Goal: Task Accomplishment & Management: Manage account settings

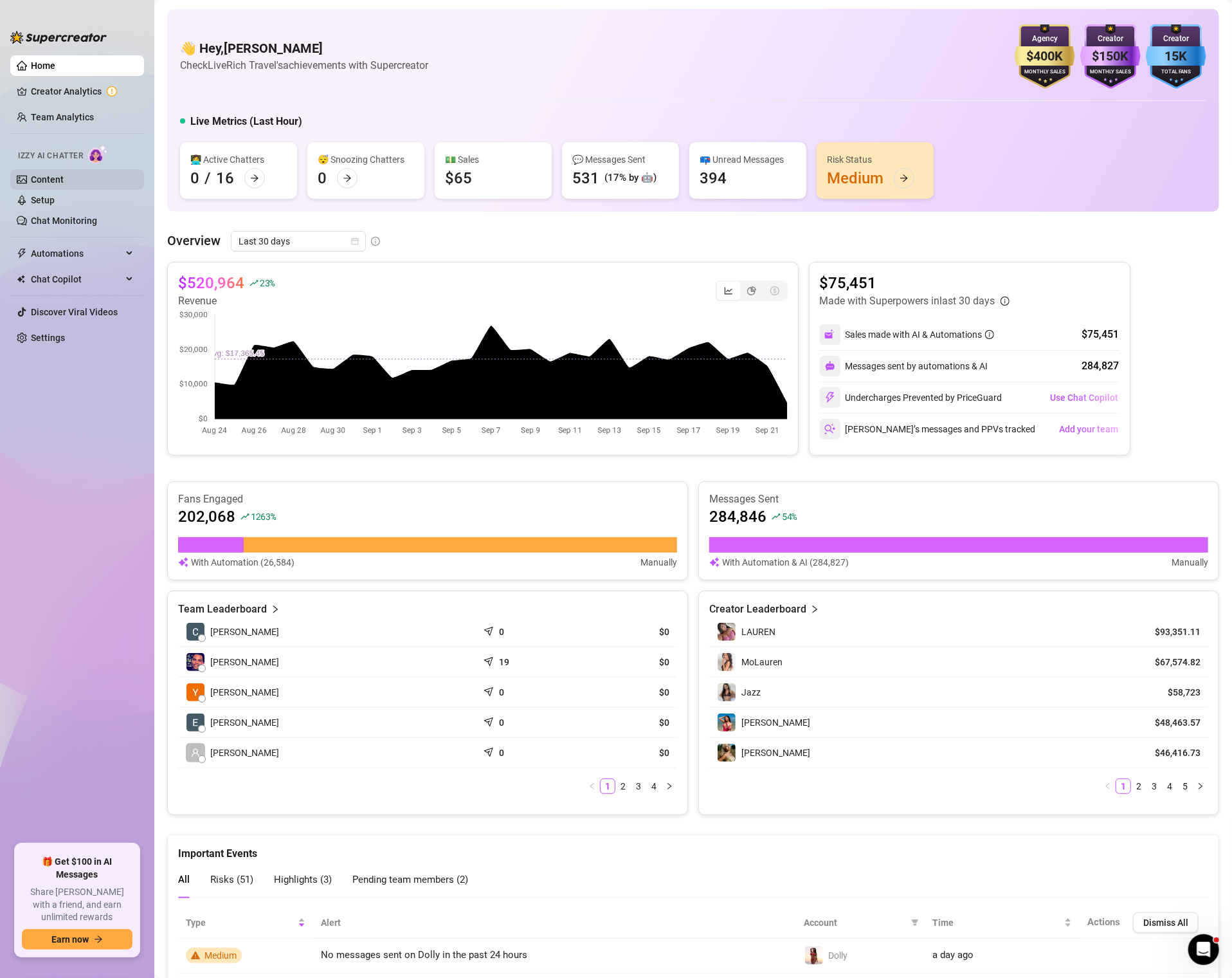
click at [49, 177] on link "Content" at bounding box center [47, 179] width 33 height 10
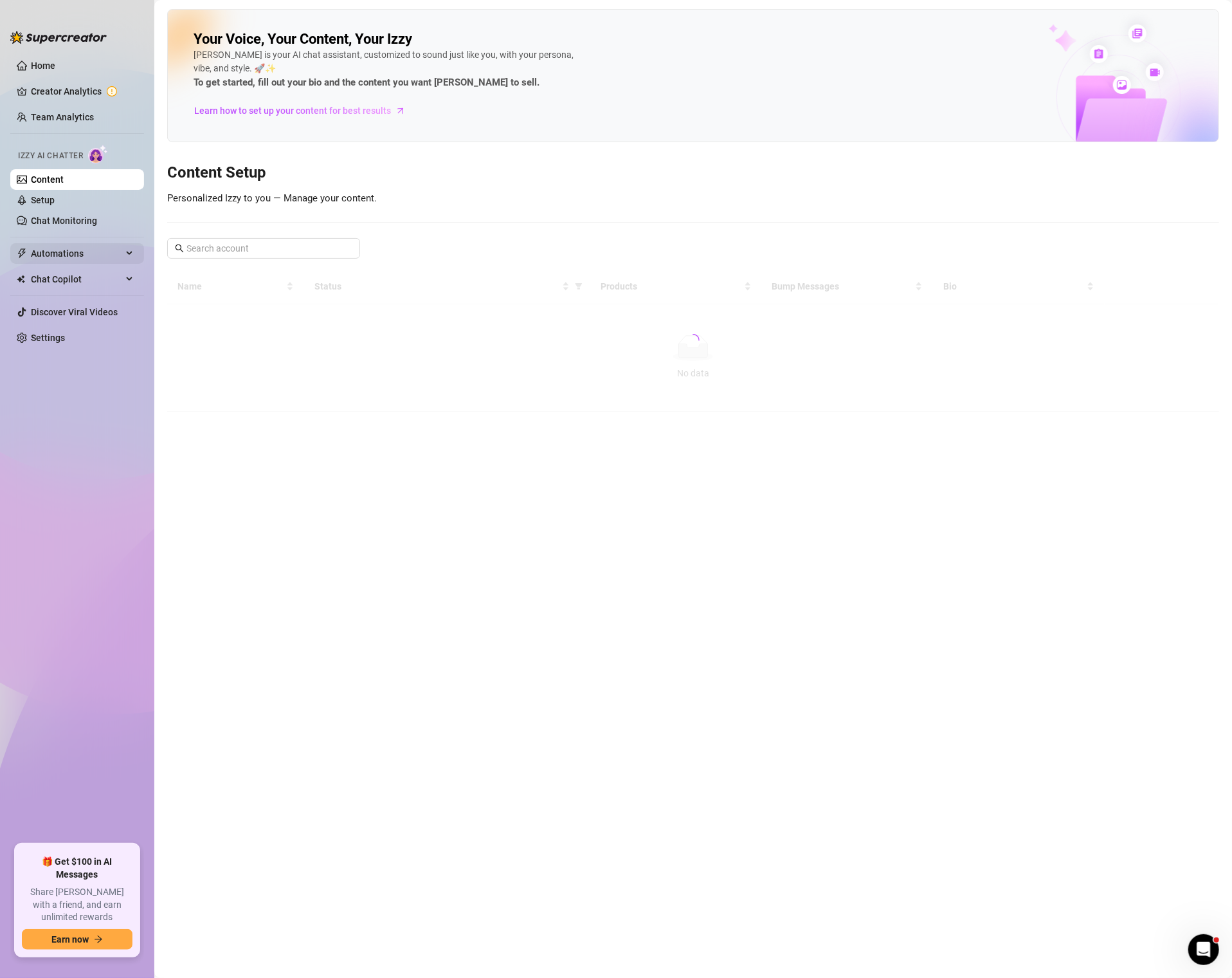
click at [47, 254] on span "Automations" at bounding box center [76, 253] width 91 height 21
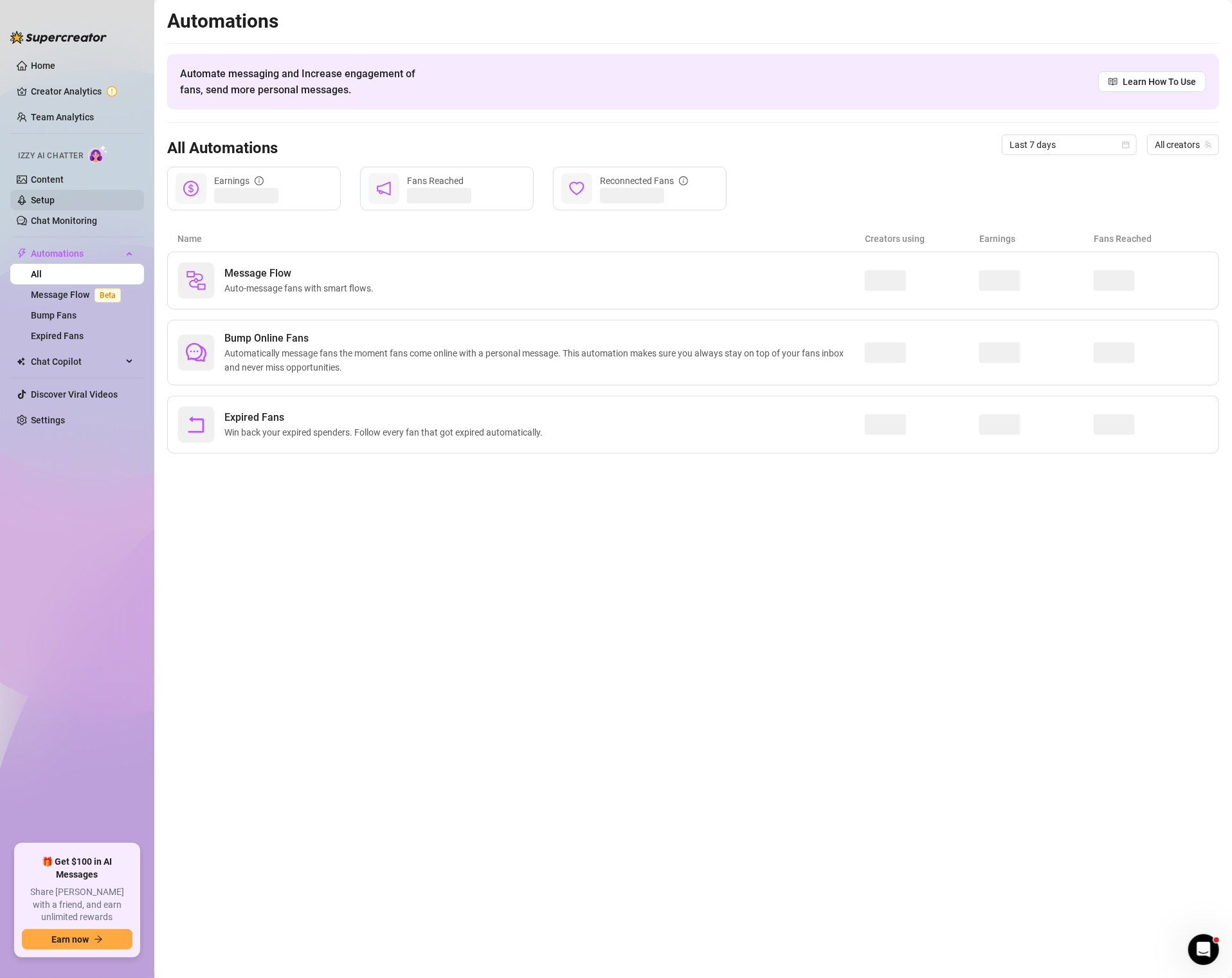
click at [54, 195] on link "Setup" at bounding box center [43, 200] width 24 height 10
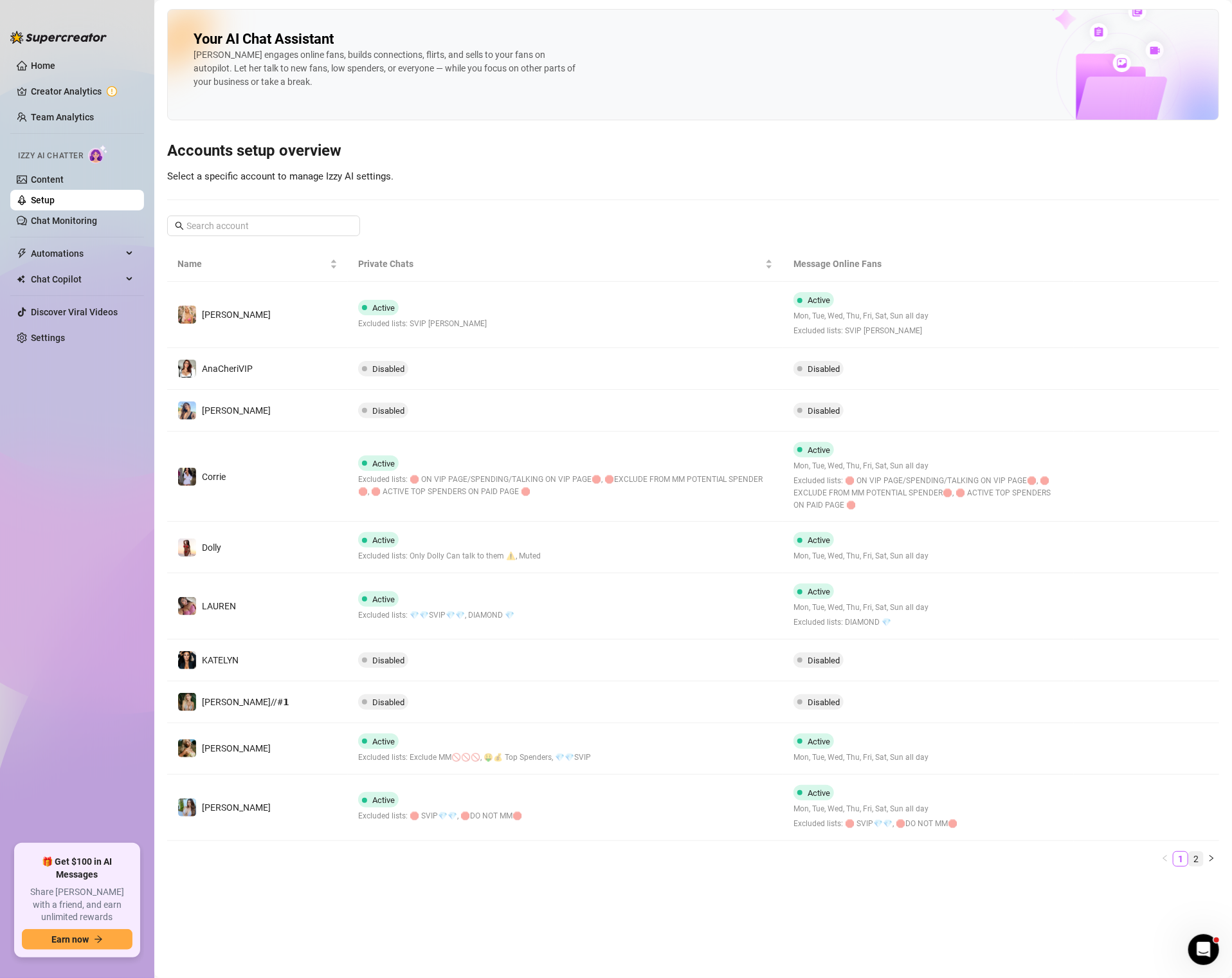
click at [1199, 855] on link "2" at bounding box center [1196, 859] width 14 height 14
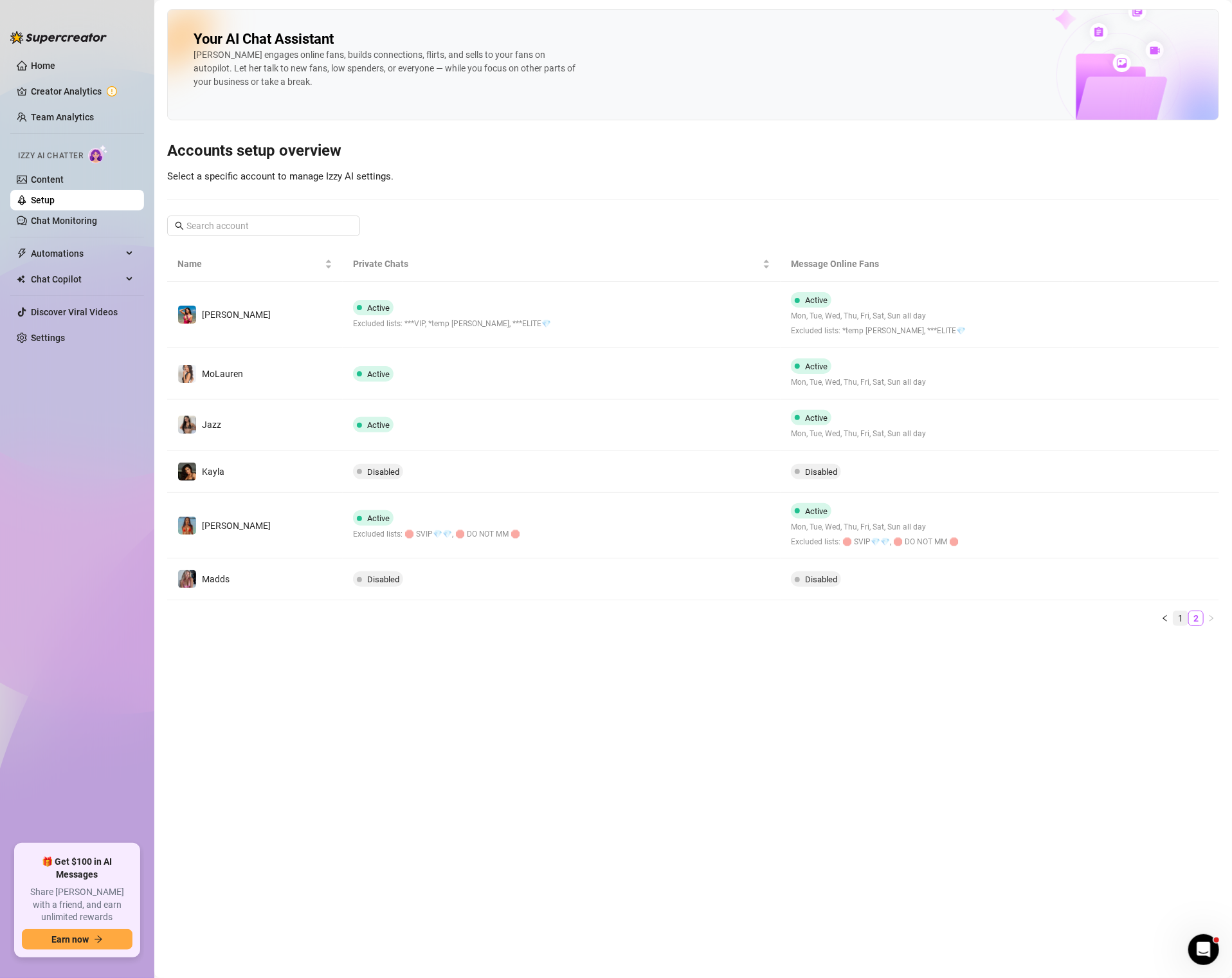
click at [1180, 617] on link "1" at bounding box center [1181, 618] width 14 height 14
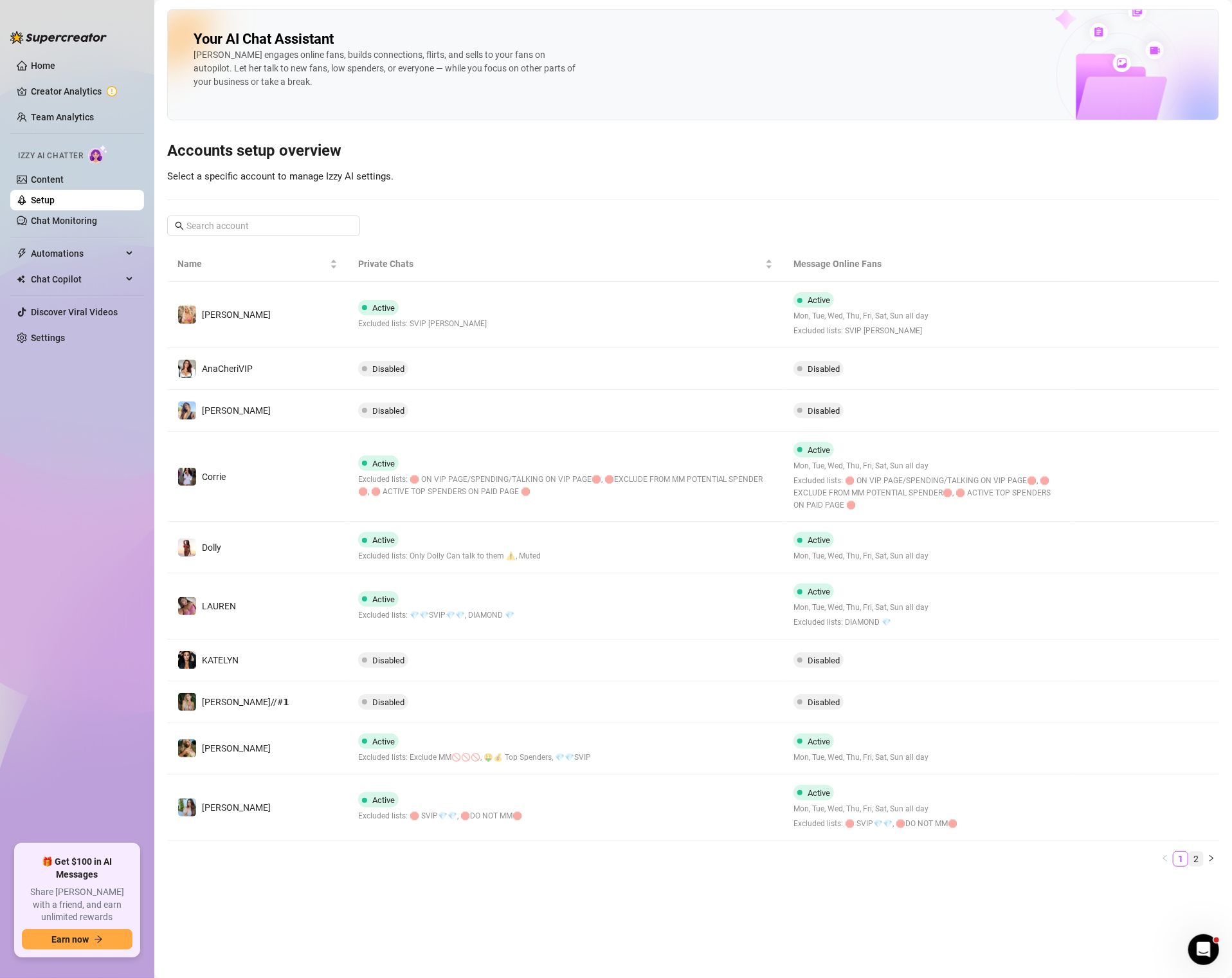
click at [1197, 853] on link "2" at bounding box center [1196, 859] width 14 height 14
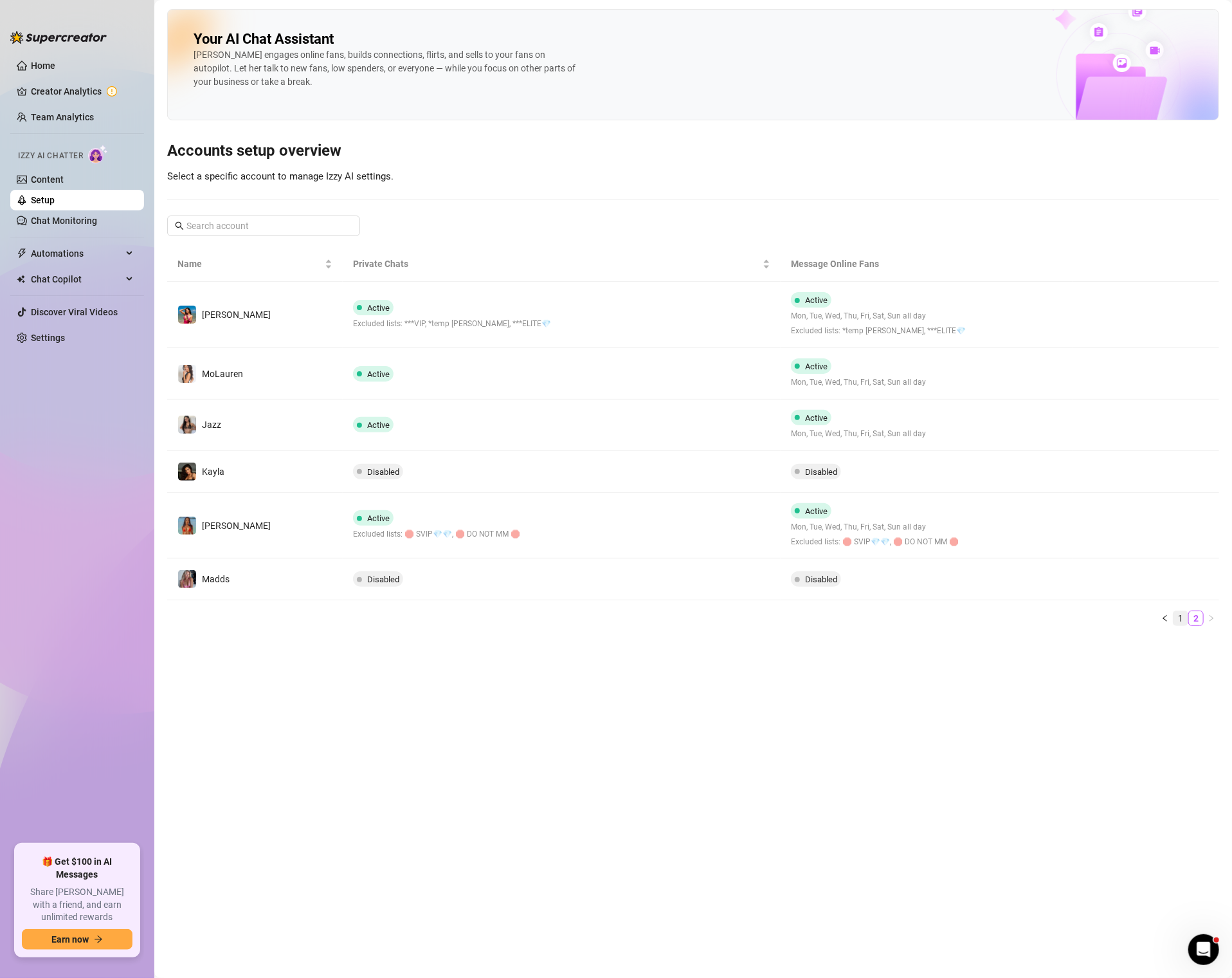
click at [1186, 616] on link "1" at bounding box center [1181, 618] width 14 height 14
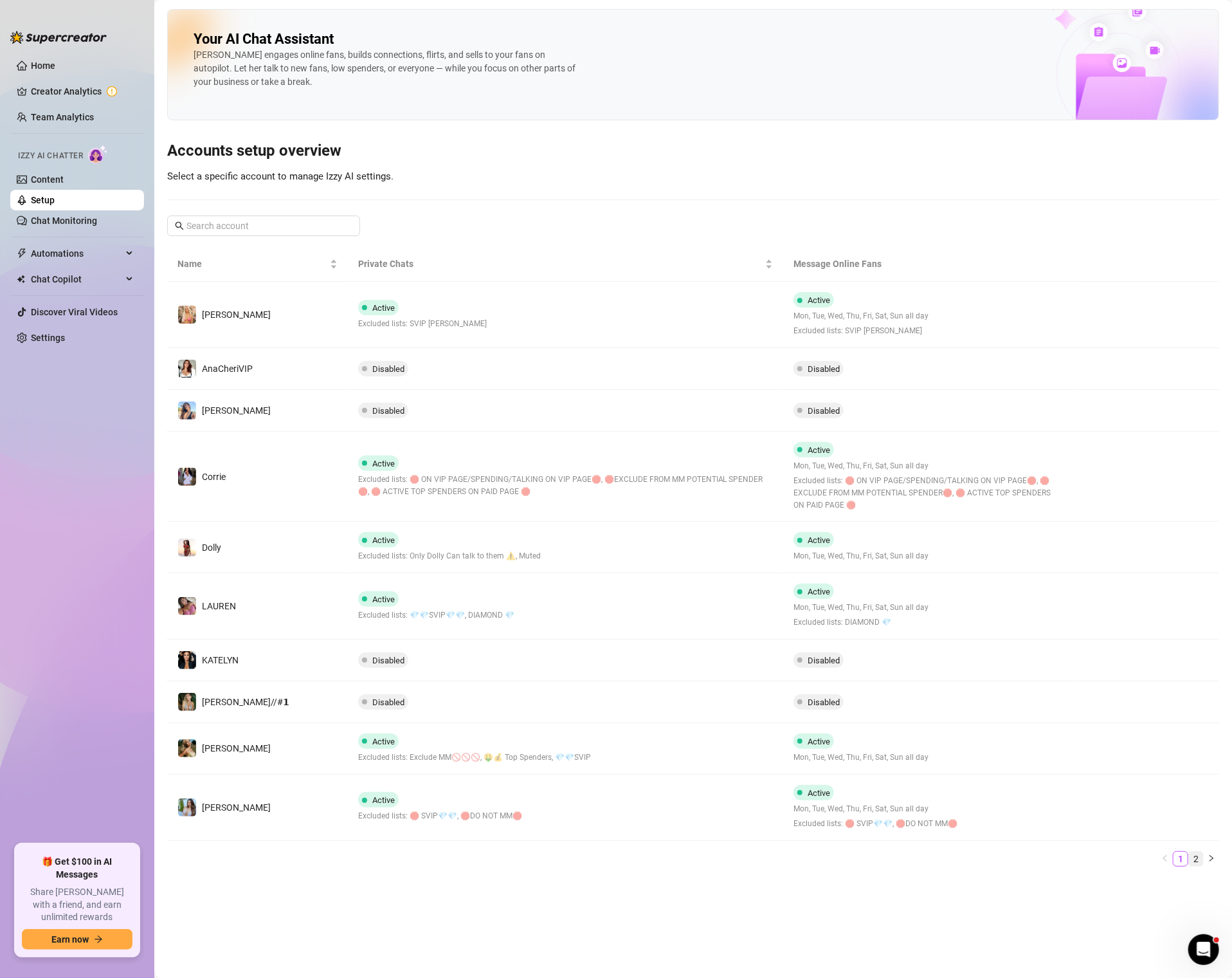
click at [1194, 852] on link "2" at bounding box center [1196, 859] width 14 height 14
click at [245, 213] on div "Your AI Chat Assistant [PERSON_NAME] engages online fans, builds connections, f…" at bounding box center [693, 442] width 1052 height 868
click at [244, 229] on input "text" at bounding box center [263, 226] width 155 height 14
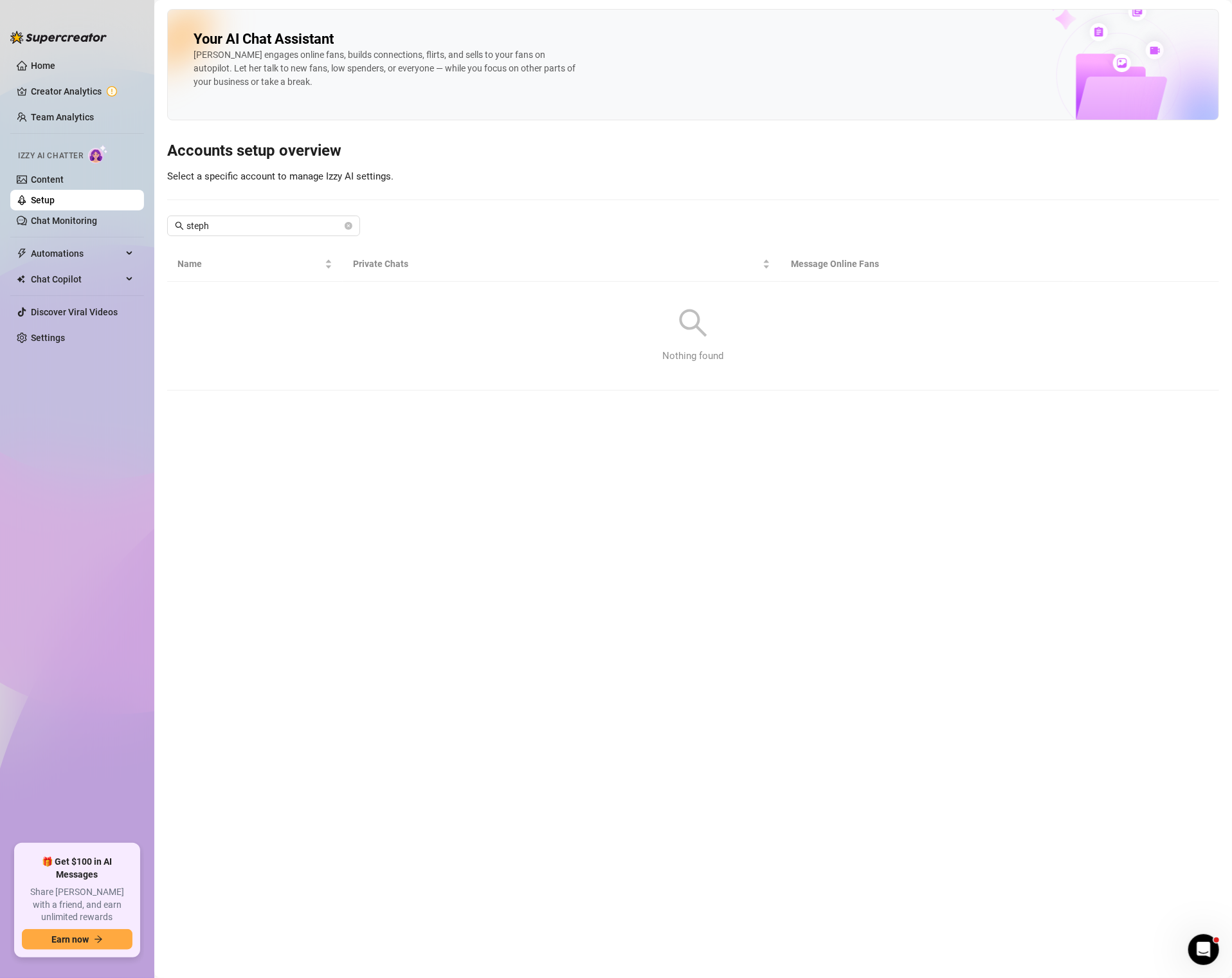
click at [260, 212] on div "Your AI Chat Assistant [PERSON_NAME] engages online fans, builds connections, f…" at bounding box center [693, 199] width 1052 height 381
click at [254, 220] on input "steph" at bounding box center [263, 226] width 155 height 14
type input "s"
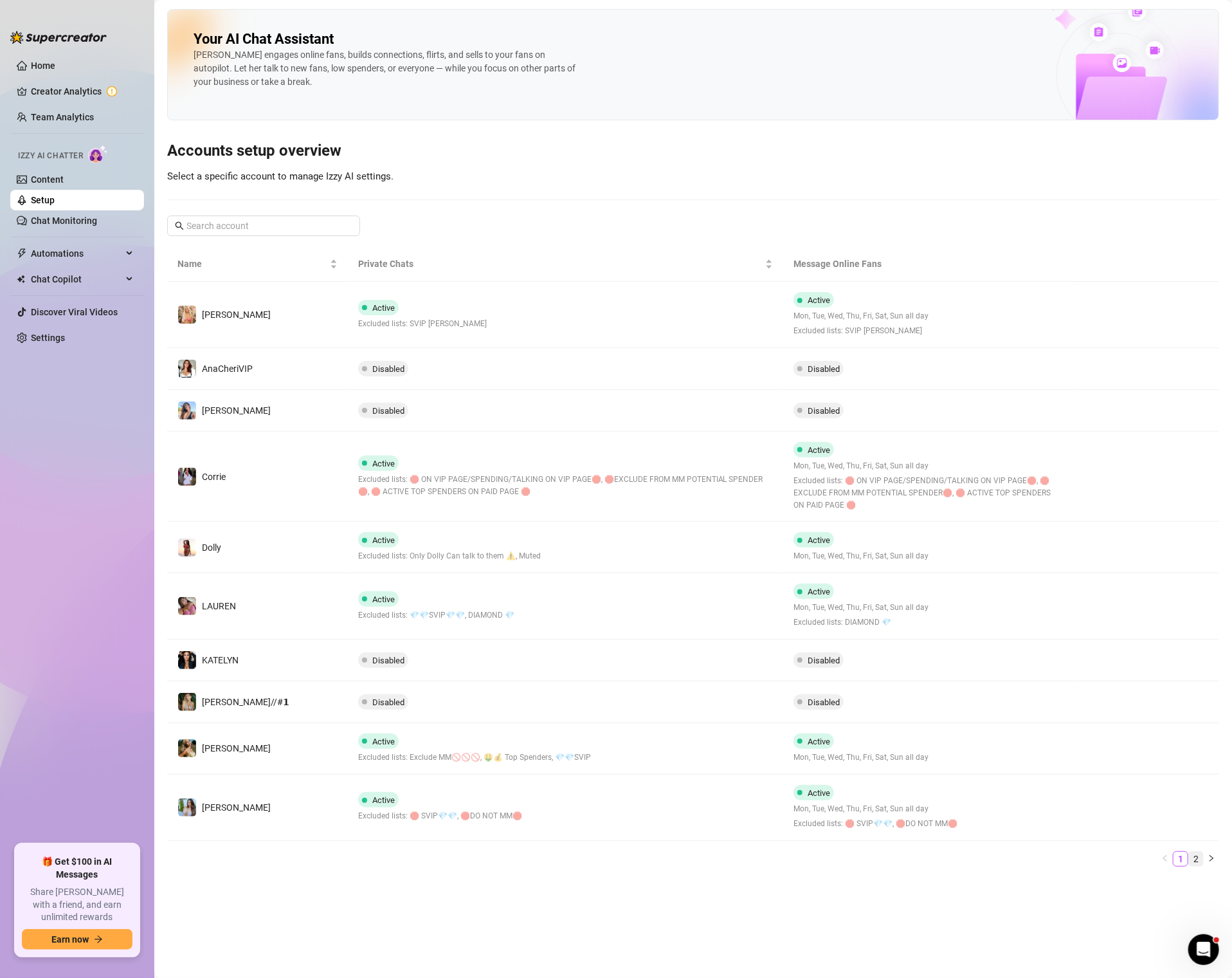
click at [1193, 857] on link "2" at bounding box center [1196, 859] width 14 height 14
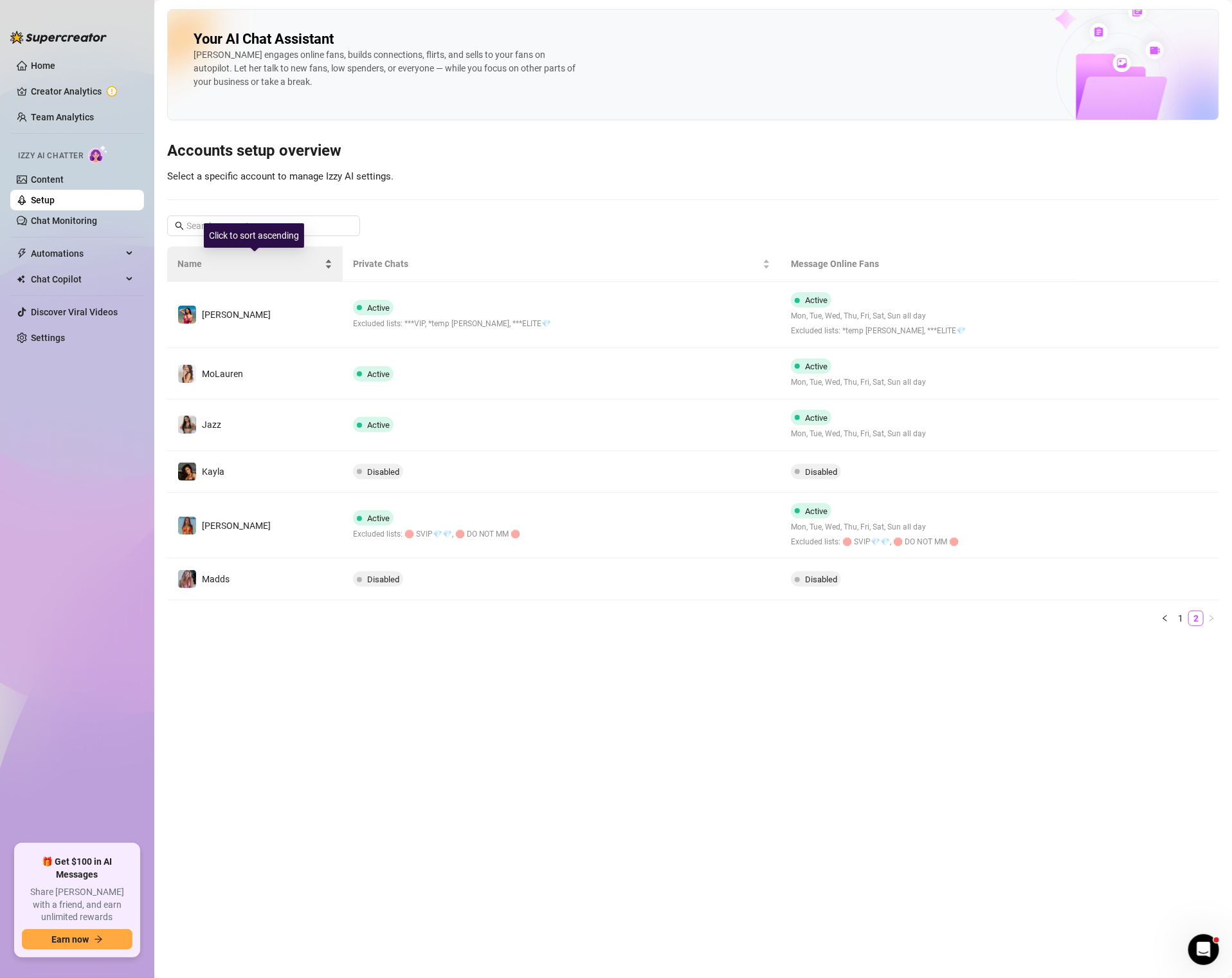
click at [224, 256] on div "Name" at bounding box center [254, 263] width 155 height 14
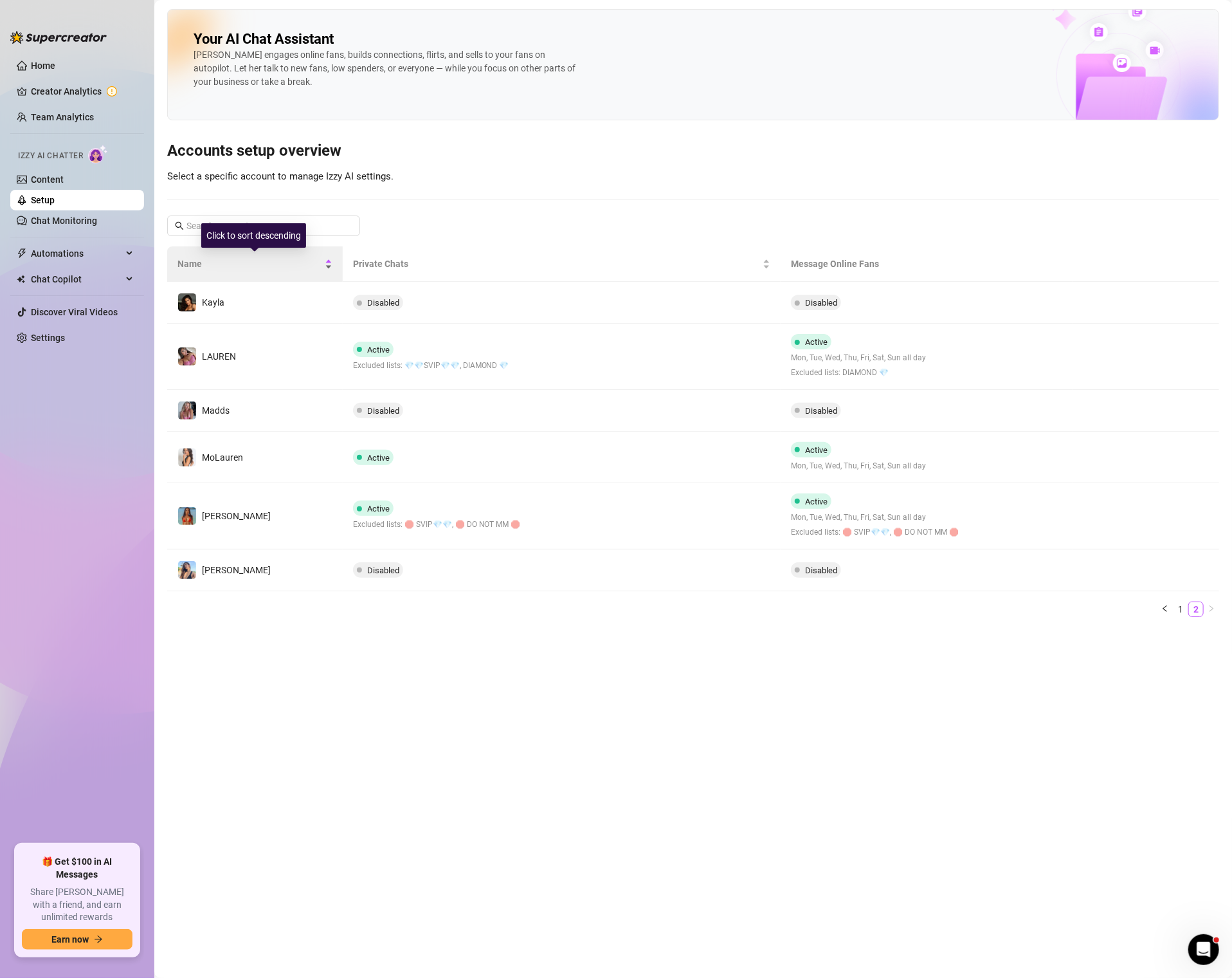
click at [224, 256] on div "Name" at bounding box center [254, 263] width 155 height 14
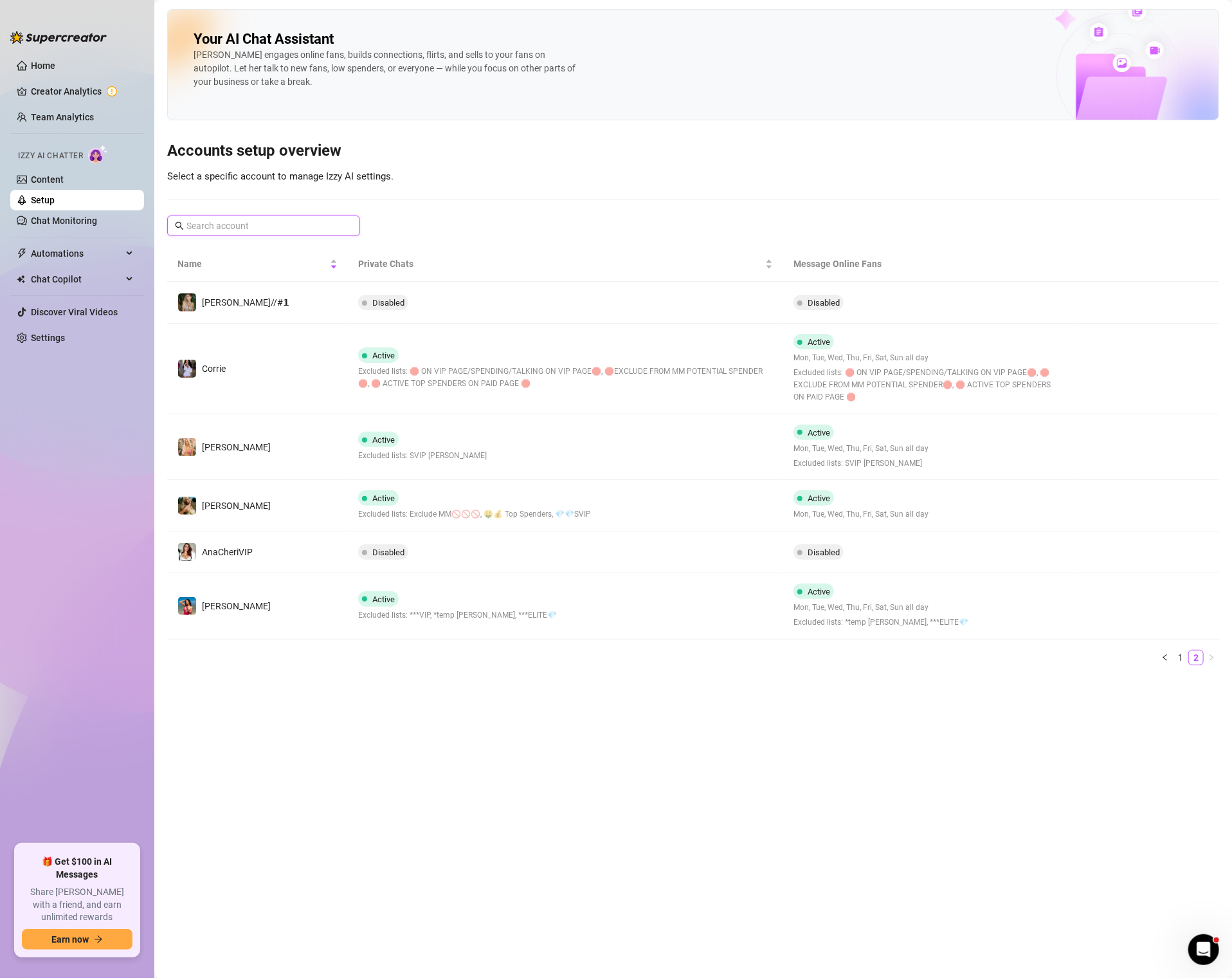
click at [203, 224] on input "text" at bounding box center [263, 226] width 155 height 14
click at [919, 50] on div "Your AI Chat Assistant [PERSON_NAME] engages online fans, builds connections, f…" at bounding box center [693, 64] width 1052 height 111
click at [559, 102] on div "Your AI Chat Assistant [PERSON_NAME] engages online fans, builds connections, f…" at bounding box center [693, 64] width 1052 height 111
click at [41, 61] on link "Home" at bounding box center [43, 65] width 25 height 10
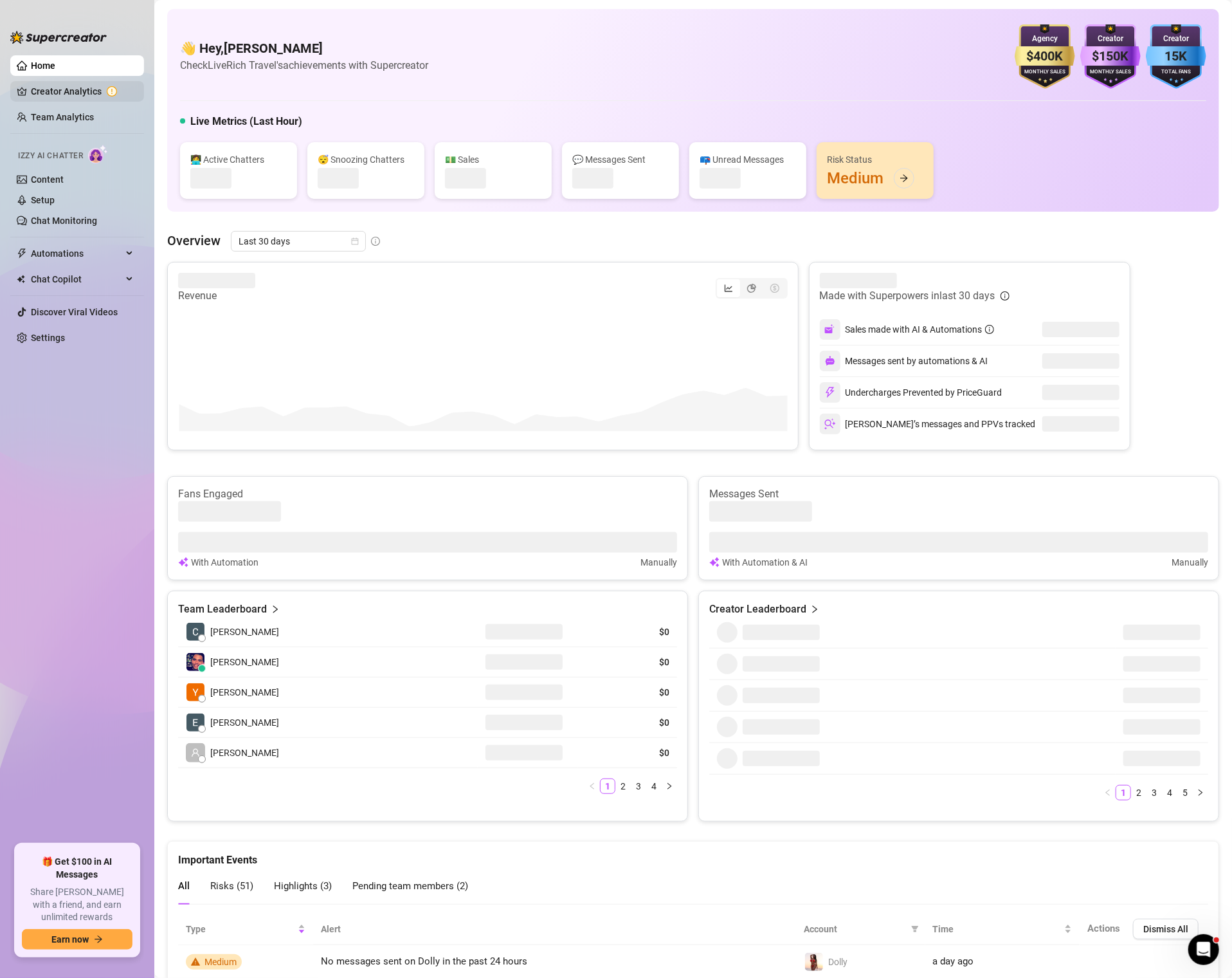
click at [47, 82] on link "Creator Analytics" at bounding box center [82, 91] width 103 height 21
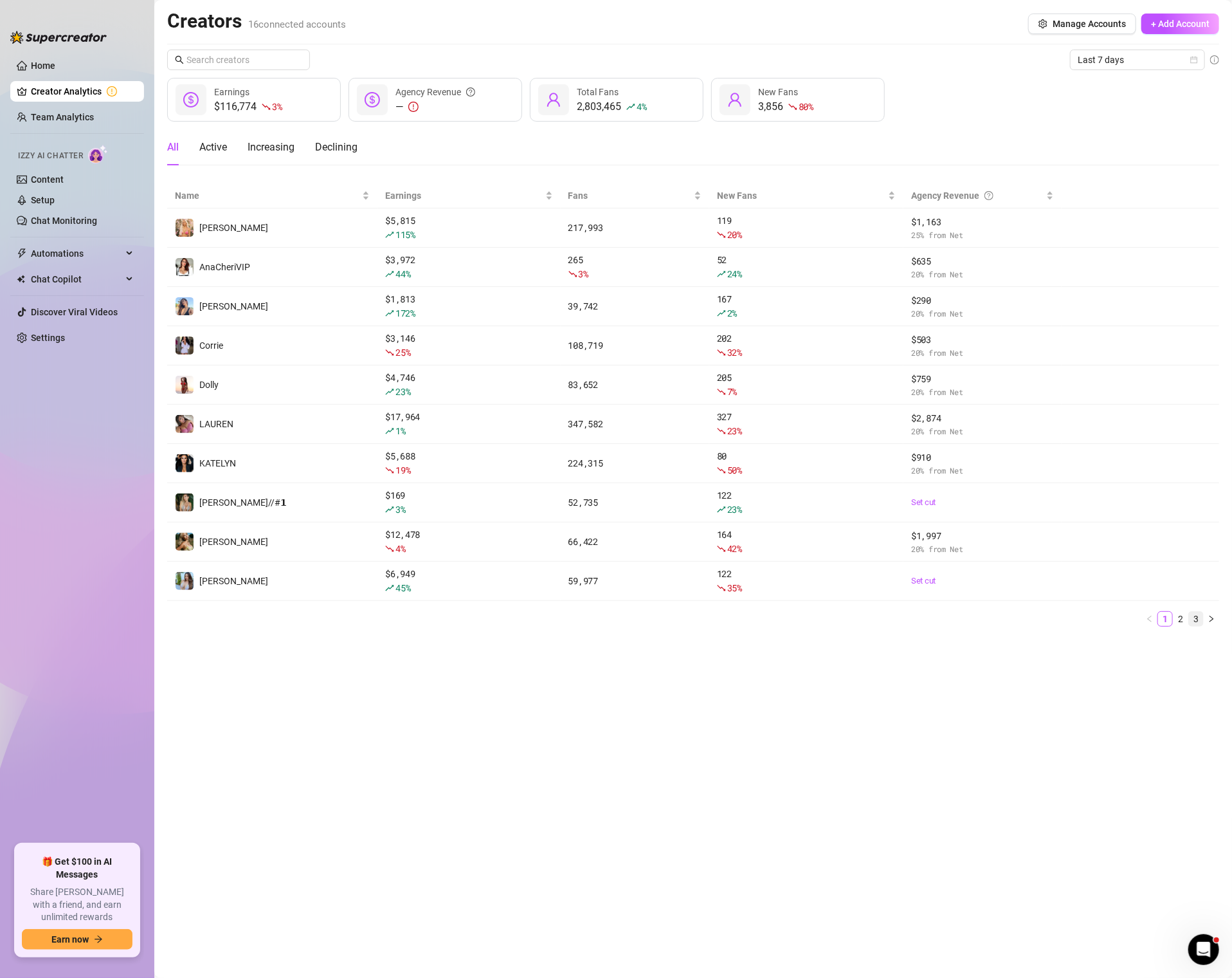
click at [1190, 615] on link "3" at bounding box center [1196, 619] width 14 height 14
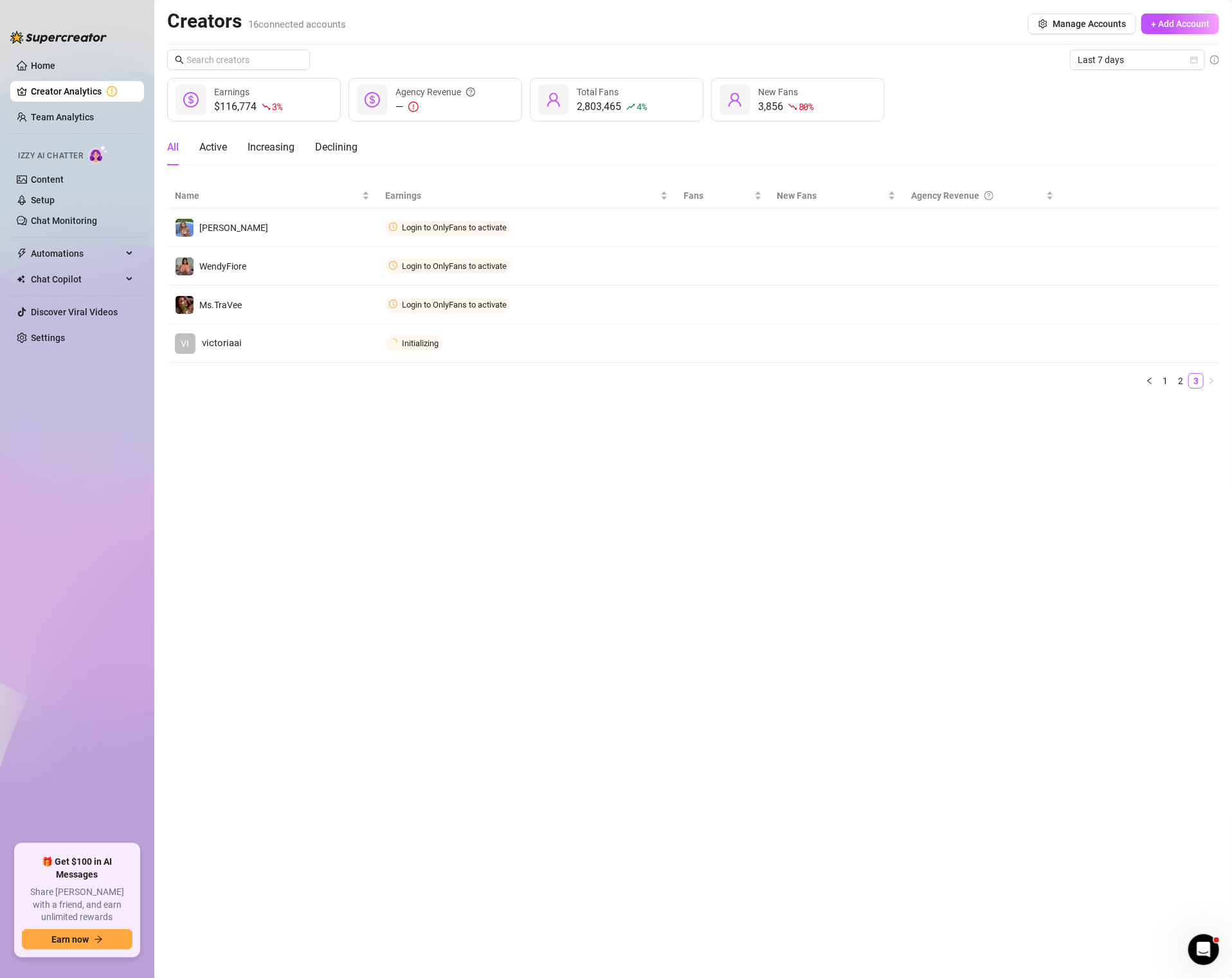
click at [1181, 371] on div "Name Earnings Fans New Fans Agency Revenue [PERSON_NAME] to OnlyFans to activat…" at bounding box center [693, 285] width 1052 height 205
click at [1182, 385] on link "2" at bounding box center [1181, 381] width 14 height 14
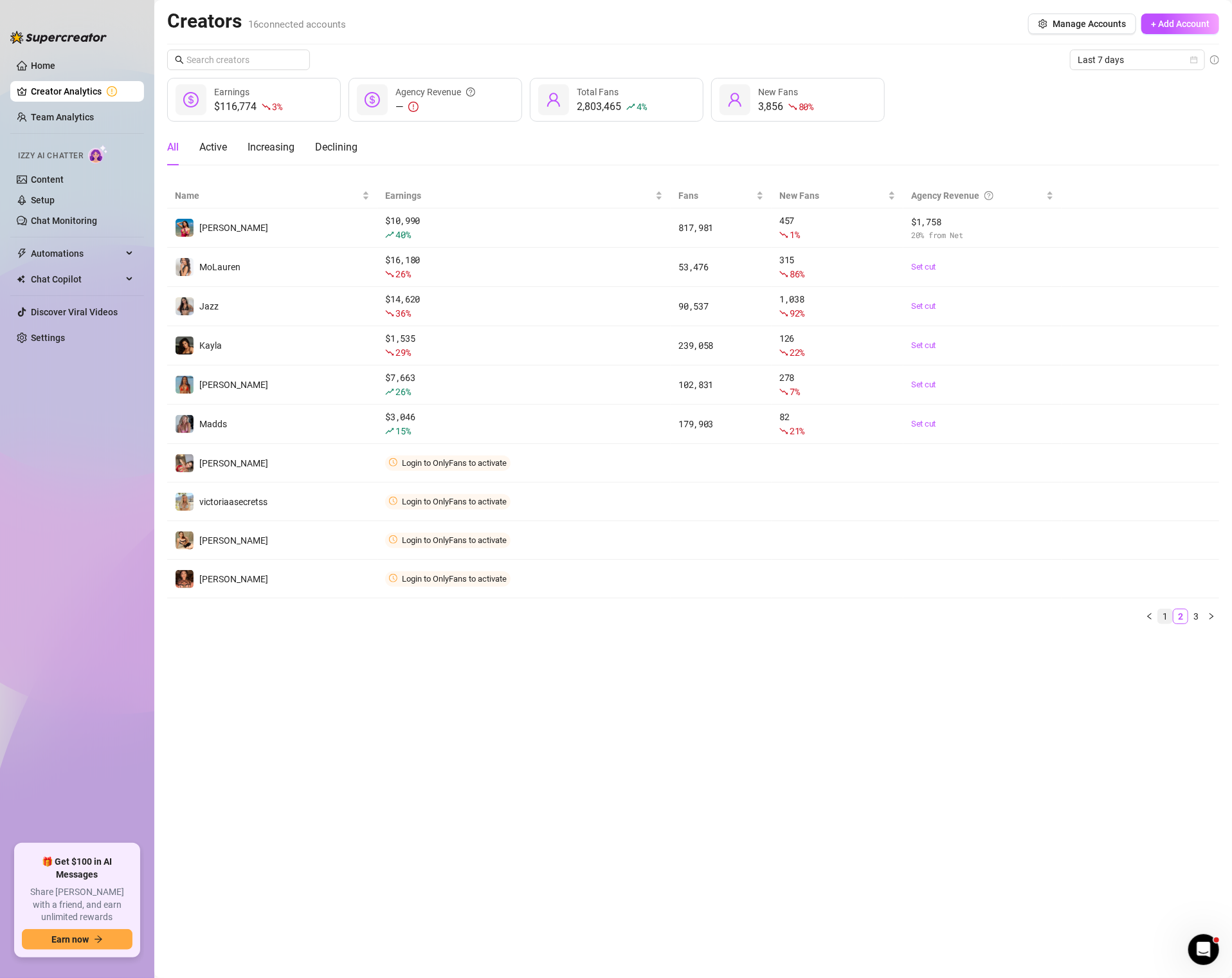
click at [1166, 610] on link "1" at bounding box center [1166, 616] width 14 height 14
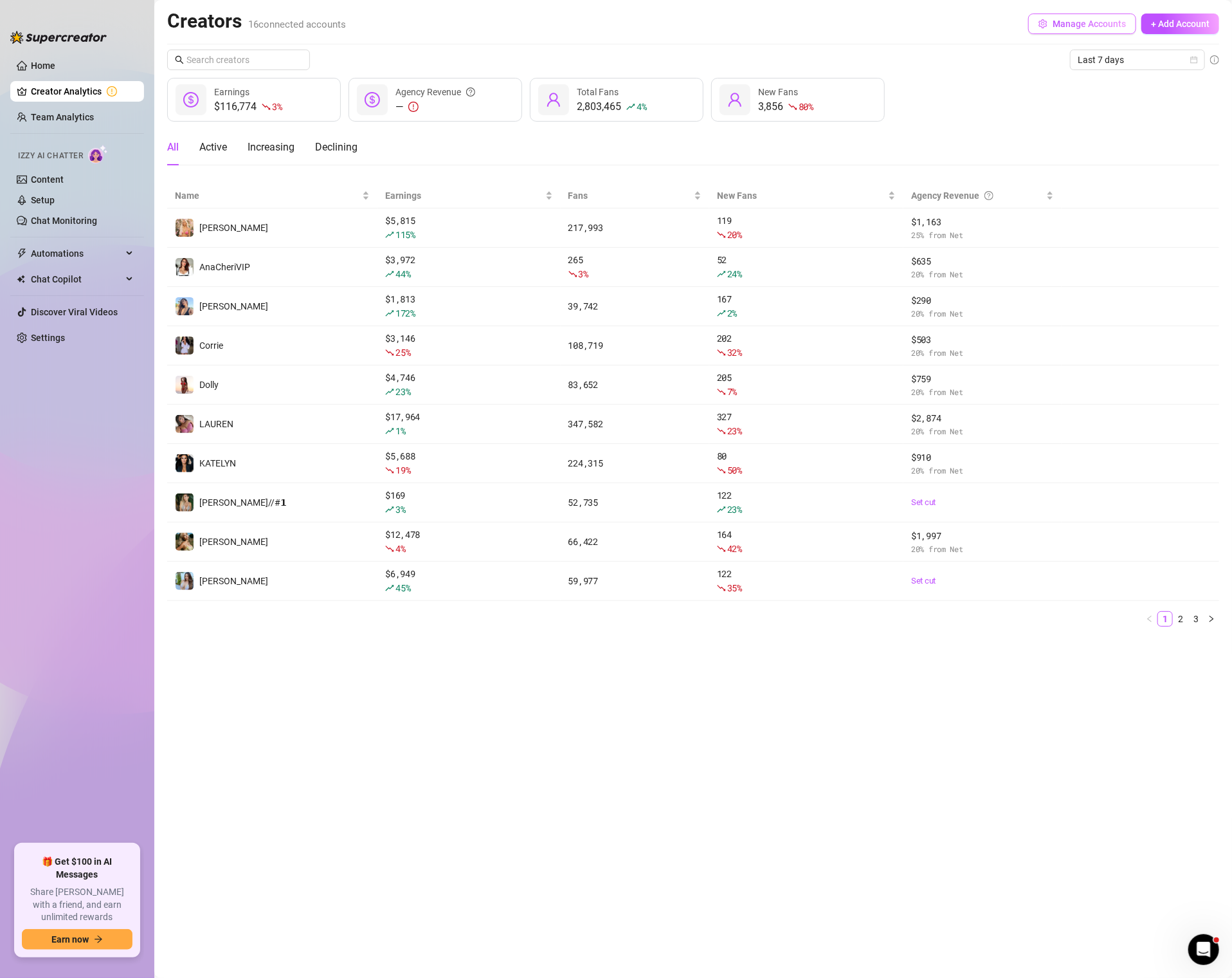
click at [1105, 31] on button "Manage Accounts" at bounding box center [1082, 24] width 108 height 21
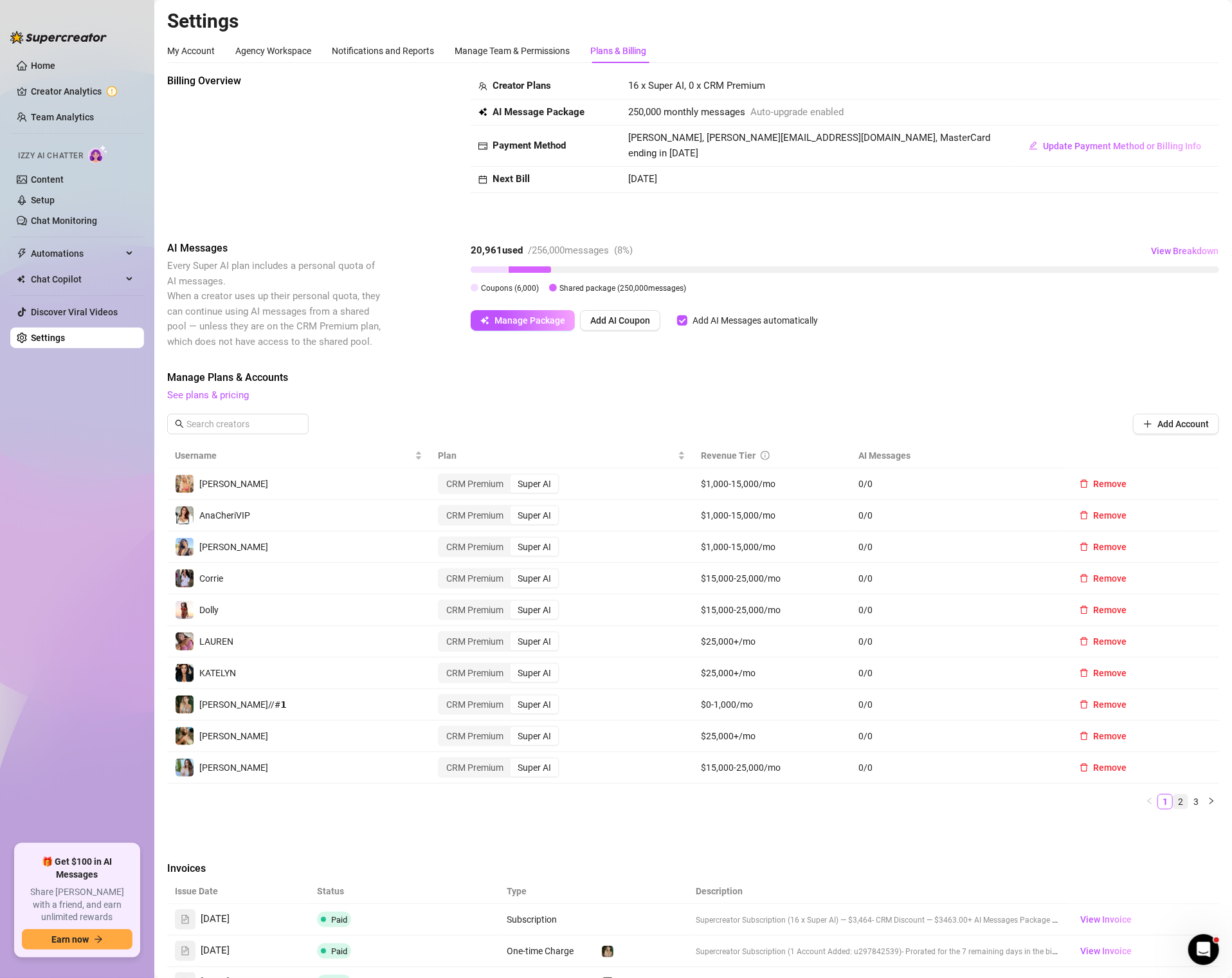
click at [1186, 799] on link "2" at bounding box center [1181, 802] width 14 height 14
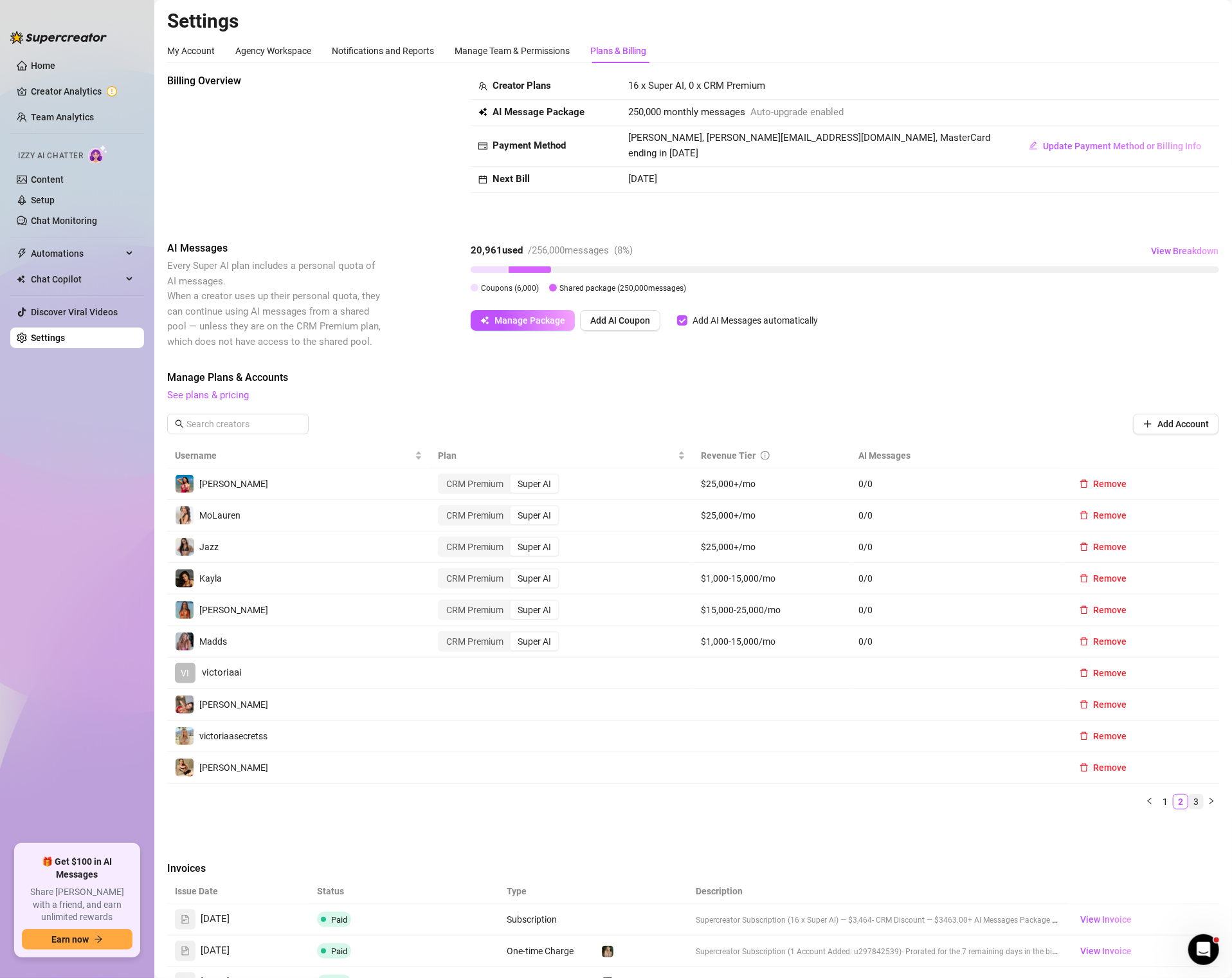
click at [1195, 800] on link "3" at bounding box center [1196, 802] width 14 height 14
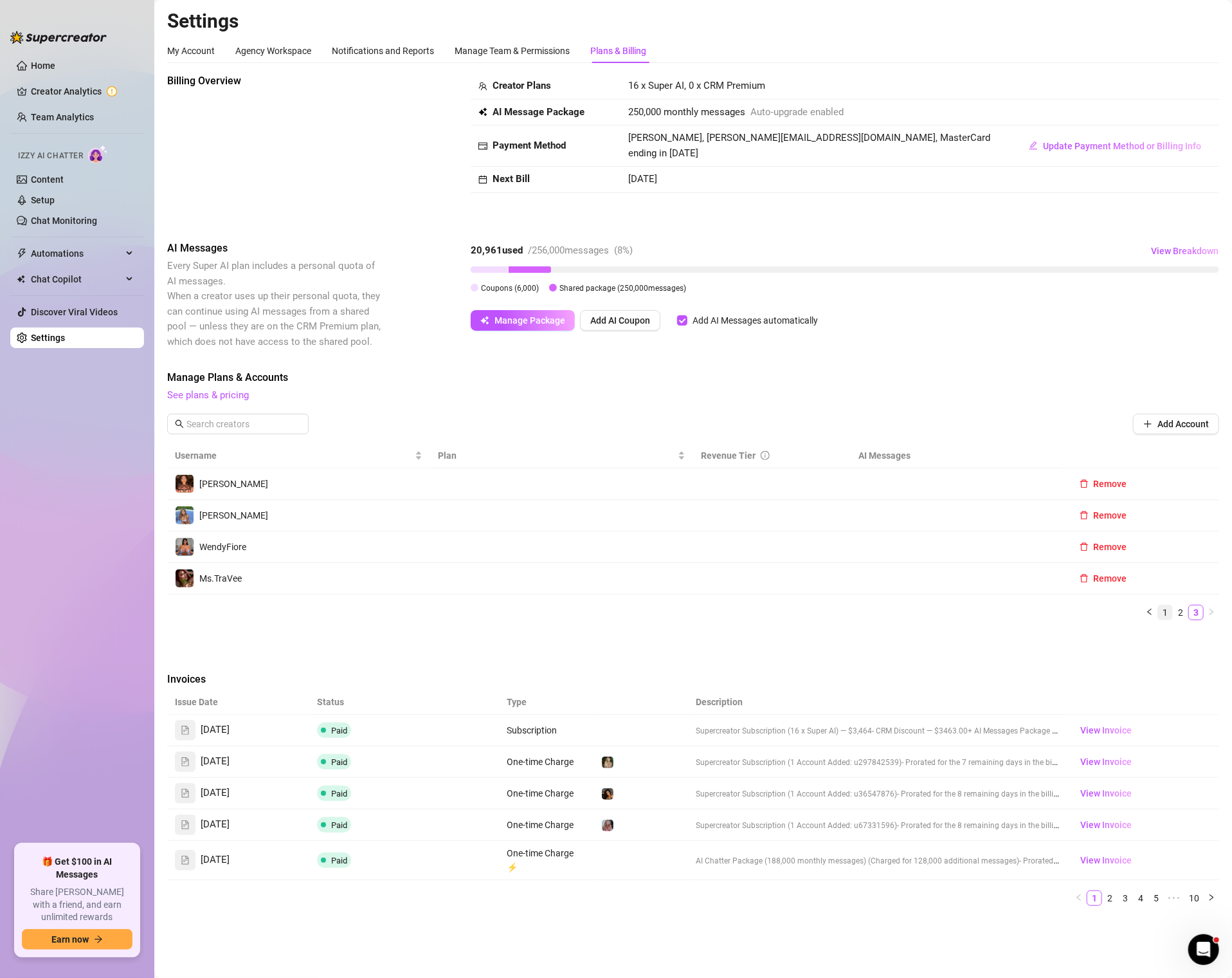
click at [1170, 609] on link "1" at bounding box center [1166, 613] width 14 height 14
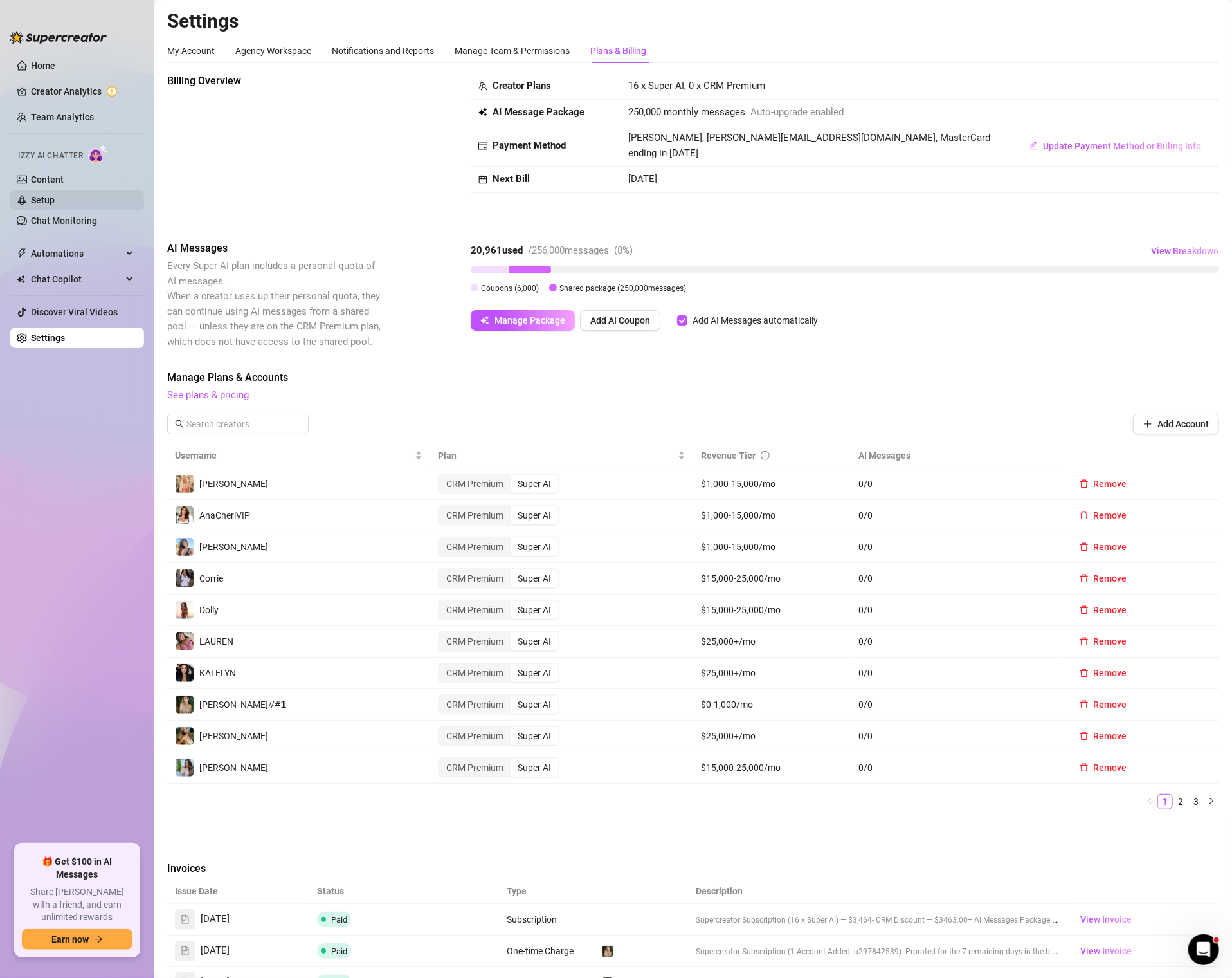
click at [54, 205] on link "Setup" at bounding box center [43, 200] width 24 height 10
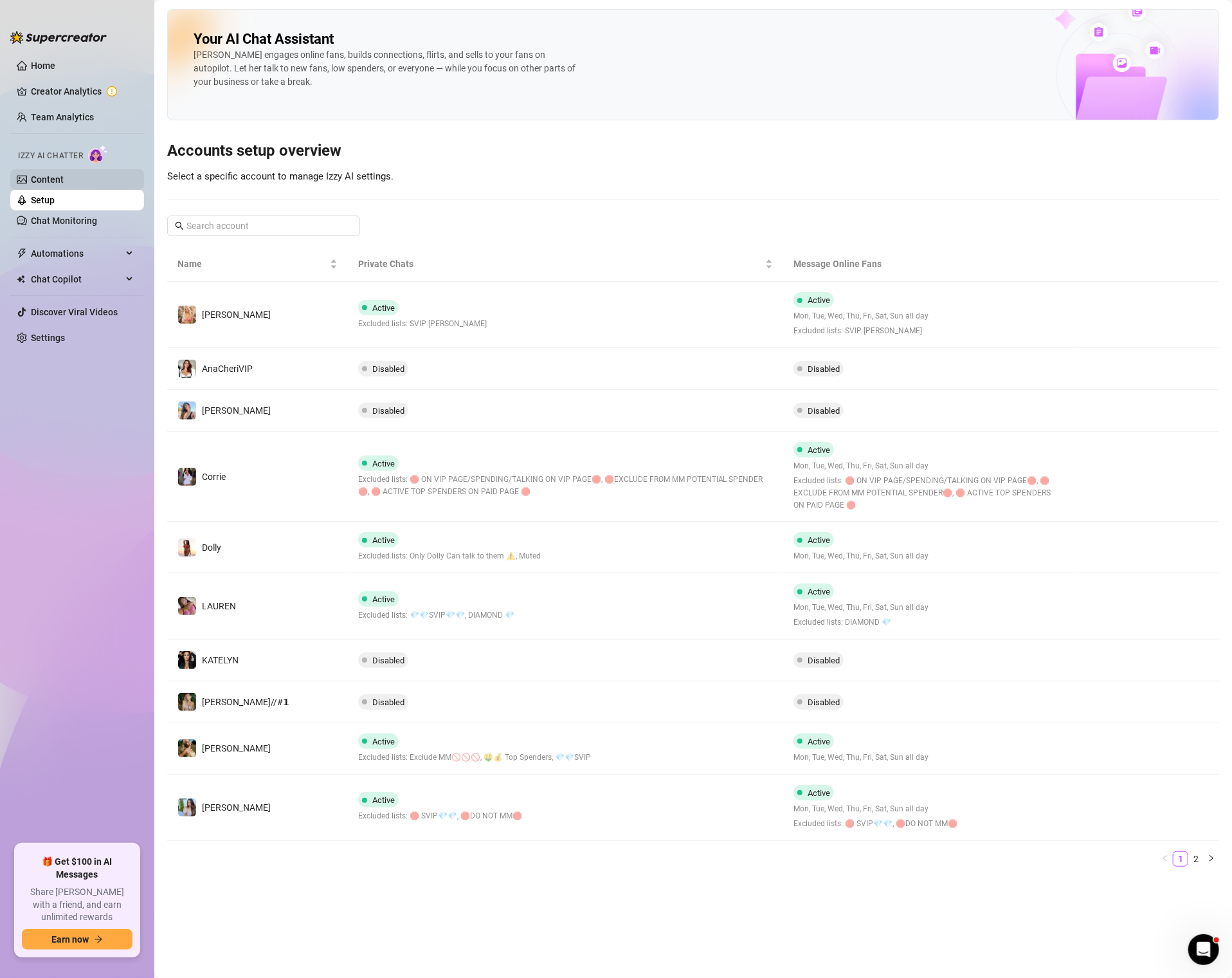
click at [63, 185] on link "Content" at bounding box center [47, 179] width 33 height 10
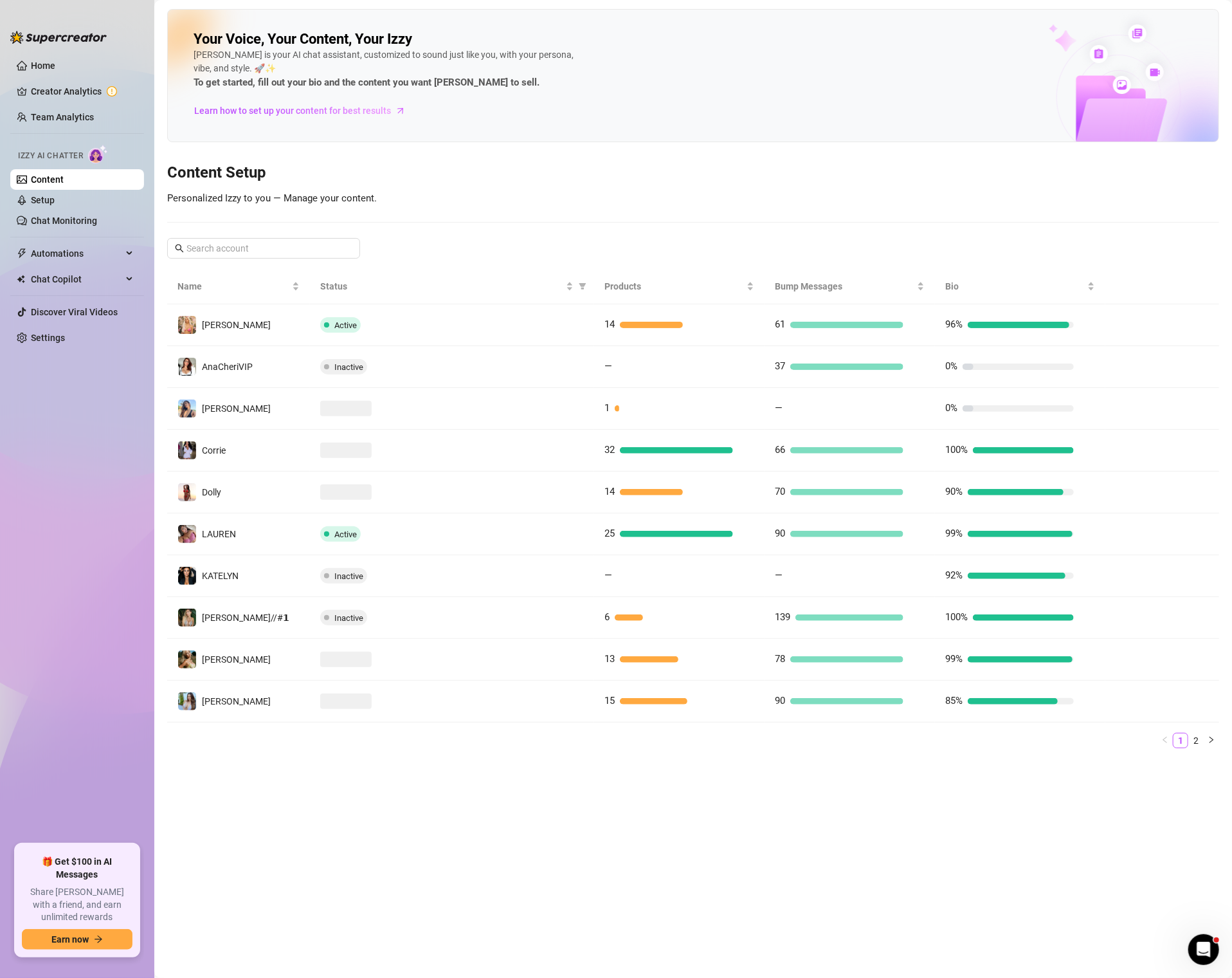
click at [613, 32] on div "Your Voice, Your Content, Your [PERSON_NAME] is your AI chat assistant, customi…" at bounding box center [693, 75] width 1052 height 134
click at [55, 61] on link "Home" at bounding box center [43, 65] width 25 height 10
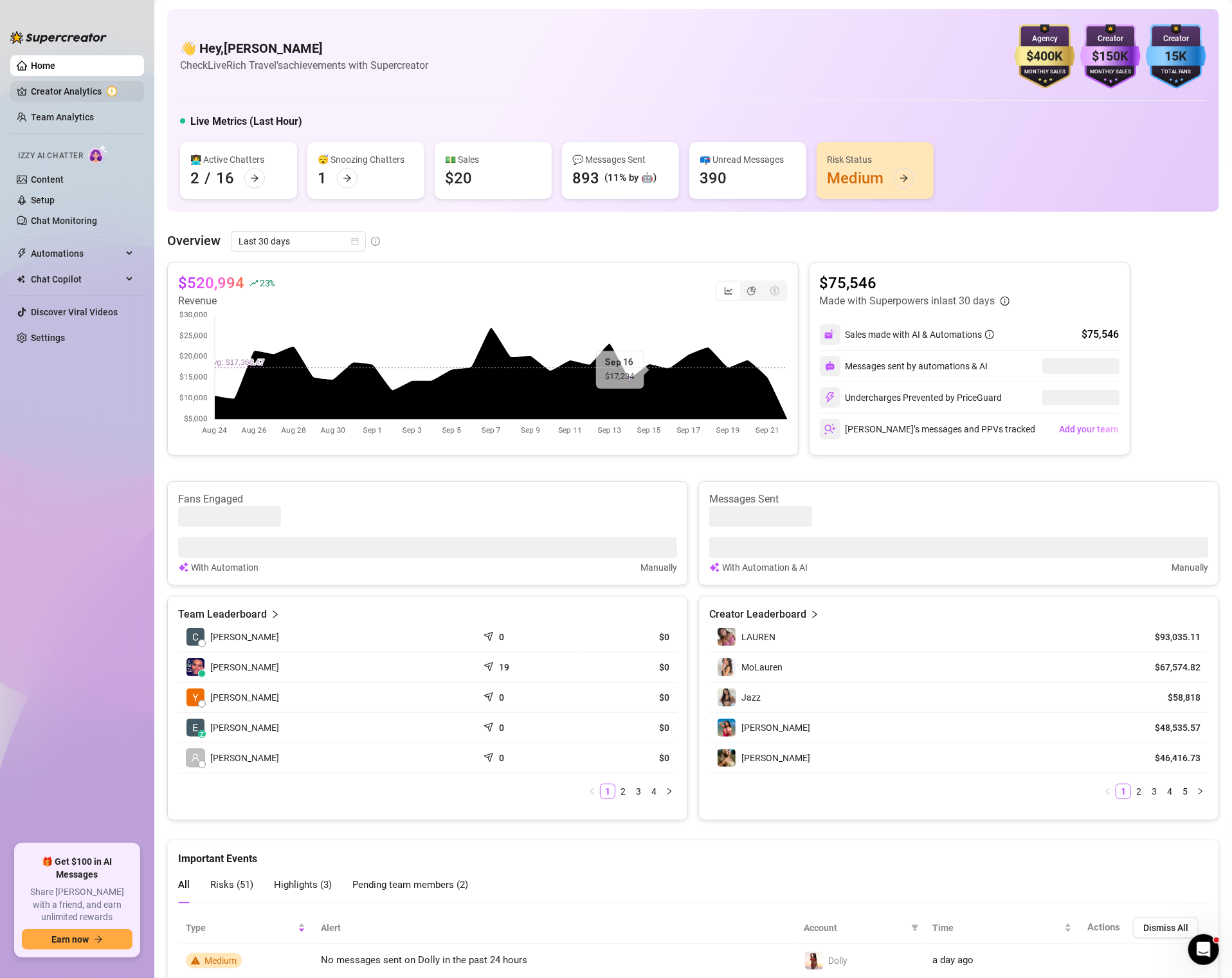
click at [76, 89] on link "Creator Analytics" at bounding box center [82, 91] width 103 height 21
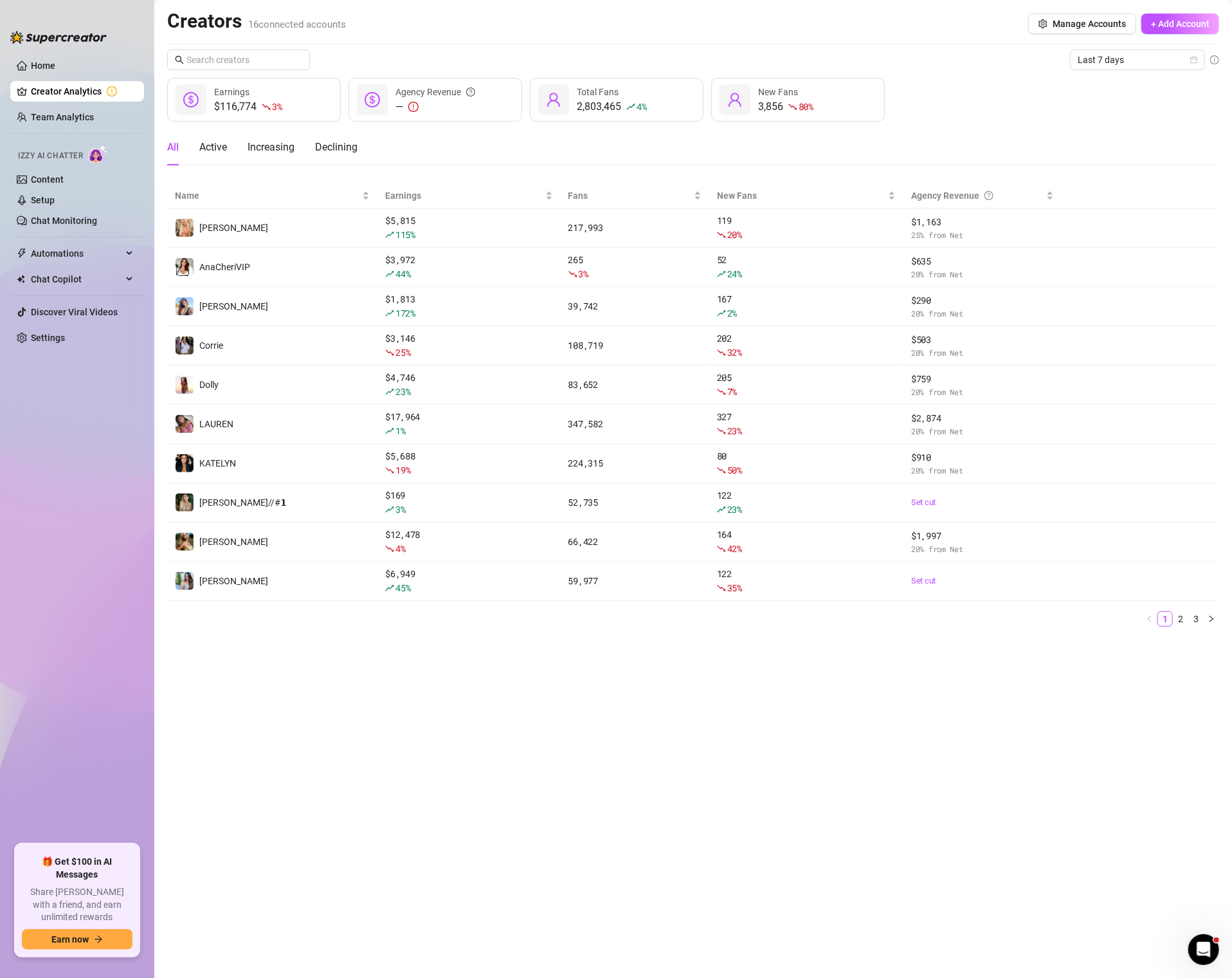
click at [67, 131] on ul "Home Creator Analytics Team Analytics Izzy AI Chatter Content Setup Chat Monito…" at bounding box center [76, 444] width 134 height 789
click at [1184, 24] on span "+ Add Account" at bounding box center [1180, 24] width 58 height 10
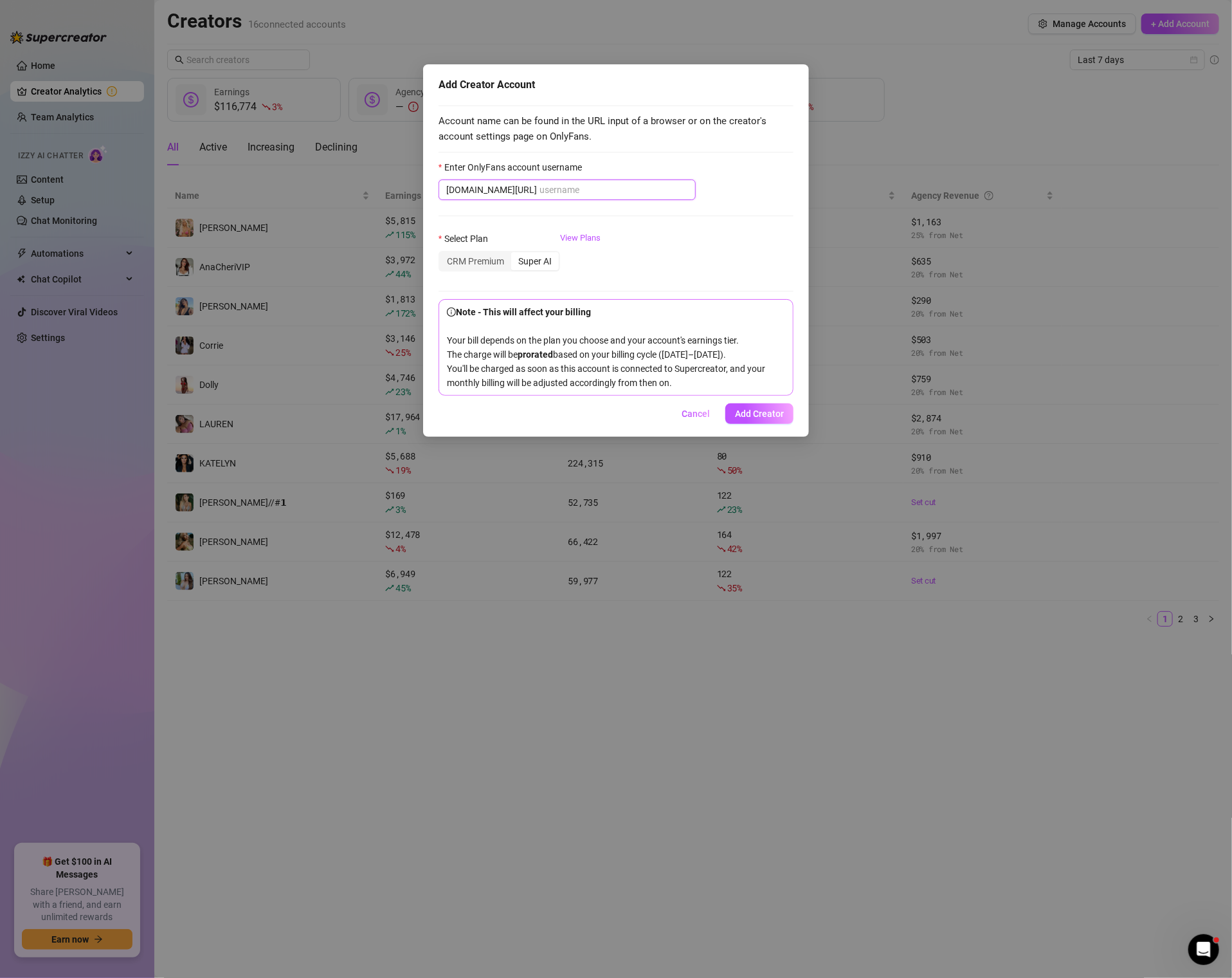
click at [607, 195] on input "Enter OnlyFans account username" at bounding box center [614, 190] width 148 height 14
paste input "stephmi"
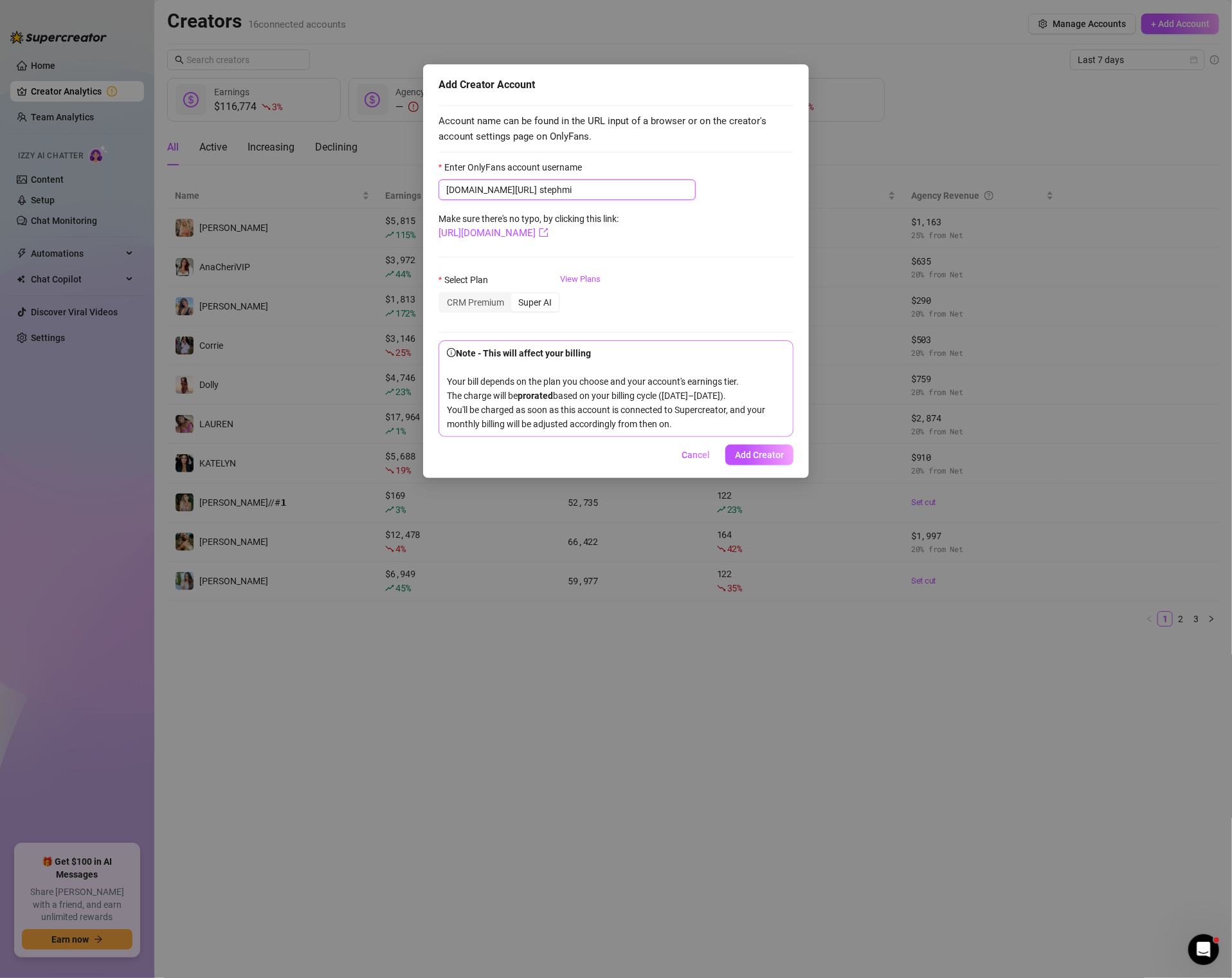
type input "stephmi"
click at [550, 305] on div "Super AI" at bounding box center [535, 302] width 47 height 18
click at [515, 295] on input "Super AI" at bounding box center [515, 295] width 0 height 0
click at [762, 460] on span "Add Creator" at bounding box center [759, 454] width 48 height 10
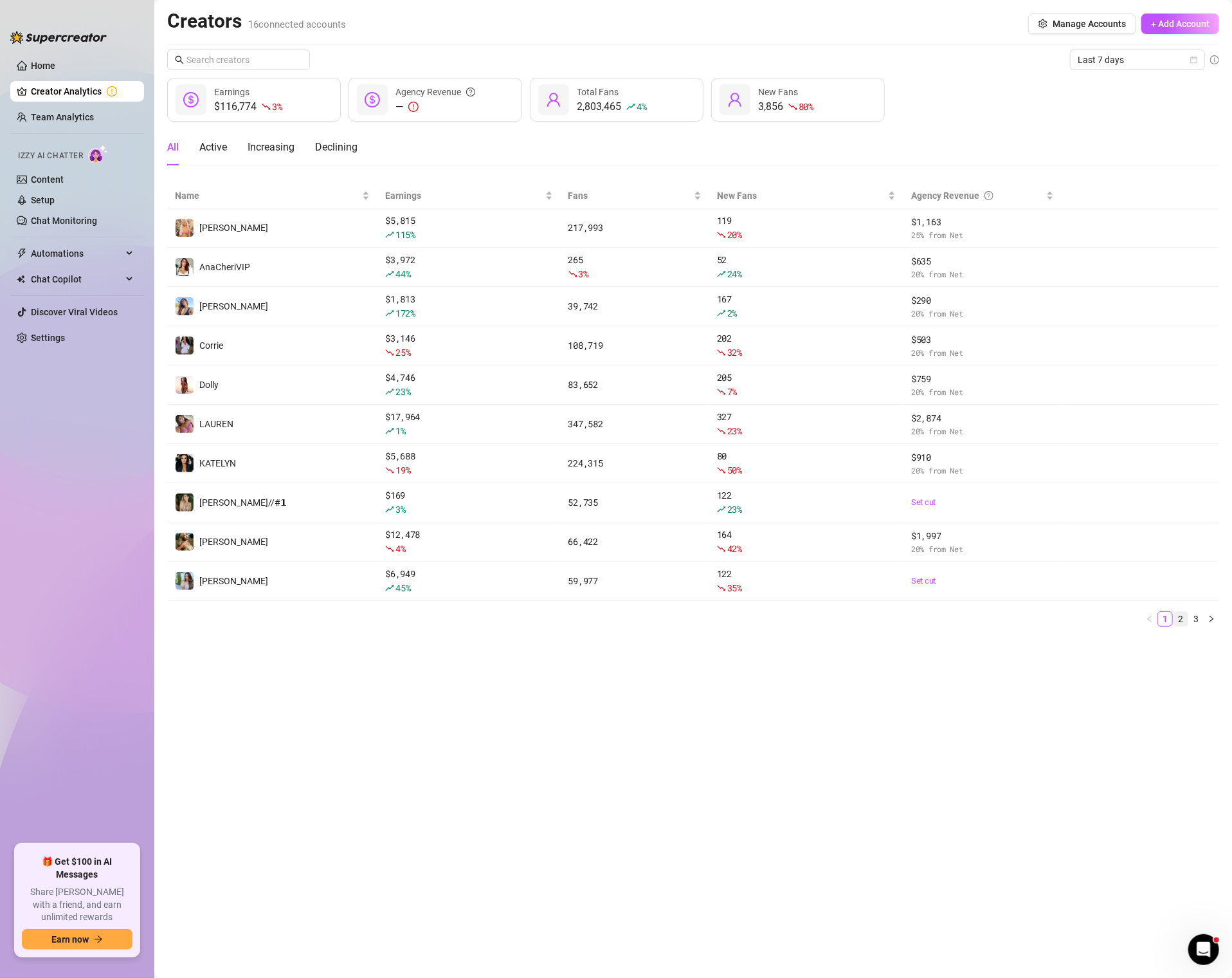
click at [1188, 611] on ul "1 2 3" at bounding box center [693, 619] width 1052 height 16
click at [1185, 615] on link "2" at bounding box center [1181, 619] width 14 height 14
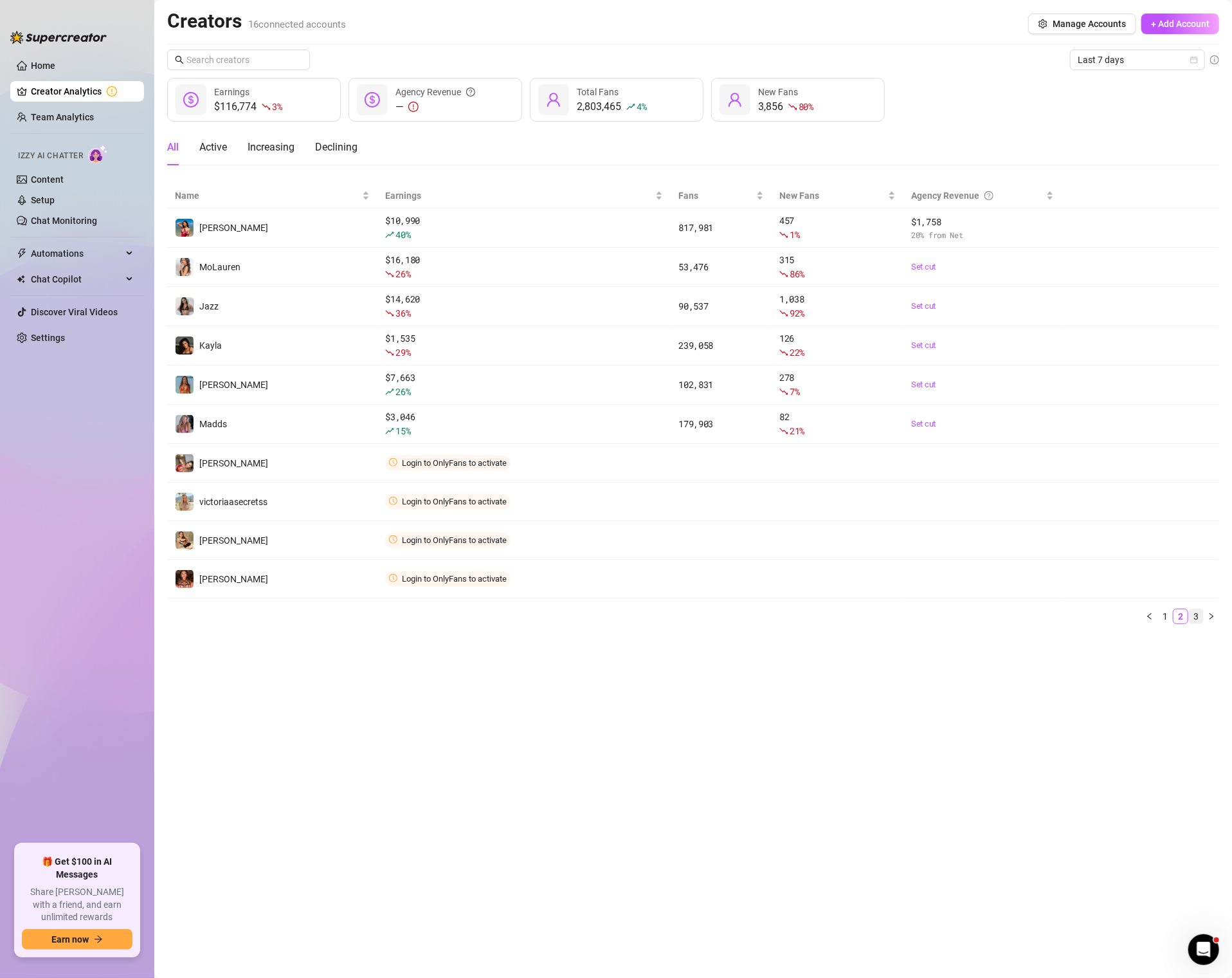
click at [1198, 616] on link "3" at bounding box center [1196, 616] width 14 height 14
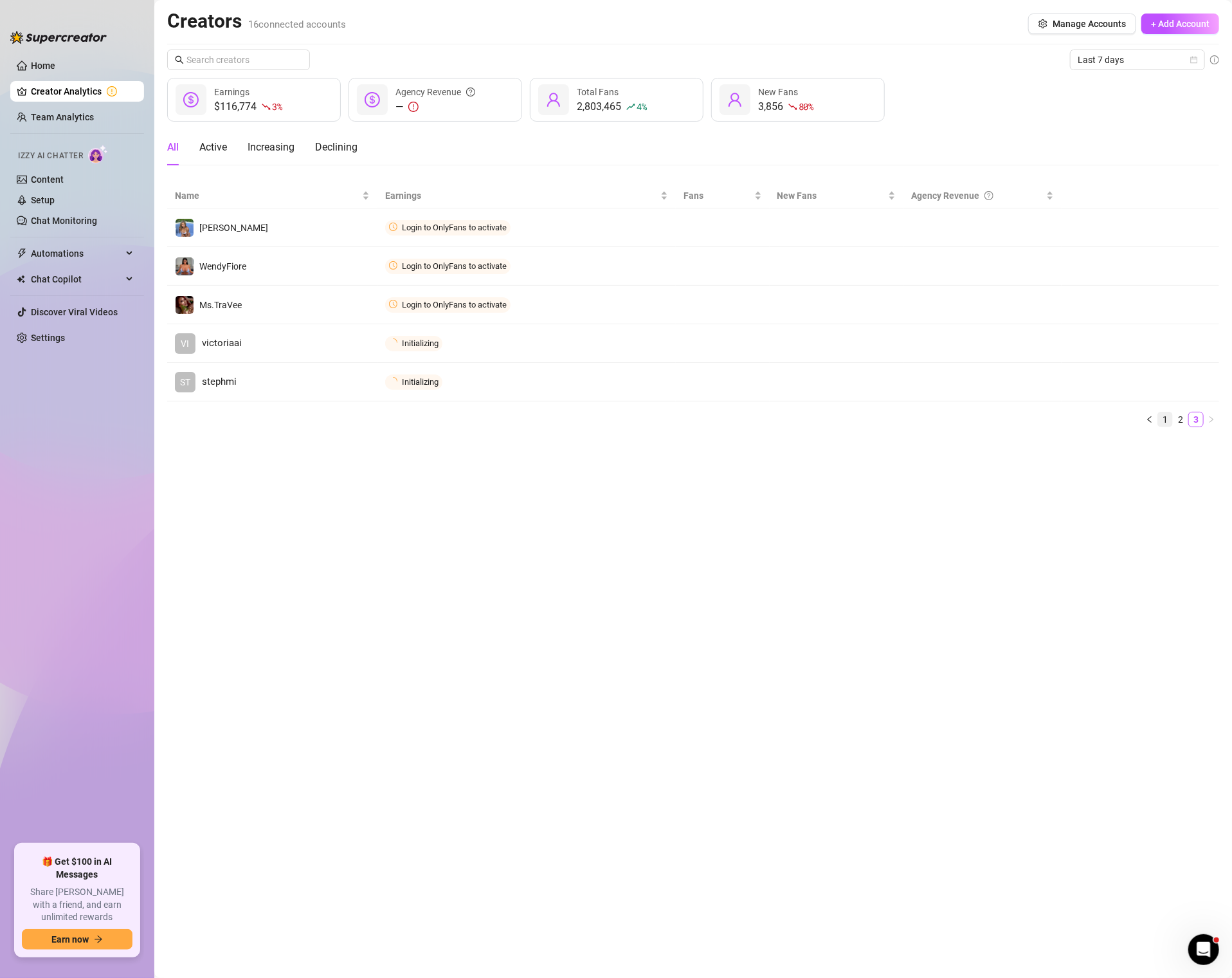
click at [1164, 418] on link "1" at bounding box center [1166, 420] width 14 height 14
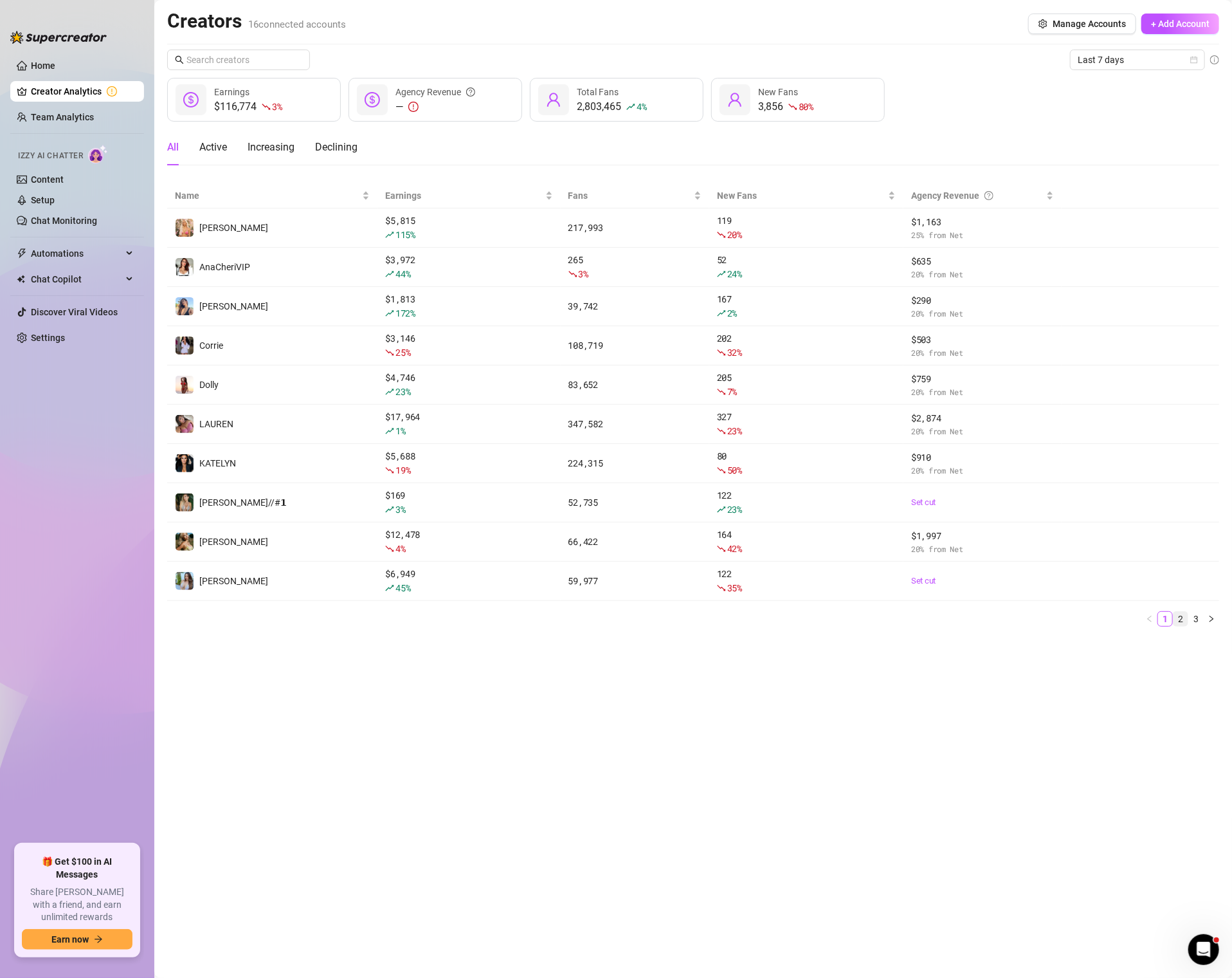
click at [1186, 619] on link "2" at bounding box center [1181, 619] width 14 height 14
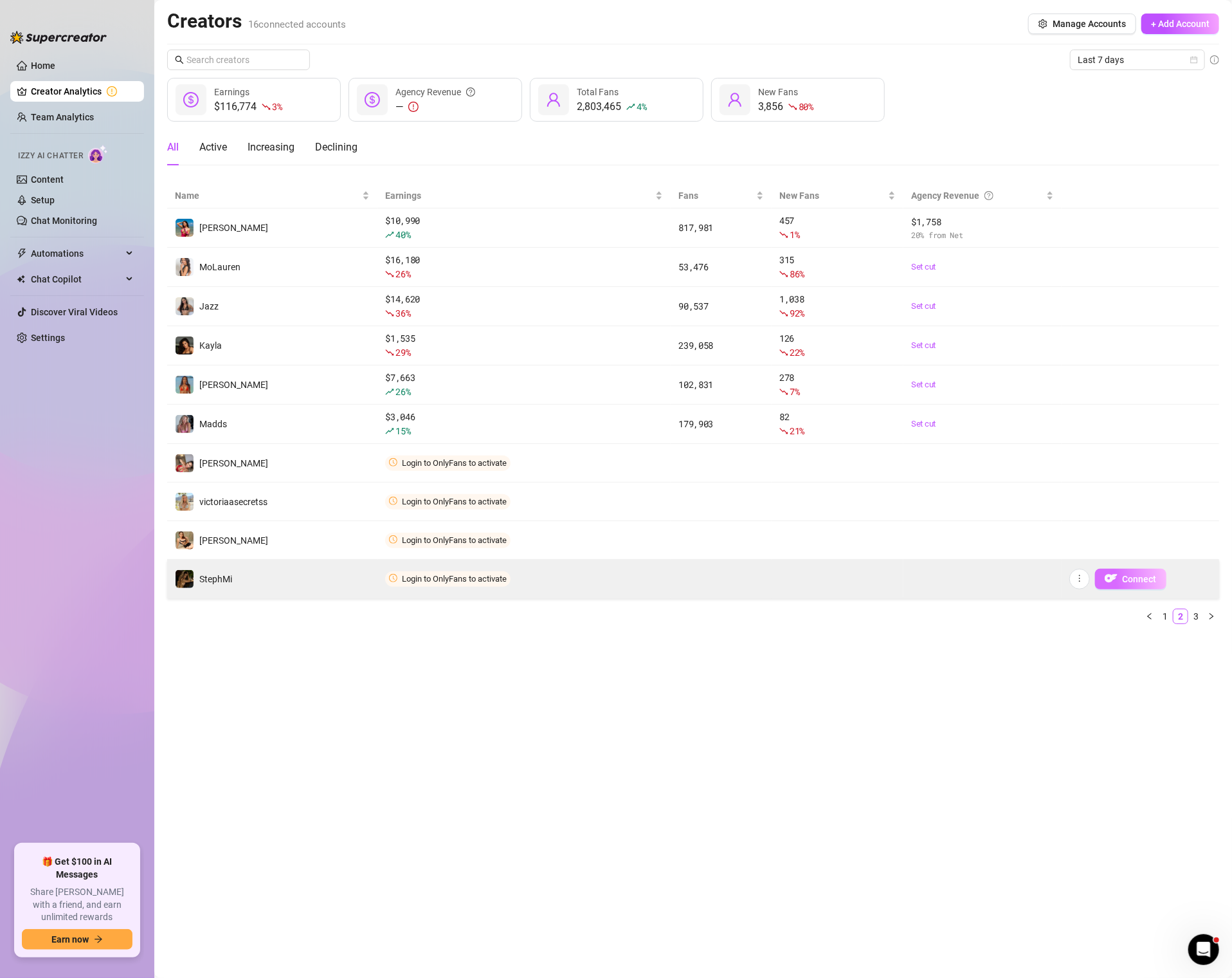
click at [1132, 578] on span "Connect" at bounding box center [1140, 579] width 34 height 10
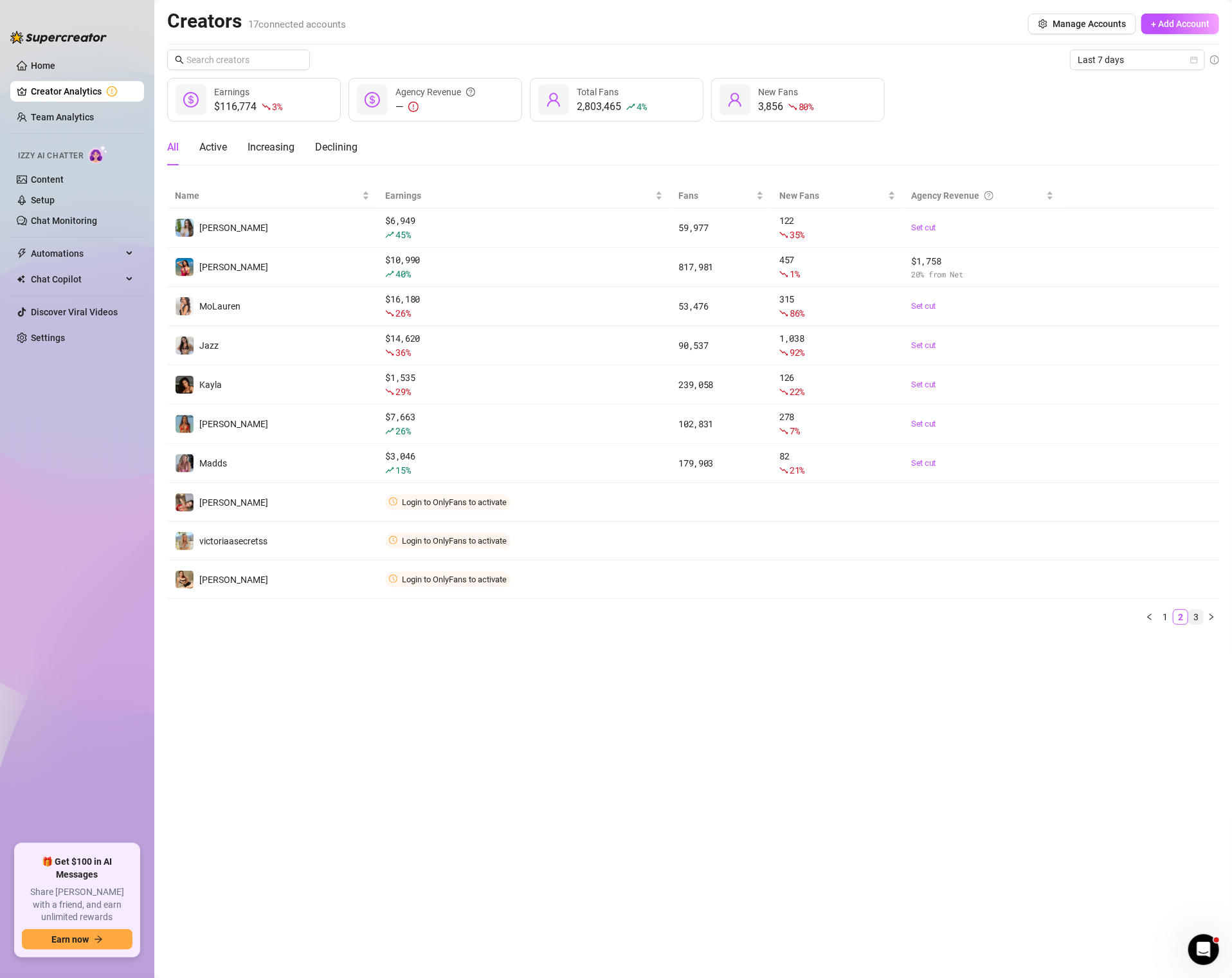
click at [1198, 616] on link "3" at bounding box center [1196, 617] width 14 height 14
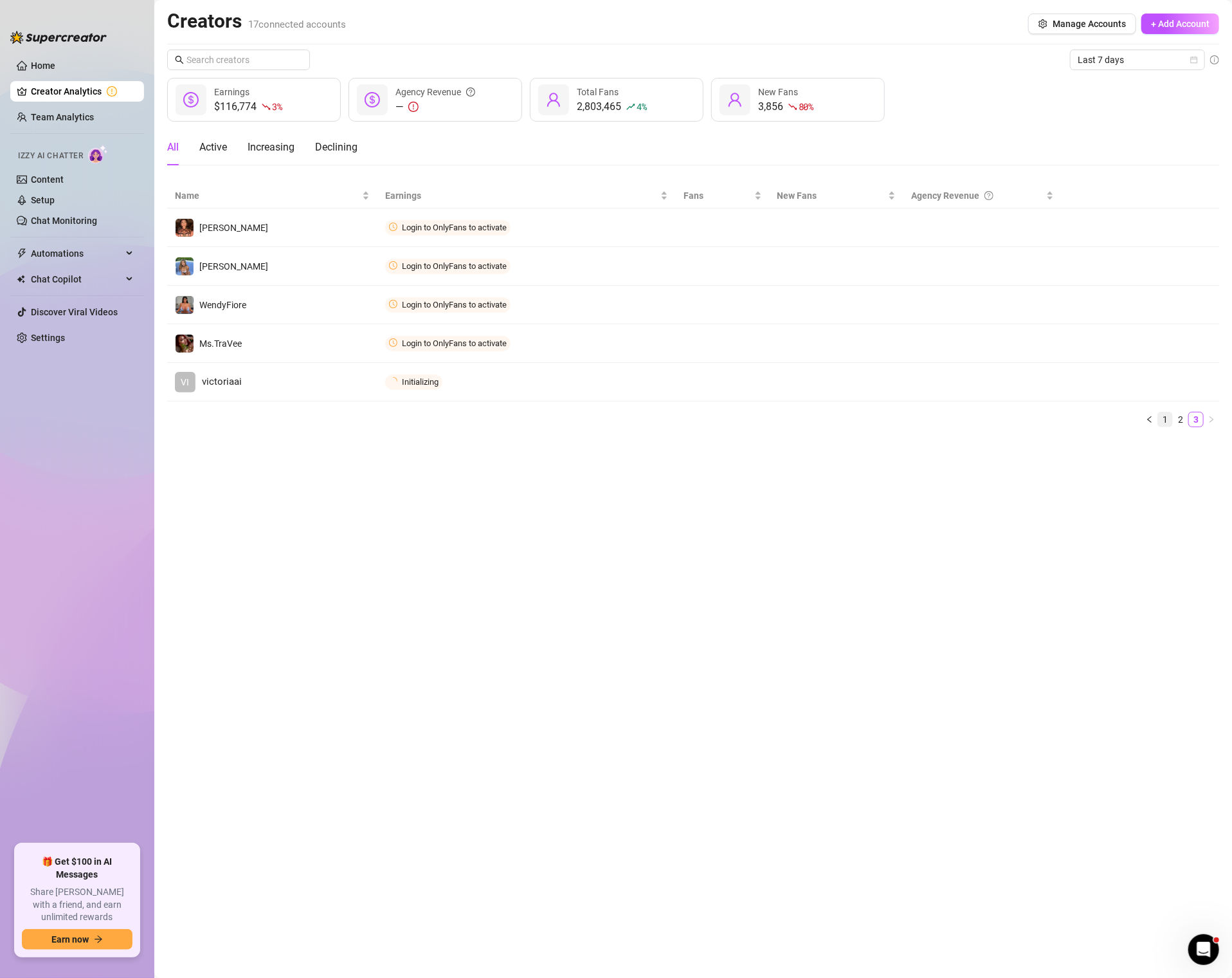
click at [1168, 417] on link "1" at bounding box center [1166, 420] width 14 height 14
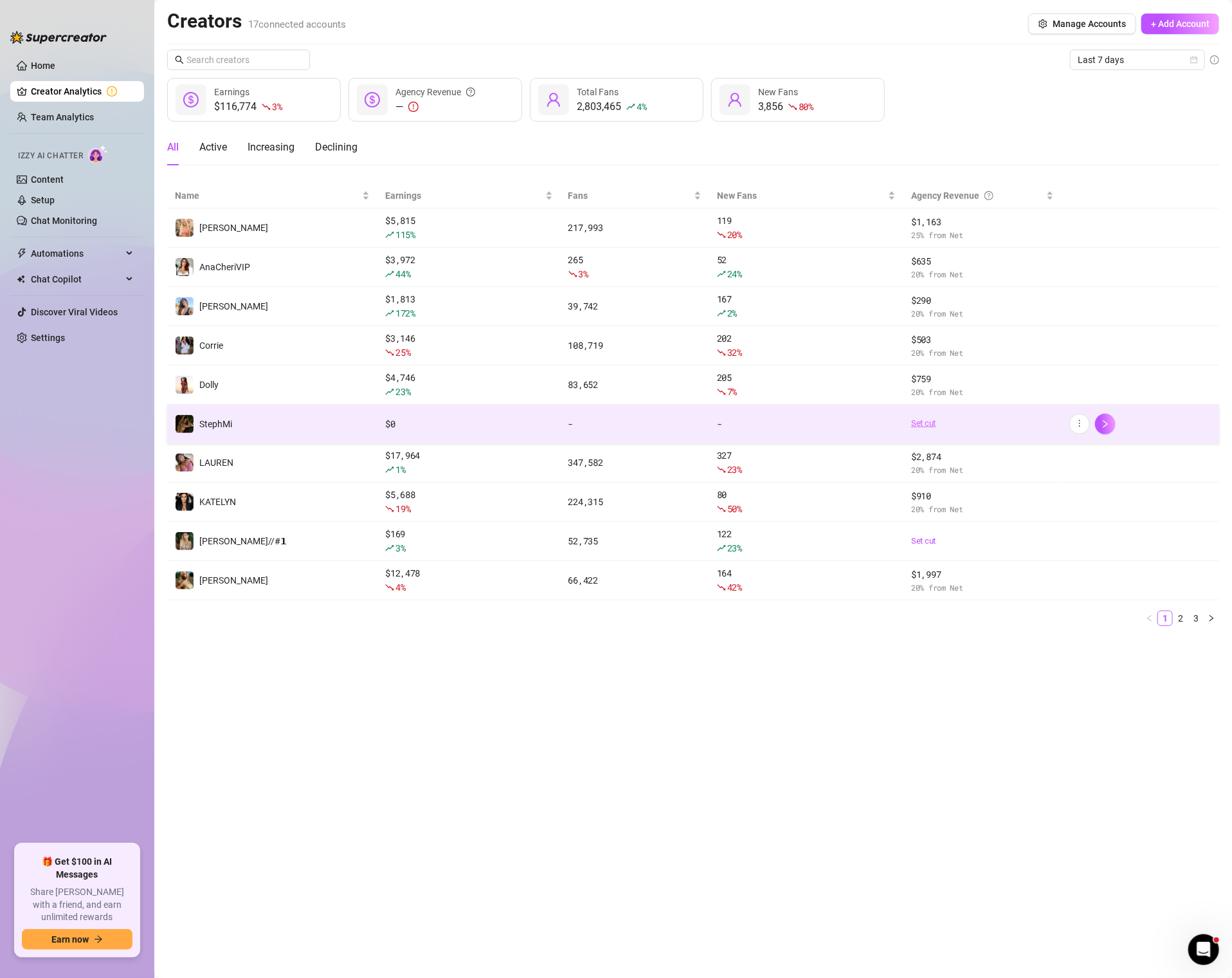
click at [934, 417] on link "Set cut" at bounding box center [983, 423] width 142 height 13
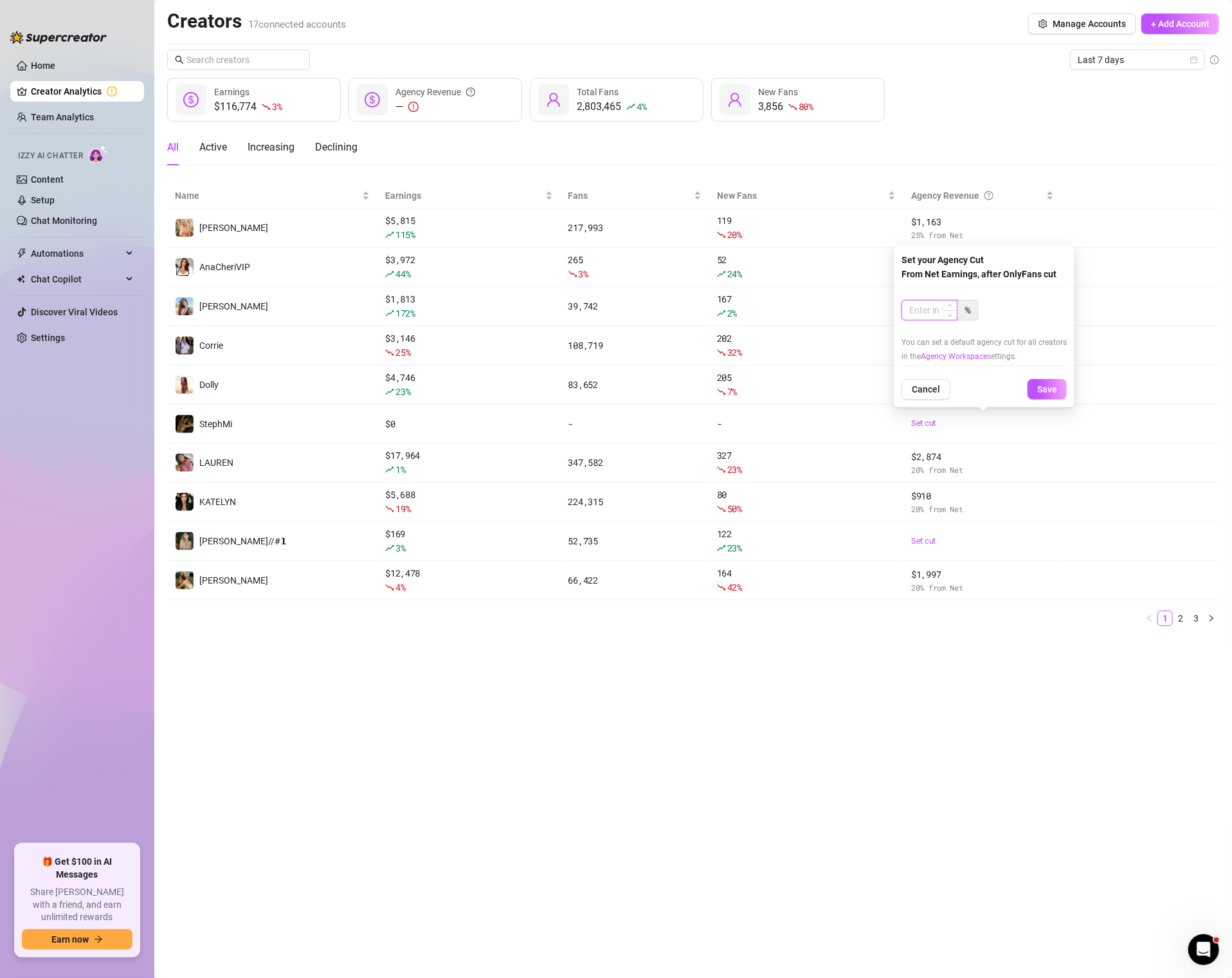
click at [933, 306] on input at bounding box center [929, 310] width 54 height 19
type input "20"
click at [1043, 389] on span "Save" at bounding box center [1047, 389] width 20 height 10
click at [55, 63] on link "Home" at bounding box center [43, 65] width 25 height 10
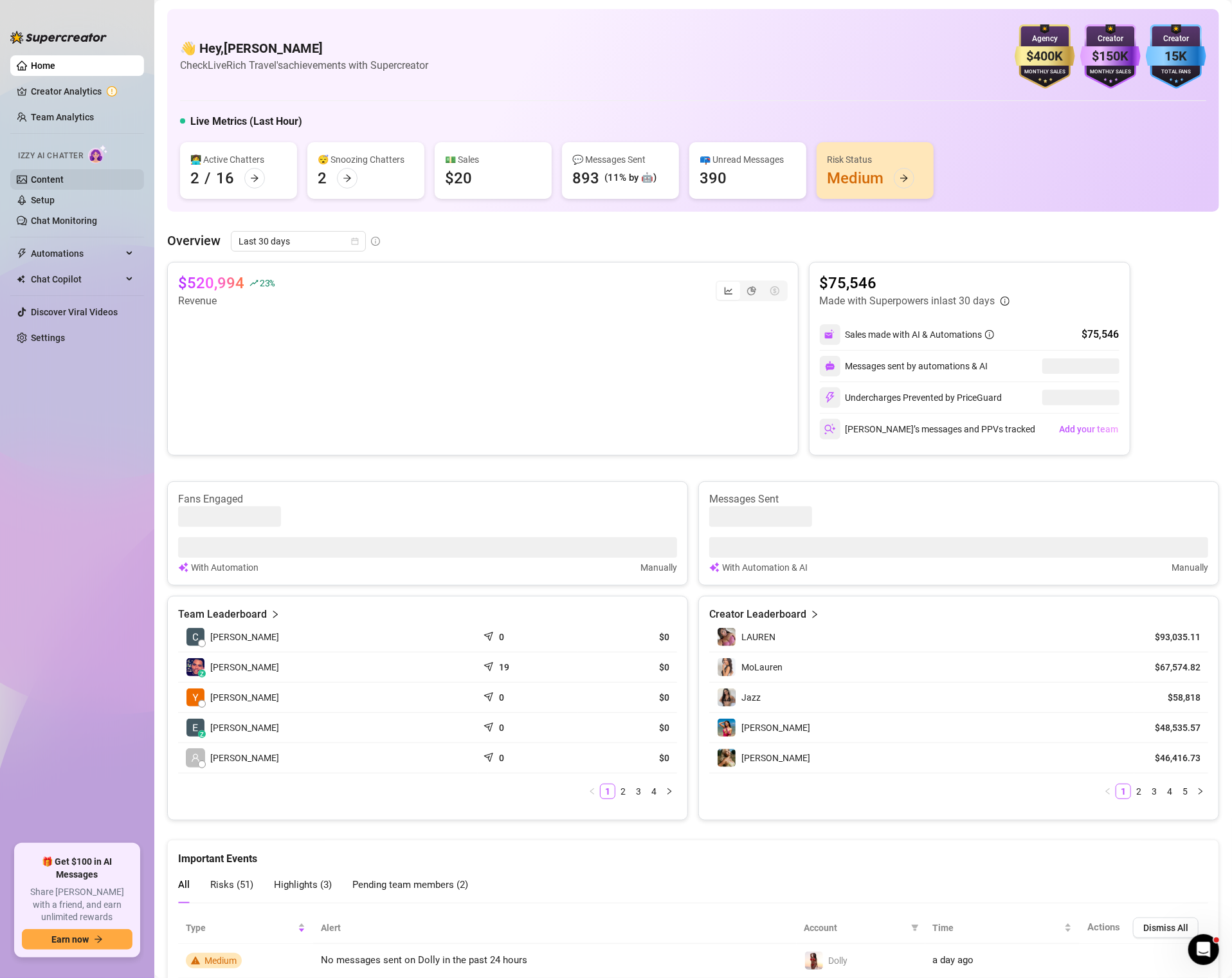
click at [61, 177] on link "Content" at bounding box center [47, 179] width 33 height 10
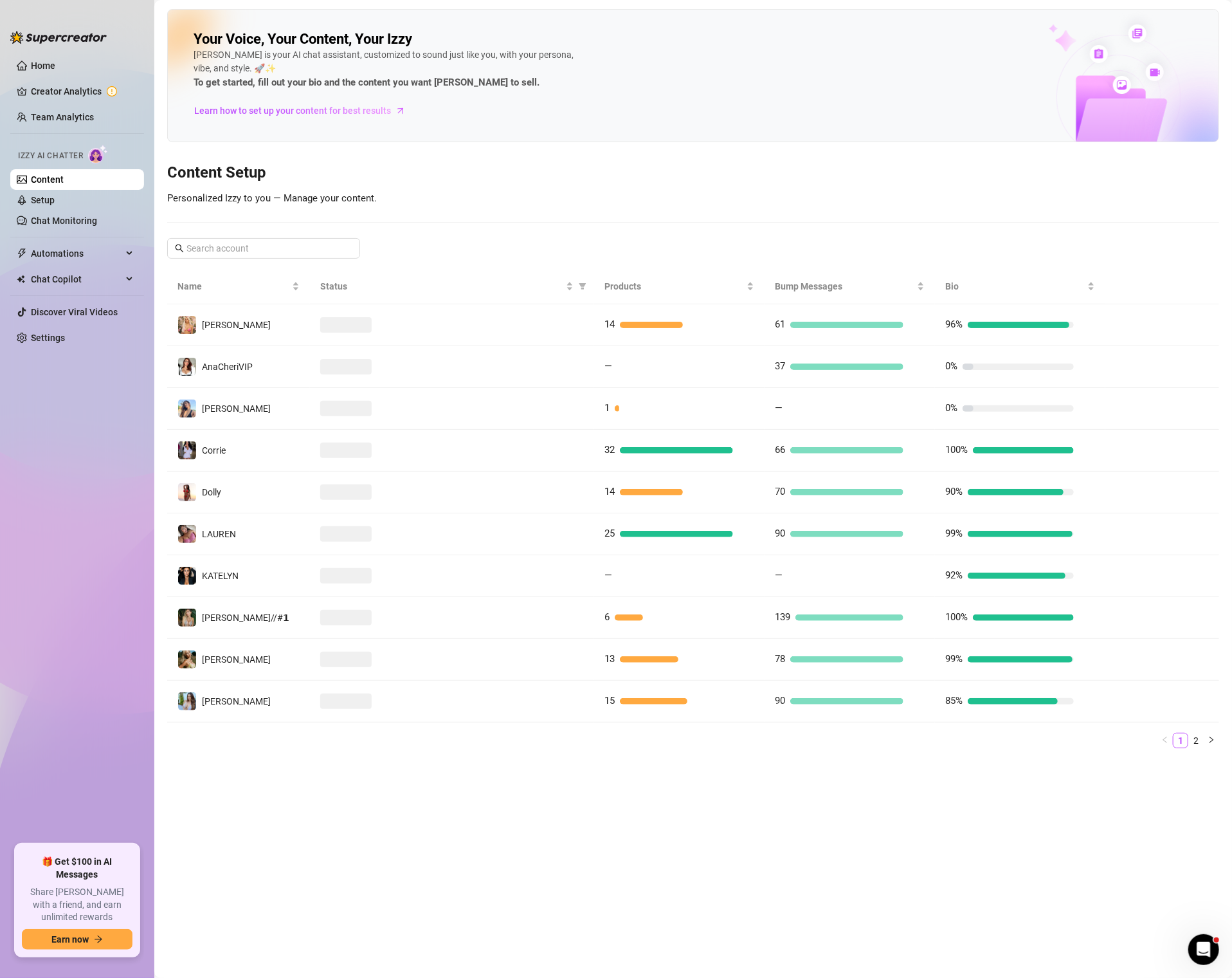
click at [54, 76] on ul "Home Creator Analytics Team Analytics Izzy AI Chatter Content Setup Chat Monito…" at bounding box center [76, 444] width 134 height 789
click at [54, 80] on ul "Home Creator Analytics Team Analytics Izzy AI Chatter Content Setup Chat Monito…" at bounding box center [76, 444] width 134 height 789
click at [54, 96] on link "Creator Analytics" at bounding box center [82, 91] width 103 height 21
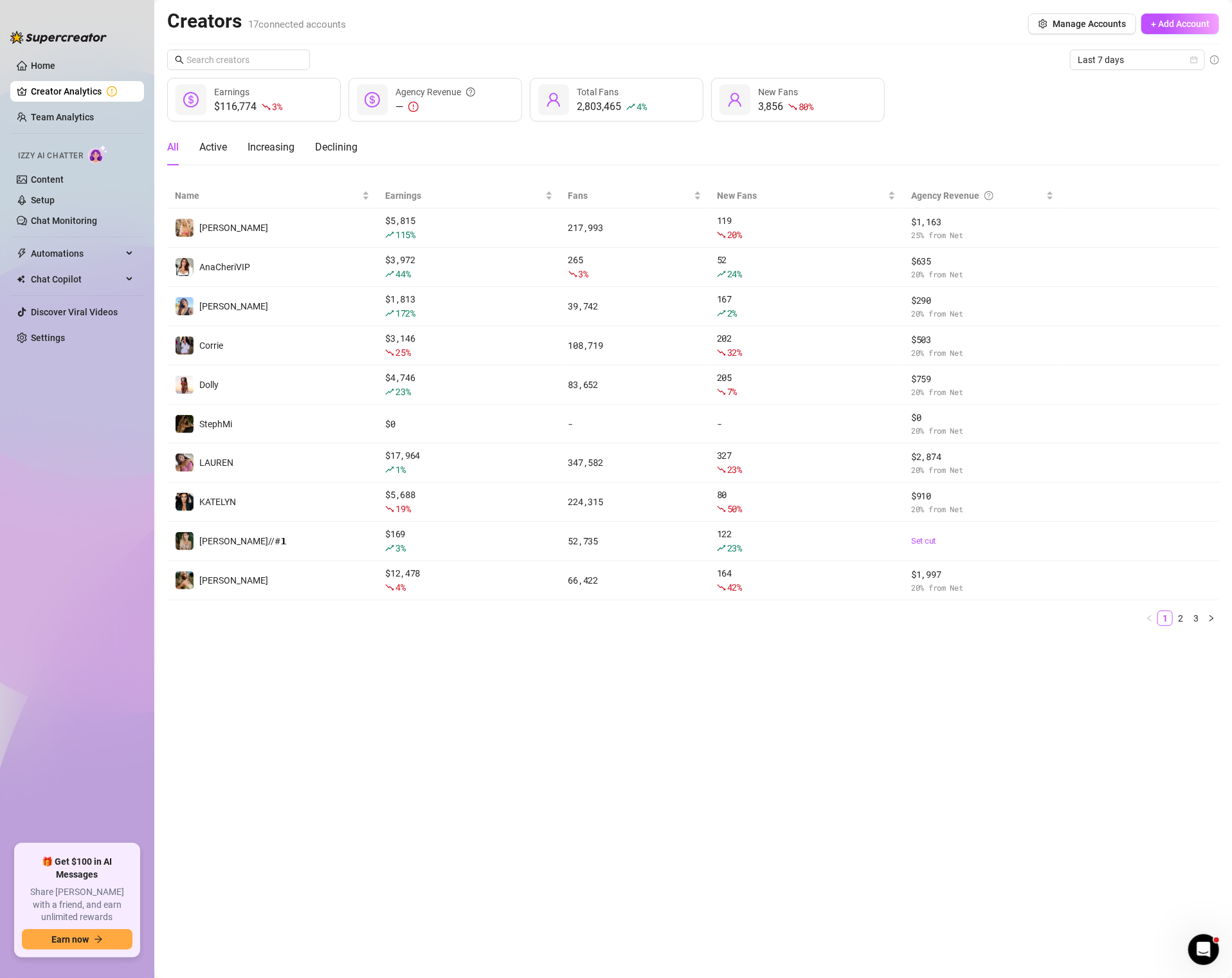
click at [53, 46] on div at bounding box center [57, 31] width 96 height 39
click at [54, 91] on link "Creator Analytics" at bounding box center [82, 91] width 103 height 21
click at [1063, 19] on span "Manage Accounts" at bounding box center [1090, 24] width 73 height 10
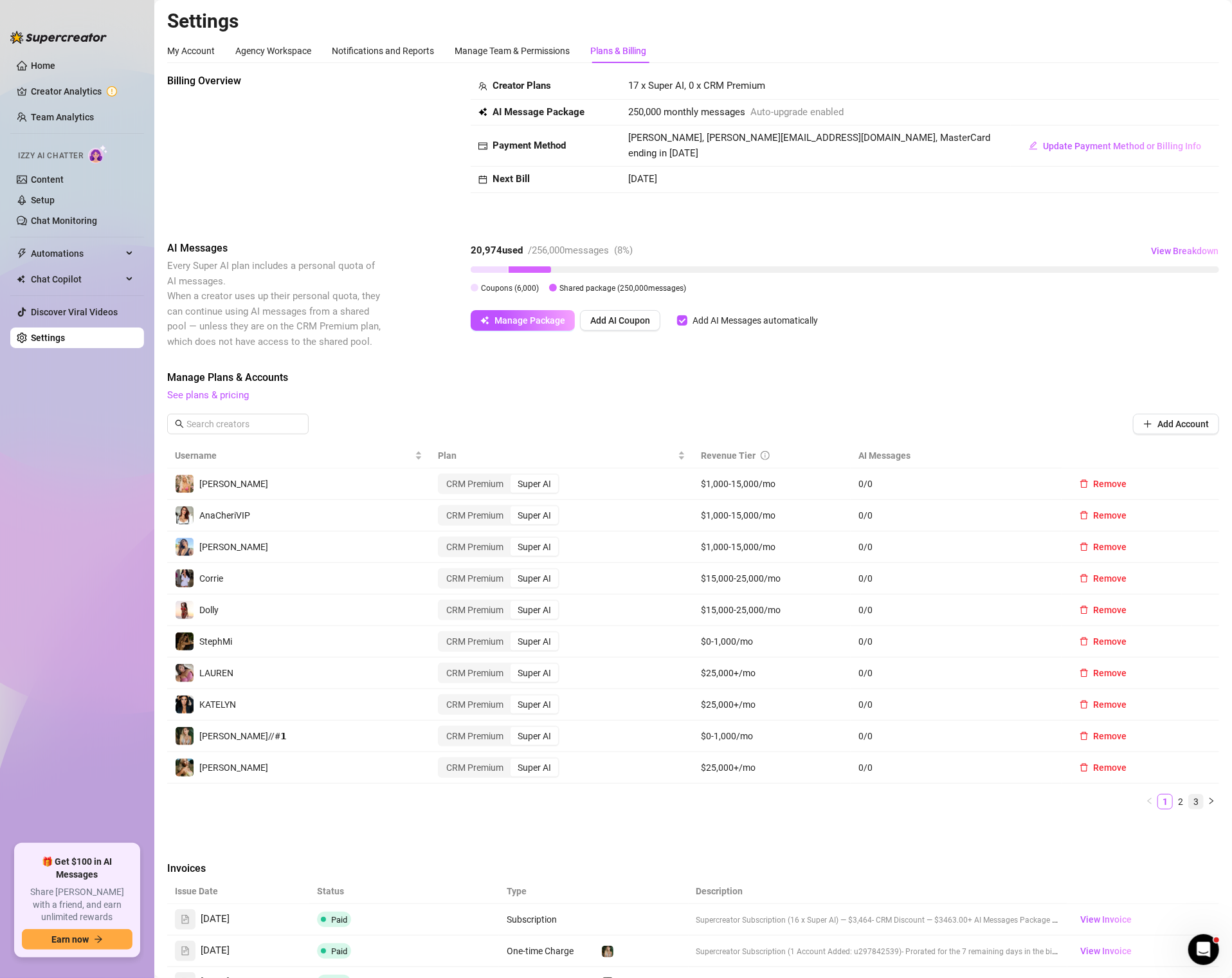
click at [1195, 795] on link "3" at bounding box center [1196, 802] width 14 height 14
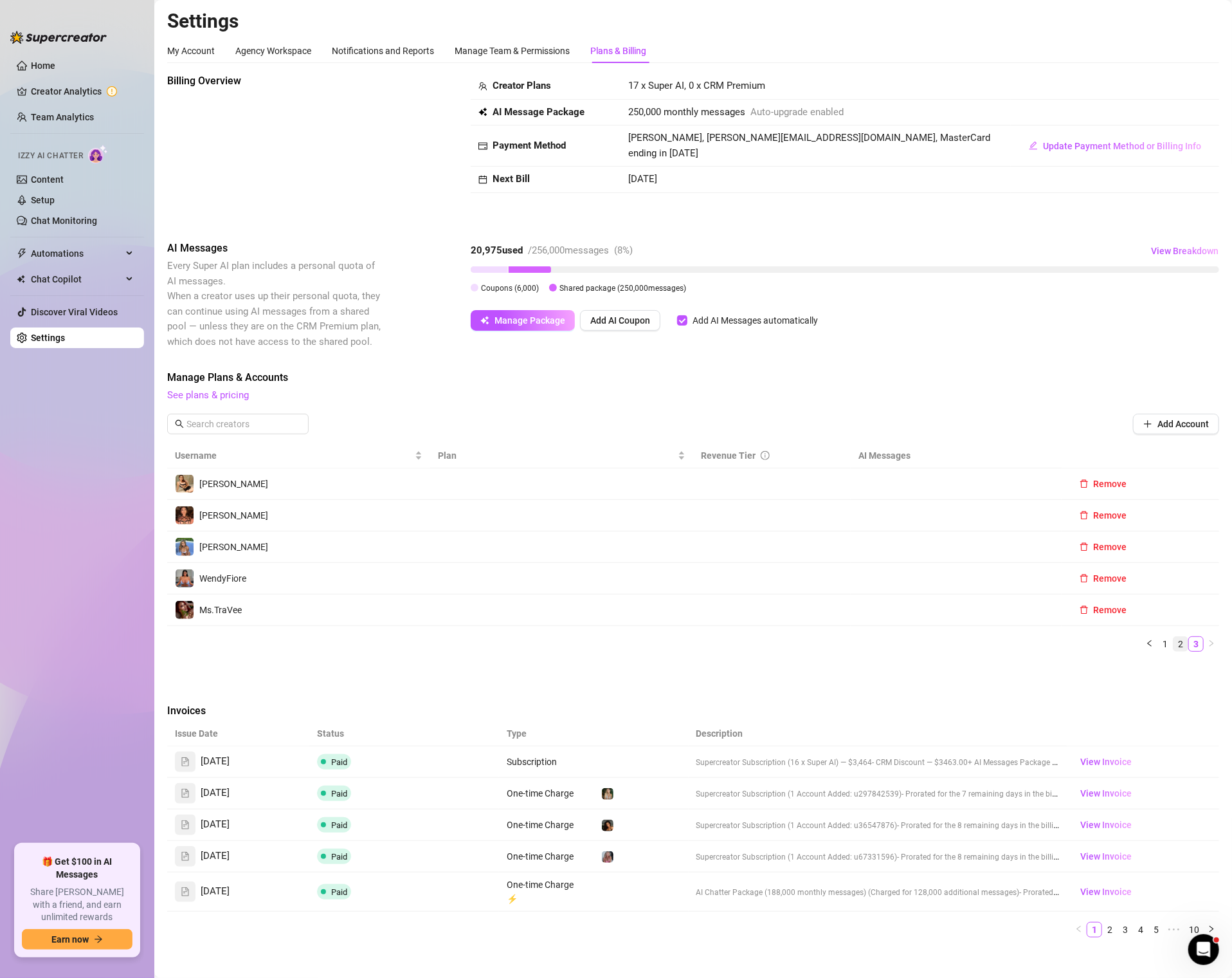
click at [1182, 642] on link "2" at bounding box center [1181, 643] width 14 height 14
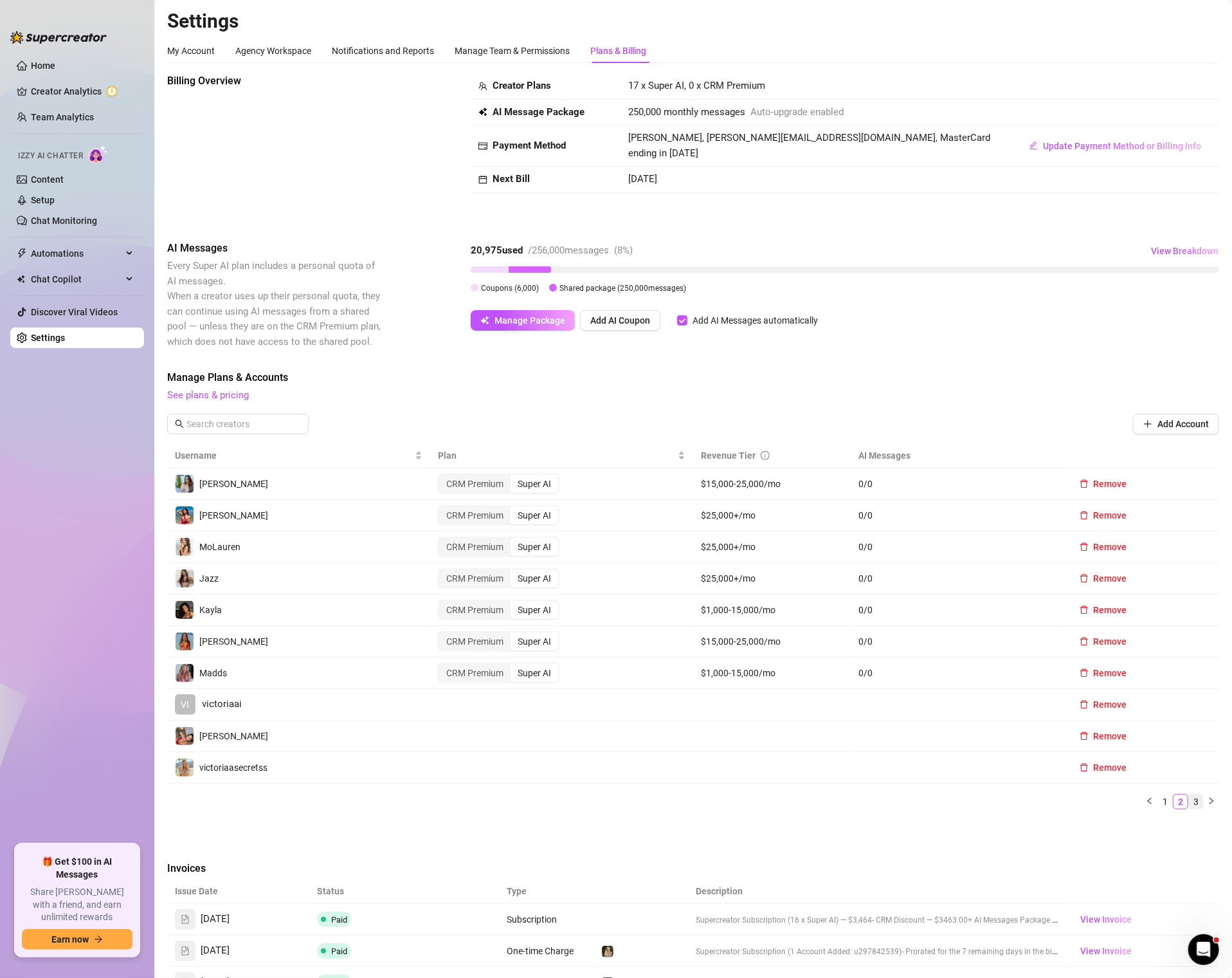
click at [1197, 795] on link "3" at bounding box center [1196, 802] width 14 height 14
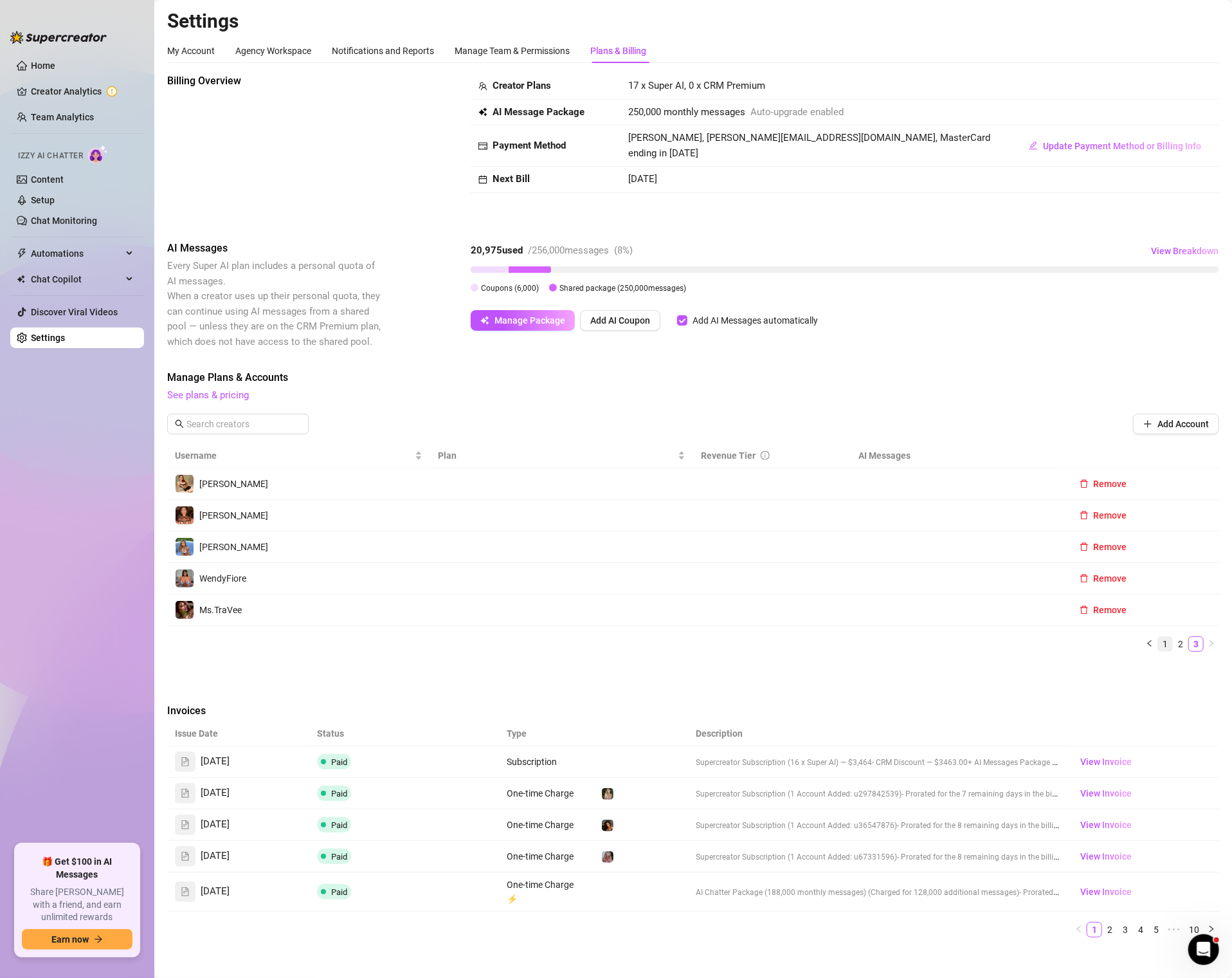
click at [1165, 649] on ul "1 2 3" at bounding box center [693, 644] width 1052 height 16
click at [1165, 648] on link "1" at bounding box center [1166, 643] width 14 height 14
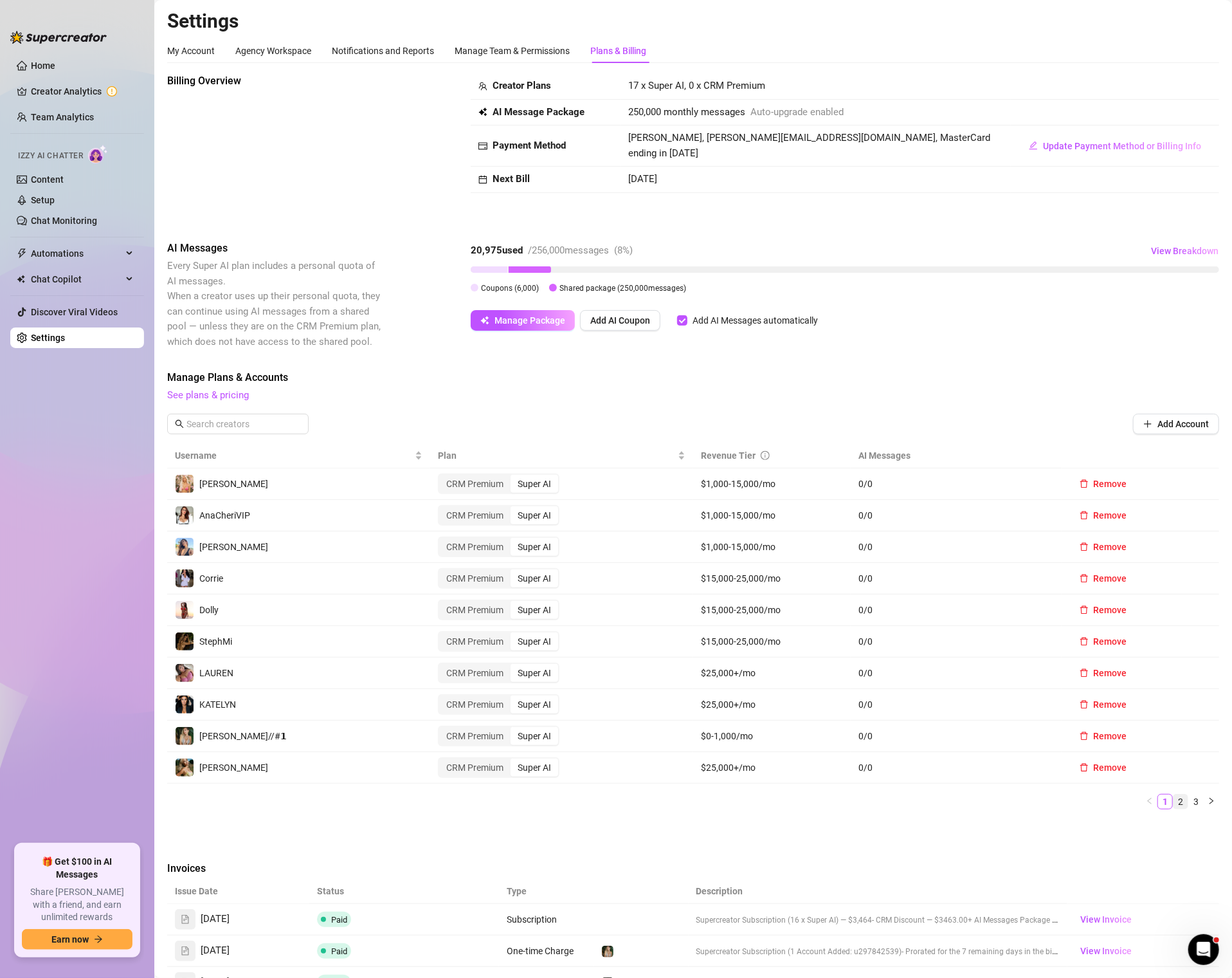
click at [1182, 797] on link "2" at bounding box center [1181, 802] width 14 height 14
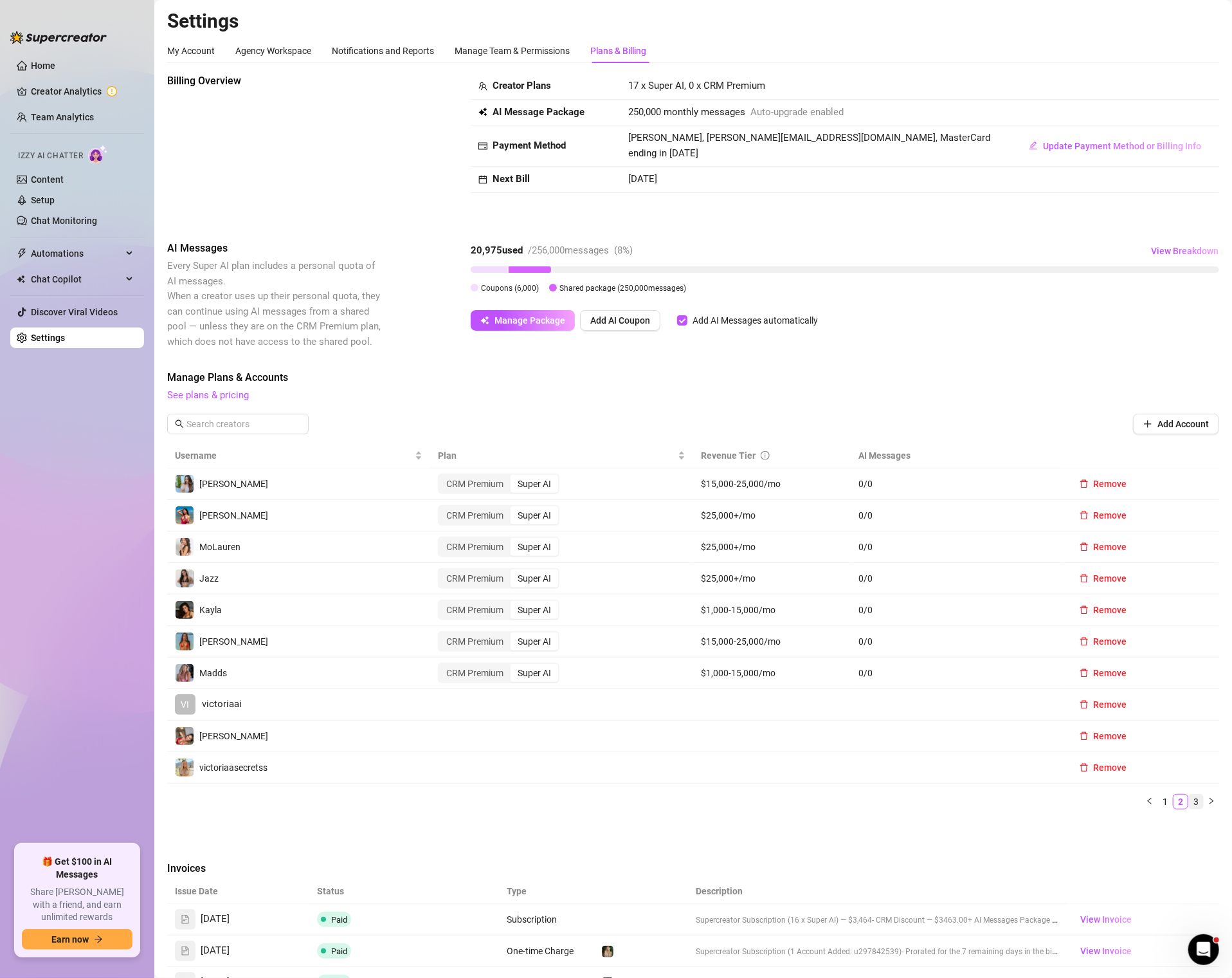
click at [1195, 802] on link "3" at bounding box center [1196, 802] width 14 height 14
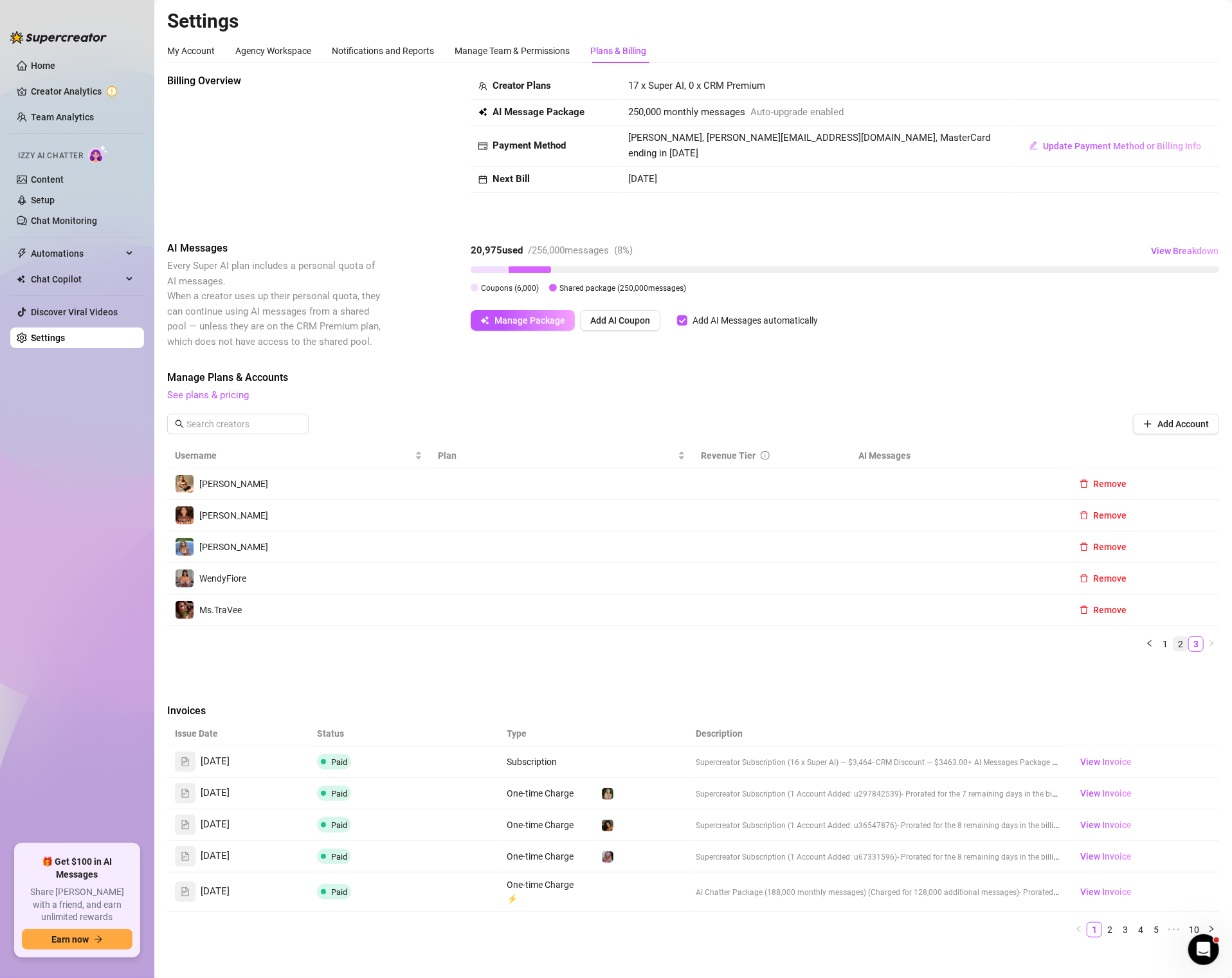
click at [1181, 646] on link "2" at bounding box center [1181, 643] width 14 height 14
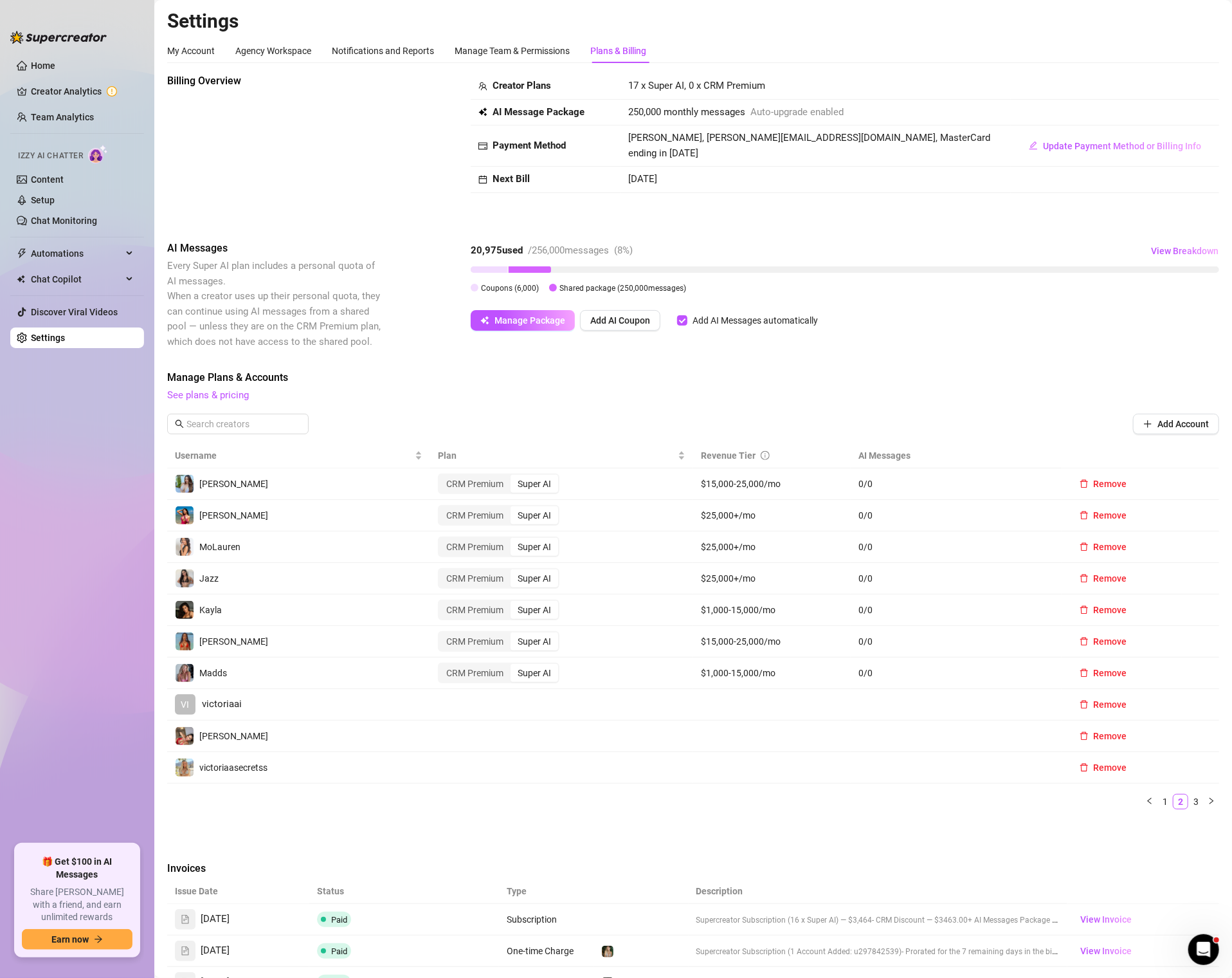
click at [1166, 808] on div "Username Plan Revenue Tier AI Messages [PERSON_NAME] CRM Premium Super AI $15,0…" at bounding box center [693, 632] width 1052 height 376
click at [1167, 799] on link "1" at bounding box center [1166, 802] width 14 height 14
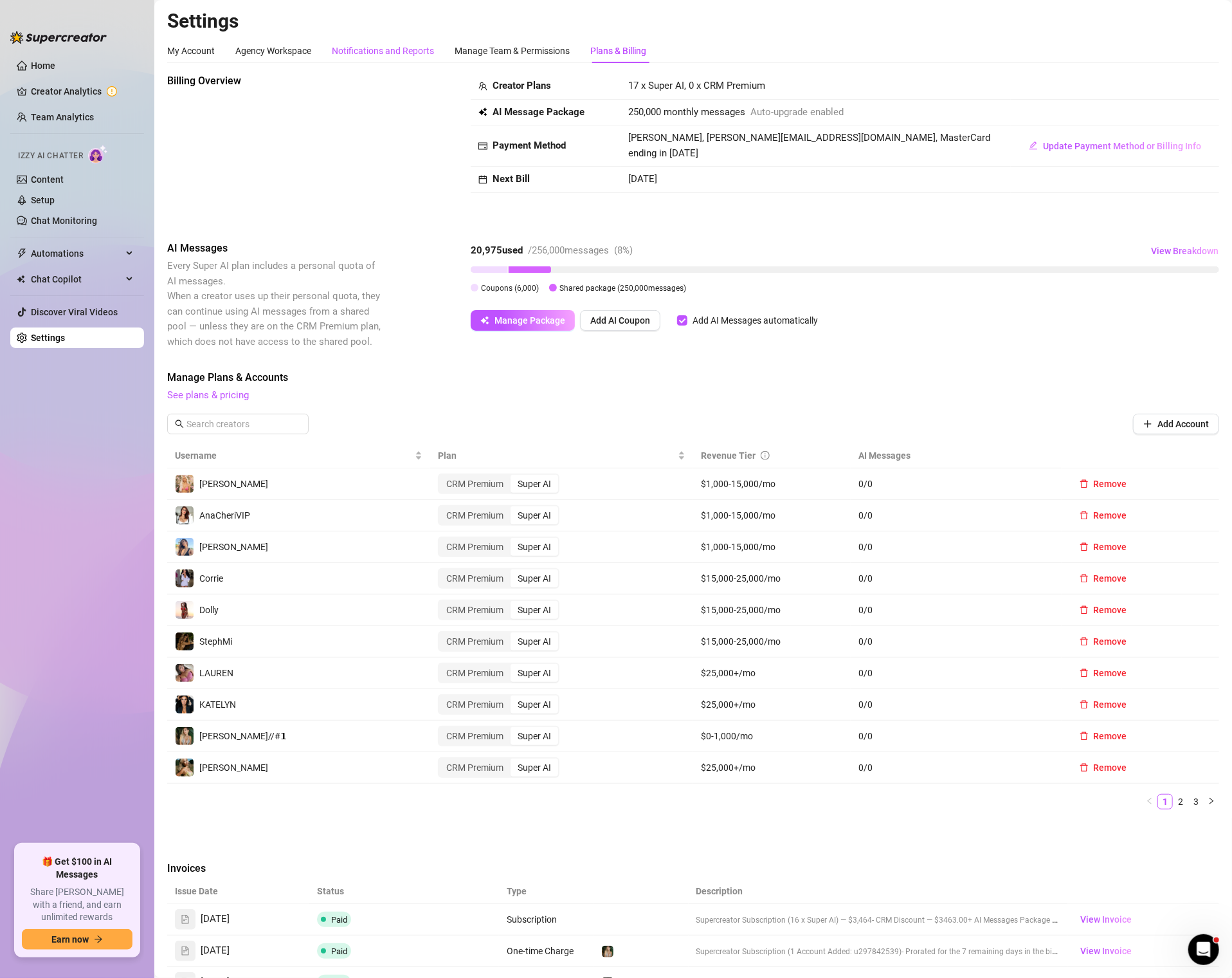
click at [398, 52] on div "Notifications and Reports" at bounding box center [382, 50] width 102 height 14
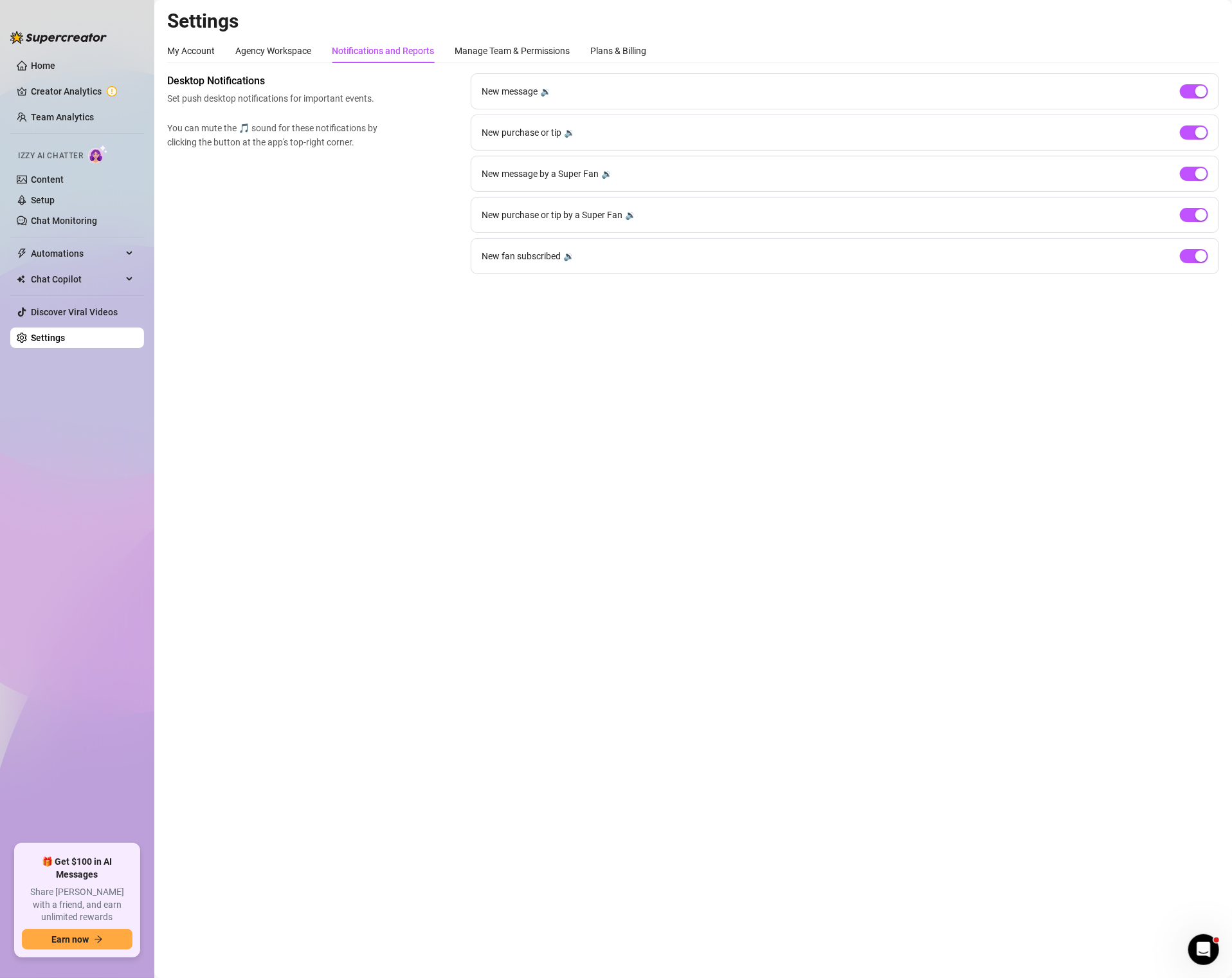
click at [495, 63] on div "My Account Agency Workspace Notifications and Reports Manage Team & Permissions…" at bounding box center [693, 156] width 1052 height 236
click at [498, 52] on div "Manage Team & Permissions" at bounding box center [513, 50] width 115 height 14
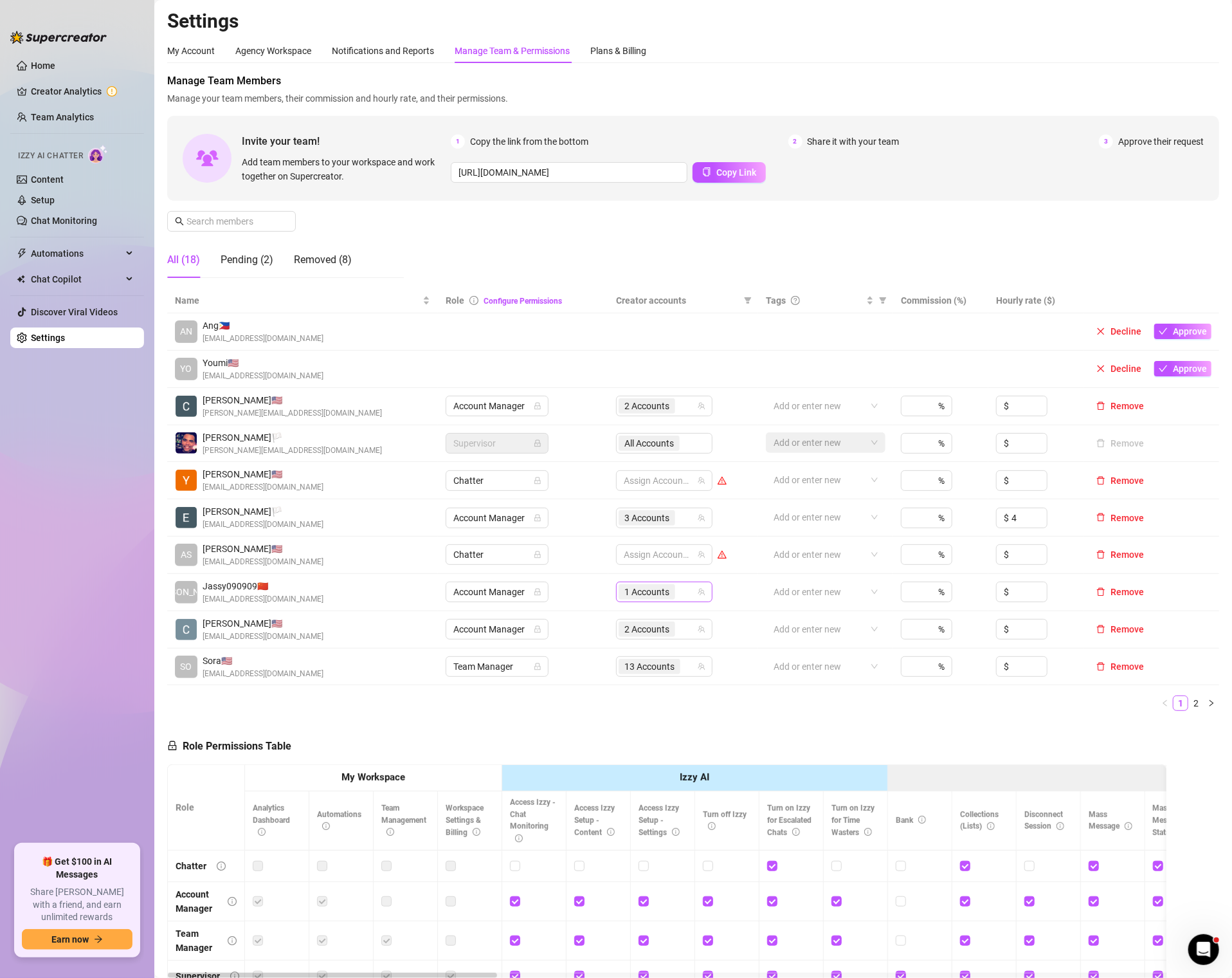
click at [681, 586] on input "search" at bounding box center [679, 592] width 3 height 16
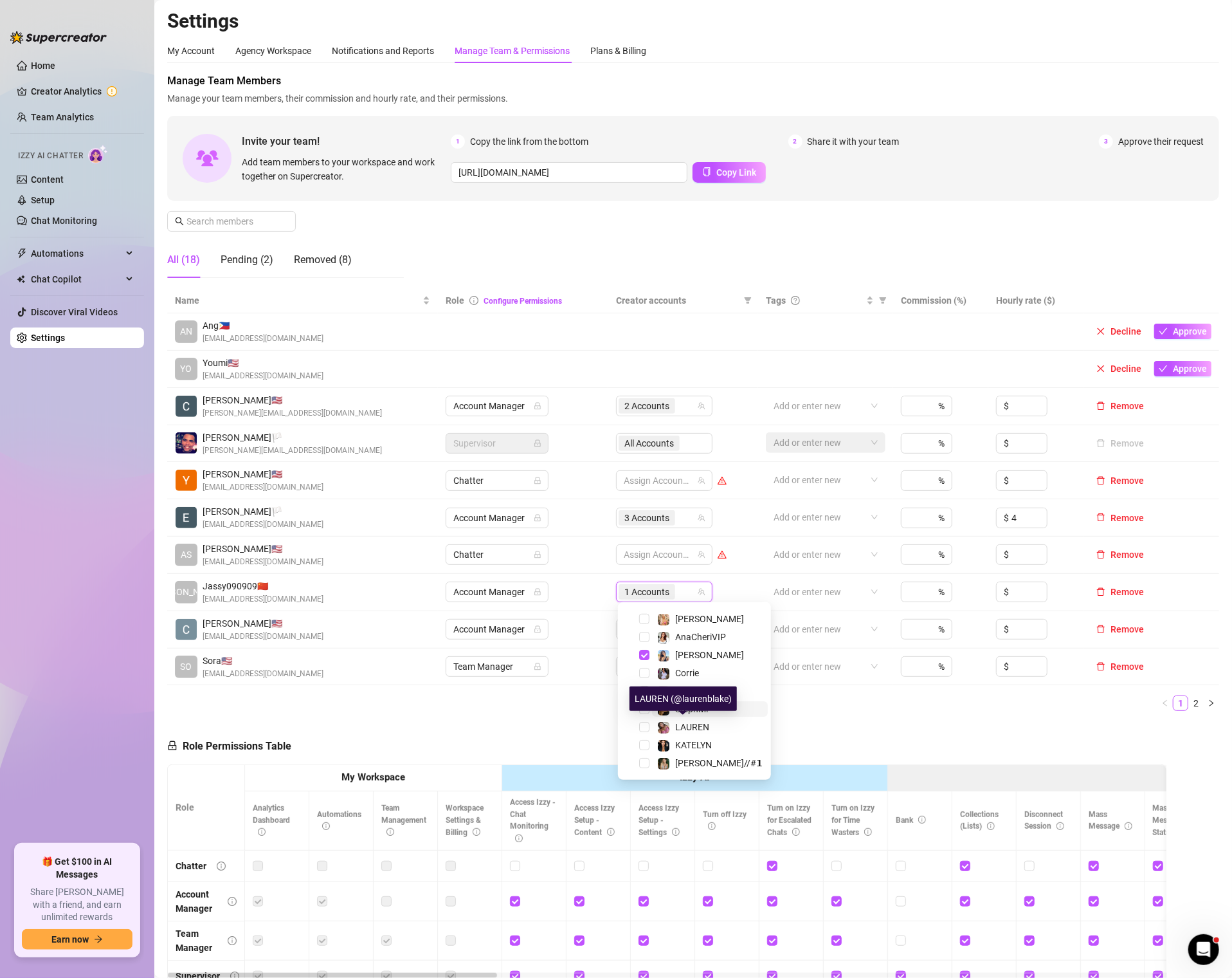
scroll to position [20, 0]
click at [647, 698] on div "StephMi" at bounding box center [695, 705] width 146 height 16
click at [644, 701] on span "Select tree node" at bounding box center [644, 704] width 10 height 10
click at [538, 714] on div "Name Role Configure Permissions Creator accounts Tags Commission (%) Hourly rat…" at bounding box center [693, 504] width 1052 height 433
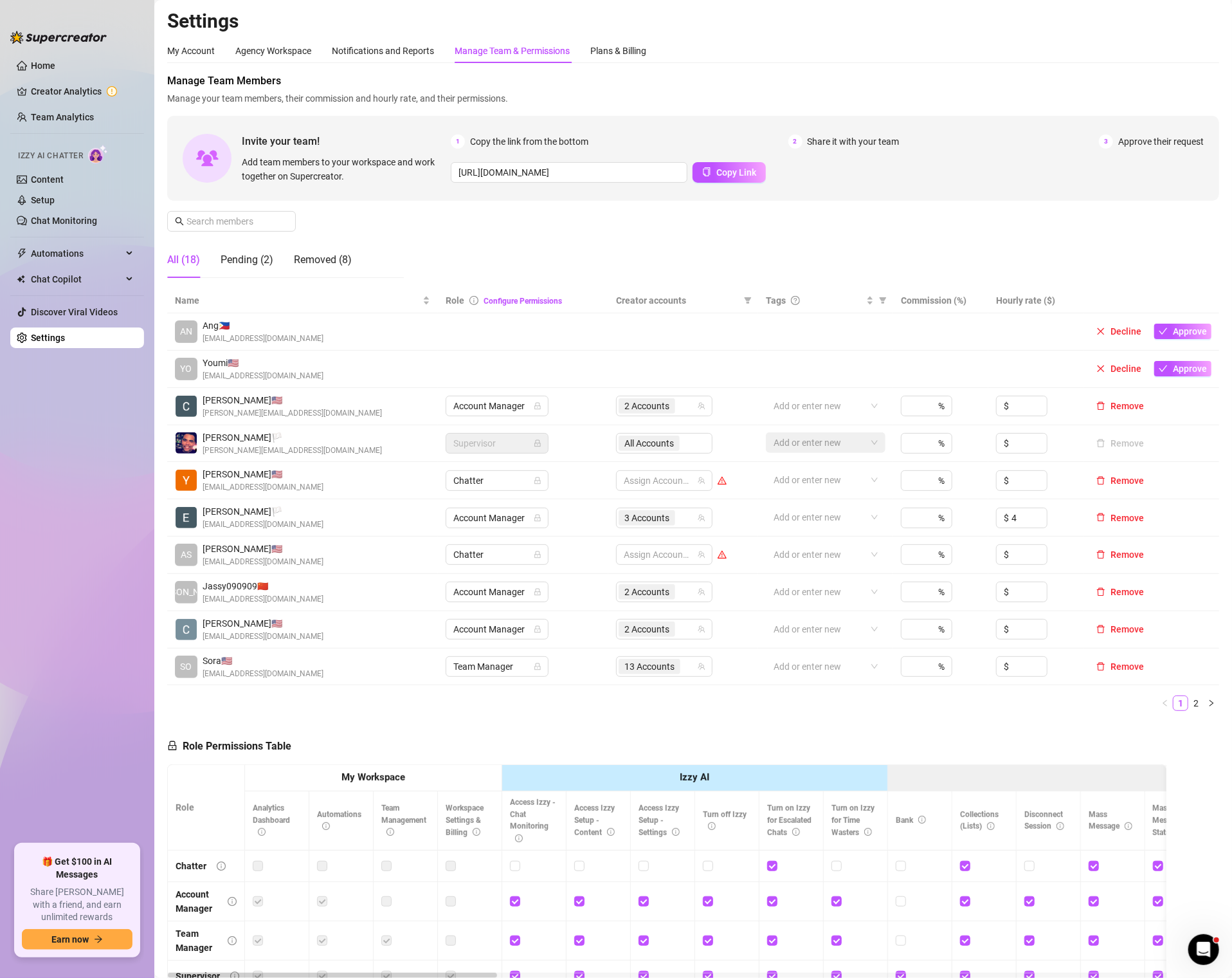
click at [1199, 698] on link "2" at bounding box center [1196, 703] width 14 height 14
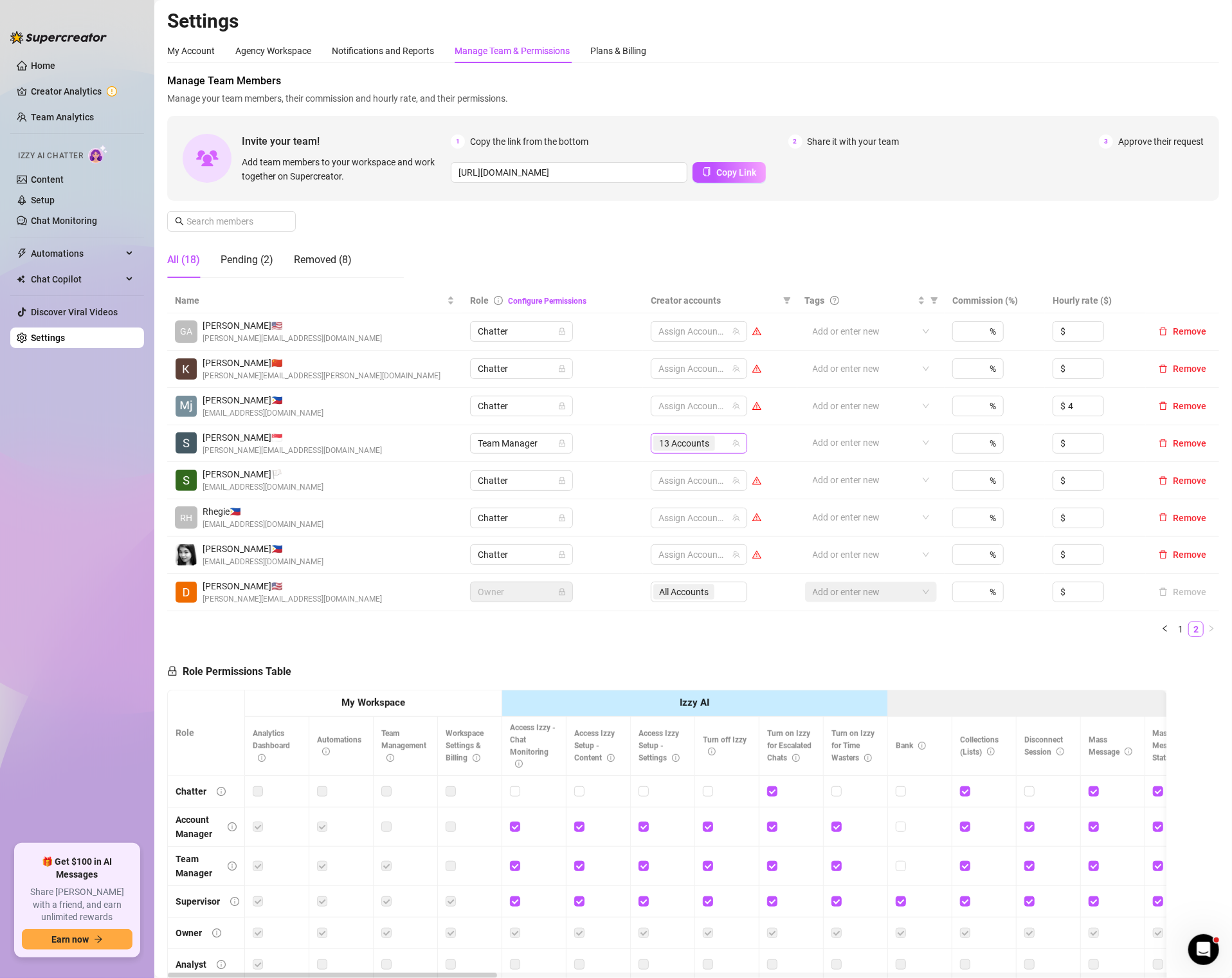
click at [707, 437] on span "13 Accounts" at bounding box center [684, 443] width 50 height 14
click at [679, 569] on div "StephMi" at bounding box center [728, 577] width 146 height 16
click at [678, 578] on span "Select tree node" at bounding box center [678, 576] width 10 height 10
click at [791, 205] on div "Manage Team Members Manage your team members, their commission and hourly rate,…" at bounding box center [693, 180] width 1052 height 215
click at [1184, 624] on link "1" at bounding box center [1181, 629] width 14 height 14
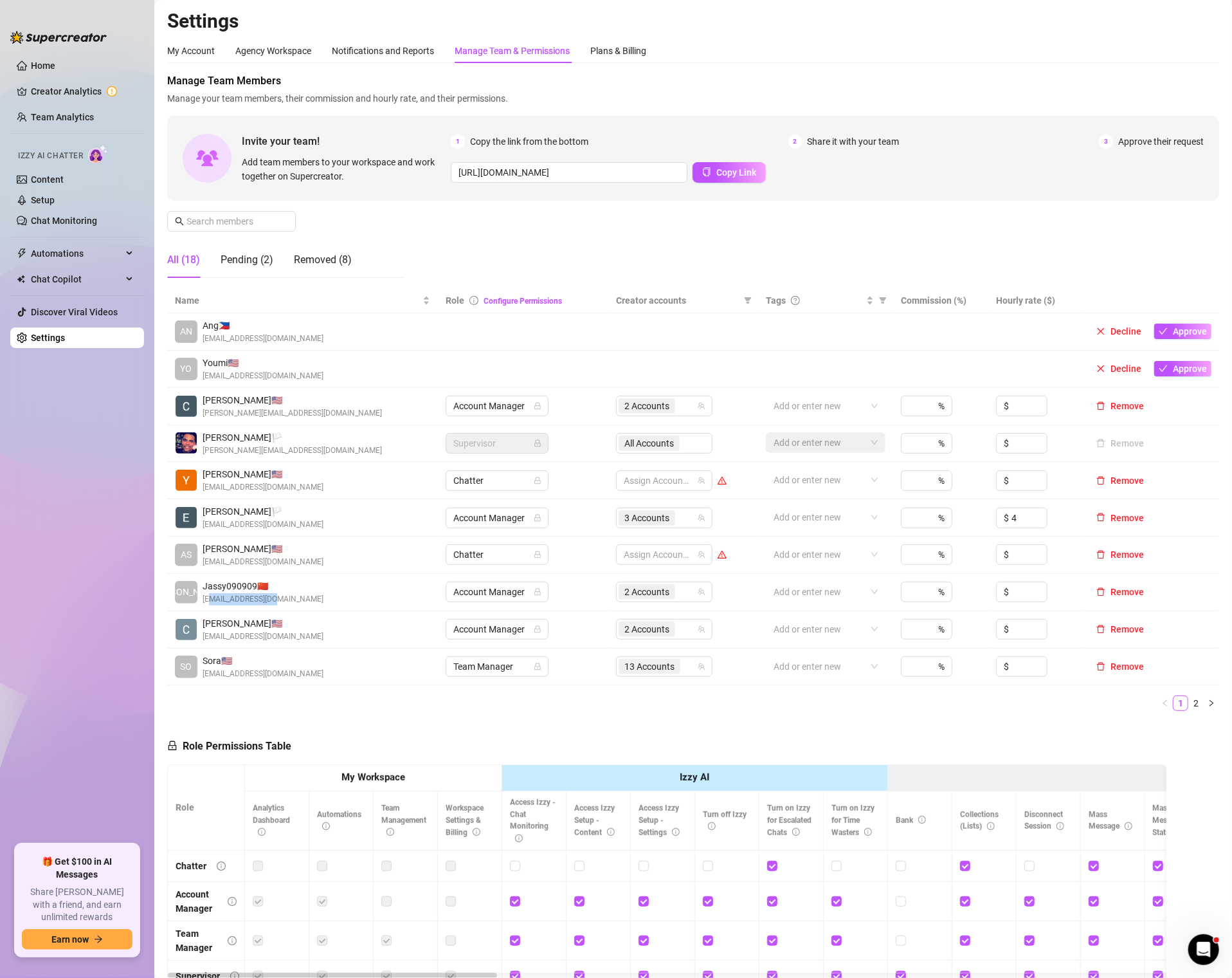
drag, startPoint x: 287, startPoint y: 594, endPoint x: 208, endPoint y: 597, distance: 79.1
click at [208, 597] on div "JA Jassy090909 🇨🇳 [EMAIL_ADDRESS][DOMAIN_NAME]" at bounding box center [303, 592] width 255 height 27
click at [698, 502] on td "3 Accounts" at bounding box center [683, 518] width 149 height 38
click at [670, 516] on span "3 Accounts" at bounding box center [646, 518] width 45 height 14
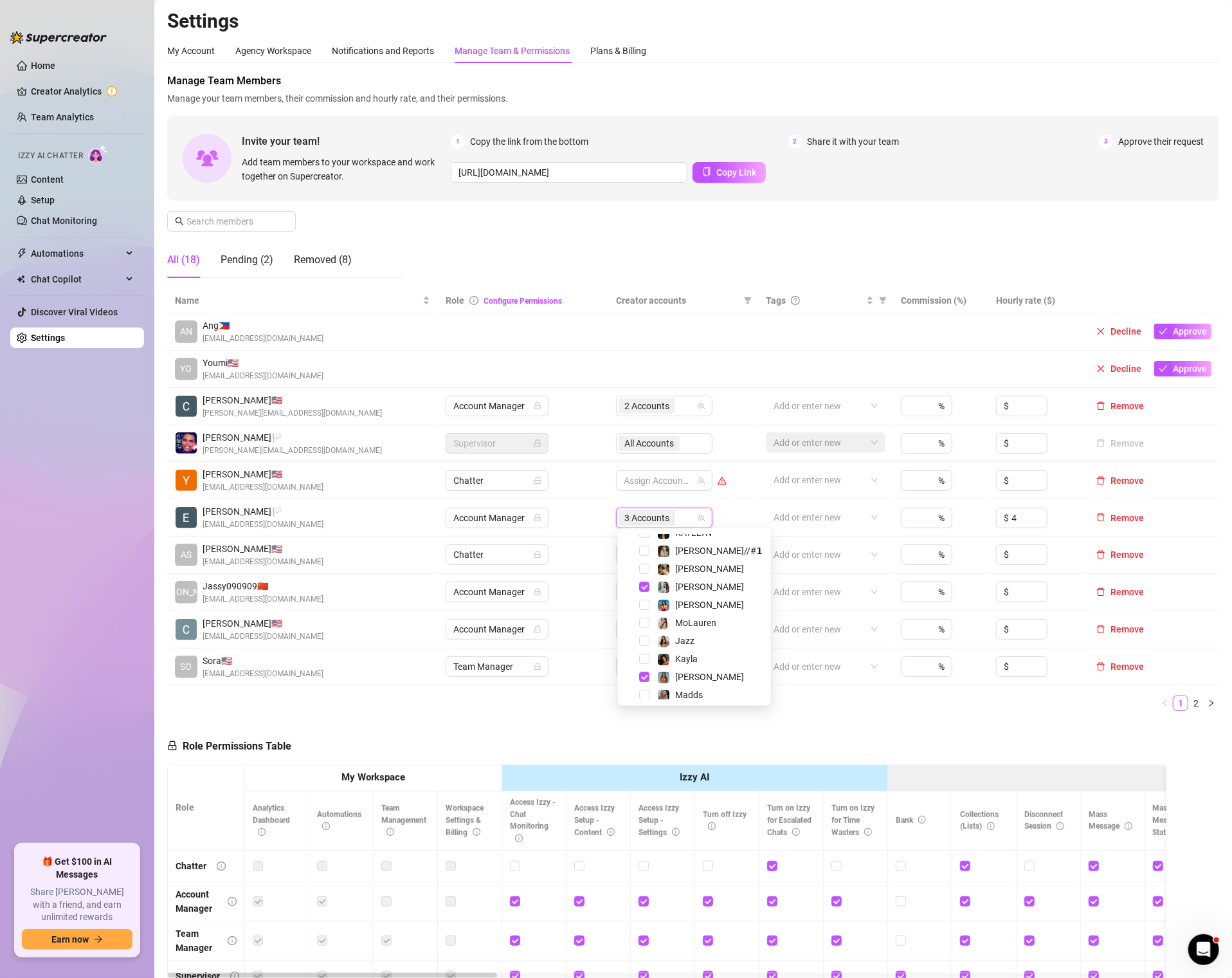
scroll to position [153, 0]
click at [565, 655] on td "Team Manager" at bounding box center [523, 667] width 171 height 38
click at [671, 584] on span "2 Accounts" at bounding box center [646, 592] width 56 height 16
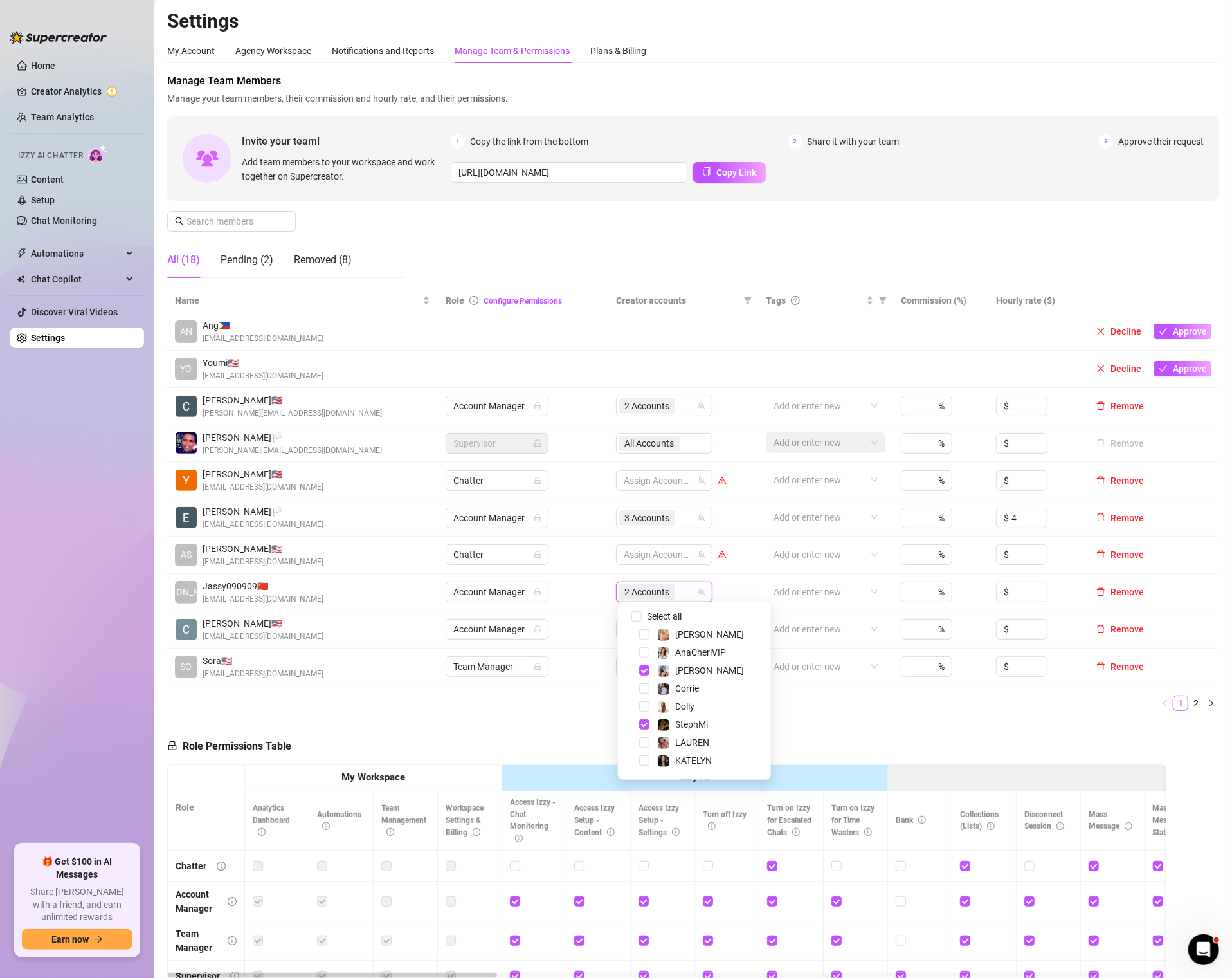
click at [332, 597] on div "JA Jassy090909 🇨🇳 [EMAIL_ADDRESS][DOMAIN_NAME]" at bounding box center [303, 592] width 255 height 27
drag, startPoint x: 299, startPoint y: 600, endPoint x: 201, endPoint y: 595, distance: 98.1
click at [201, 595] on div "JA Jassy090909 🇨🇳 [EMAIL_ADDRESS][DOMAIN_NAME]" at bounding box center [303, 592] width 255 height 27
copy span "[EMAIL_ADDRESS][DOMAIN_NAME]"
click at [596, 49] on div "Plans & Billing" at bounding box center [618, 50] width 56 height 14
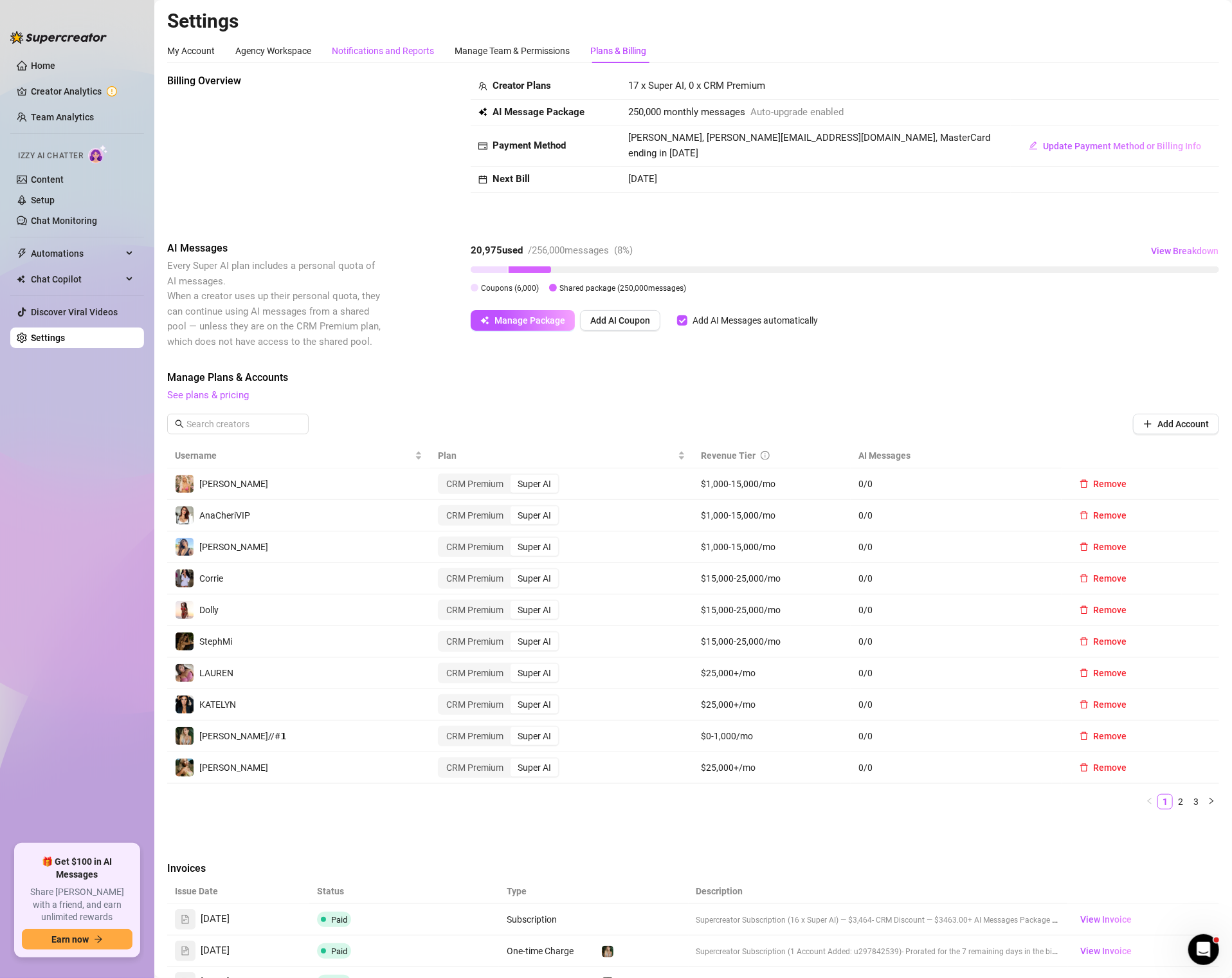
click at [418, 49] on div "Notifications and Reports" at bounding box center [382, 50] width 102 height 14
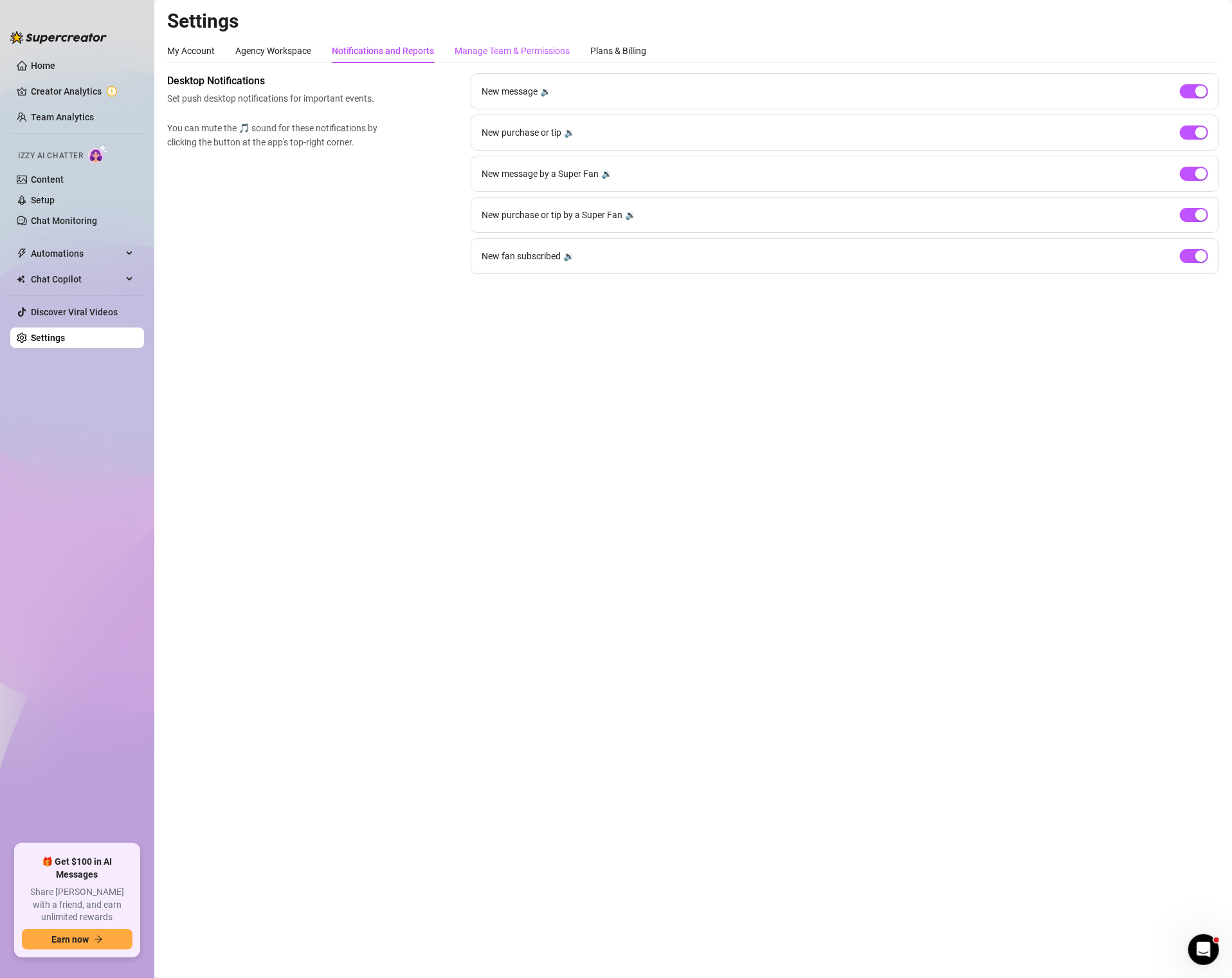
click at [492, 49] on div "Manage Team & Permissions" at bounding box center [513, 50] width 115 height 14
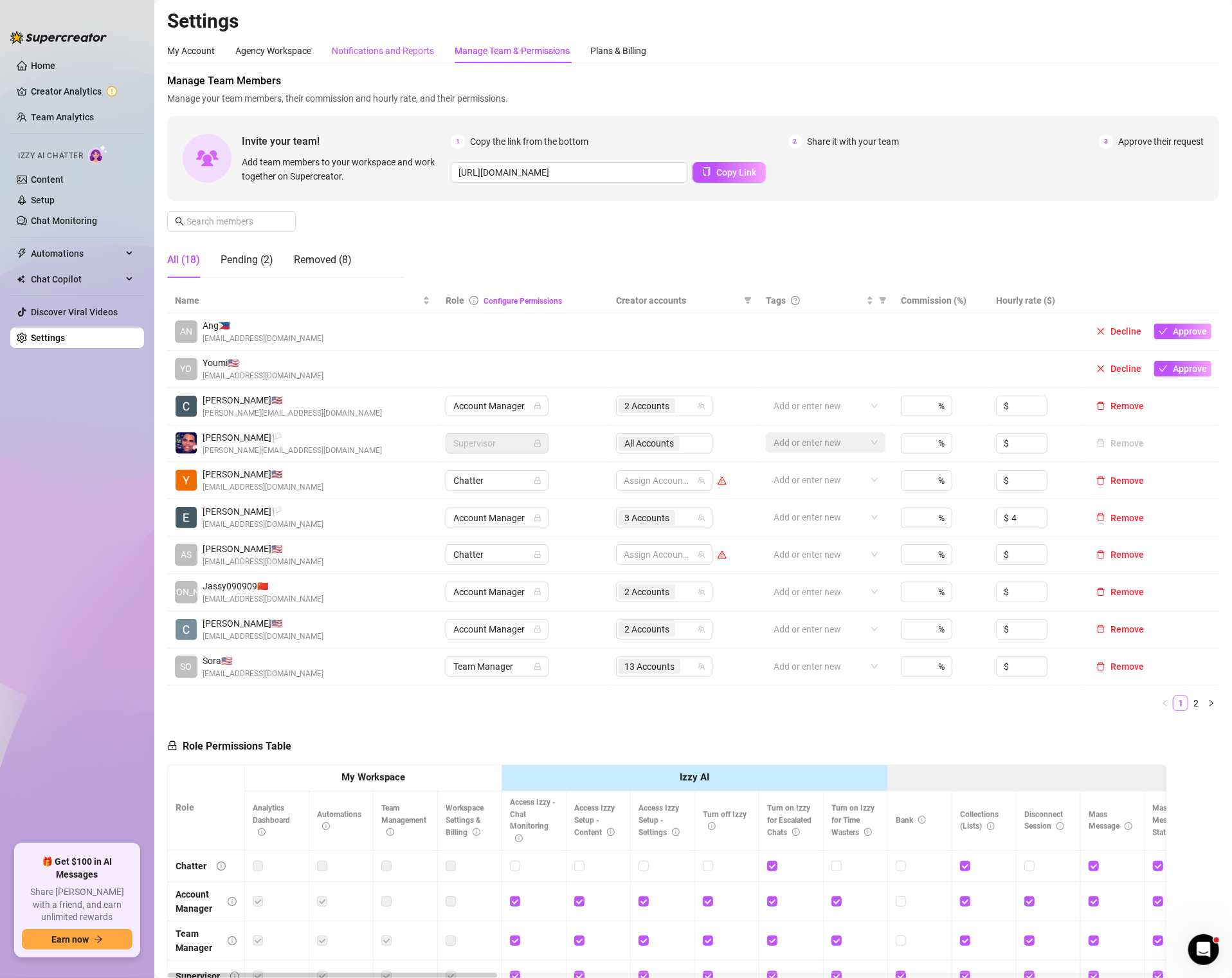
click at [396, 54] on div "Notifications and Reports" at bounding box center [382, 50] width 102 height 14
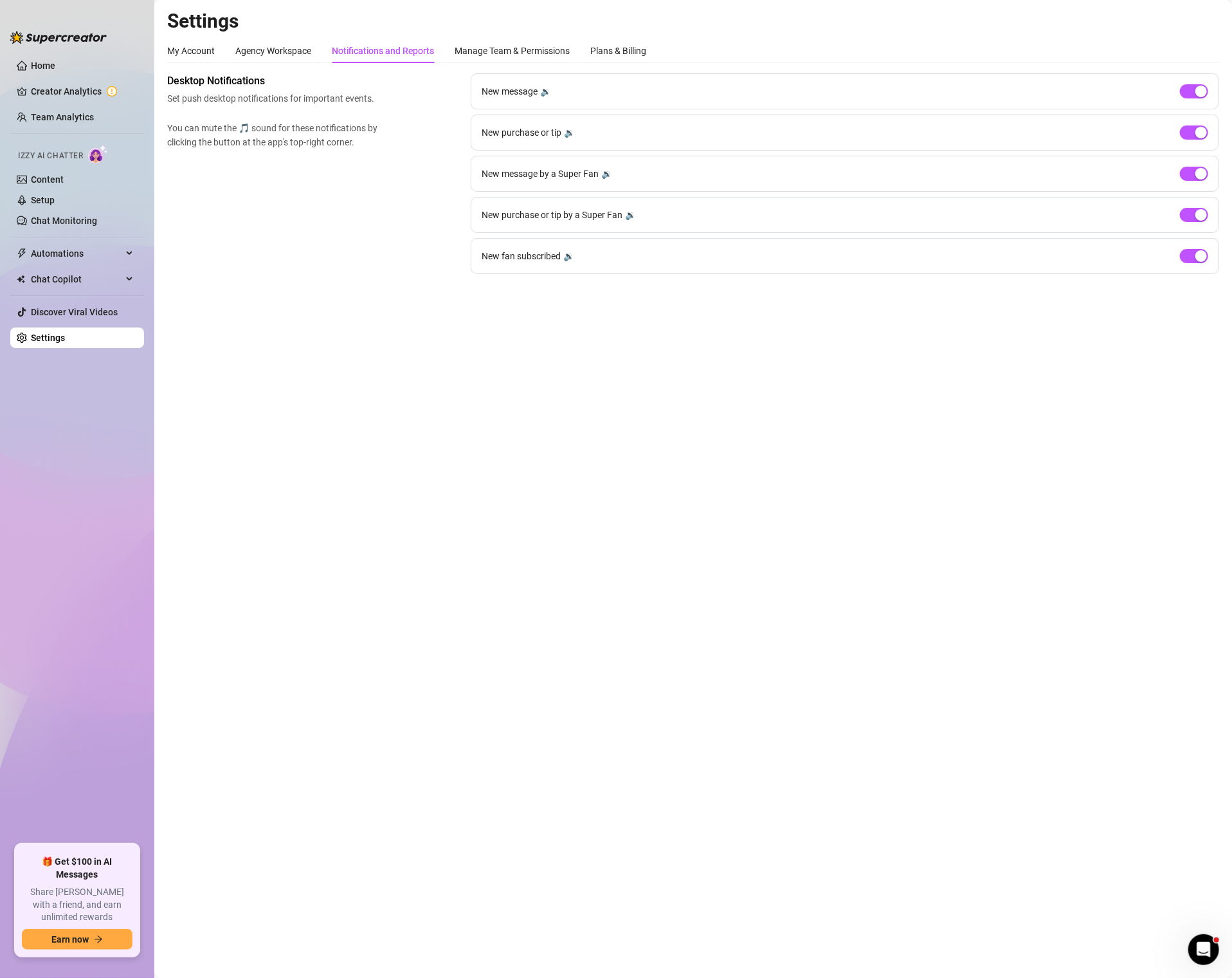
click at [548, 67] on div "My Account Agency Workspace Notifications and Reports Manage Team & Permissions…" at bounding box center [693, 156] width 1052 height 236
drag, startPoint x: 548, startPoint y: 54, endPoint x: 536, endPoint y: 61, distance: 13.9
click at [548, 54] on div "Manage Team & Permissions" at bounding box center [513, 50] width 115 height 14
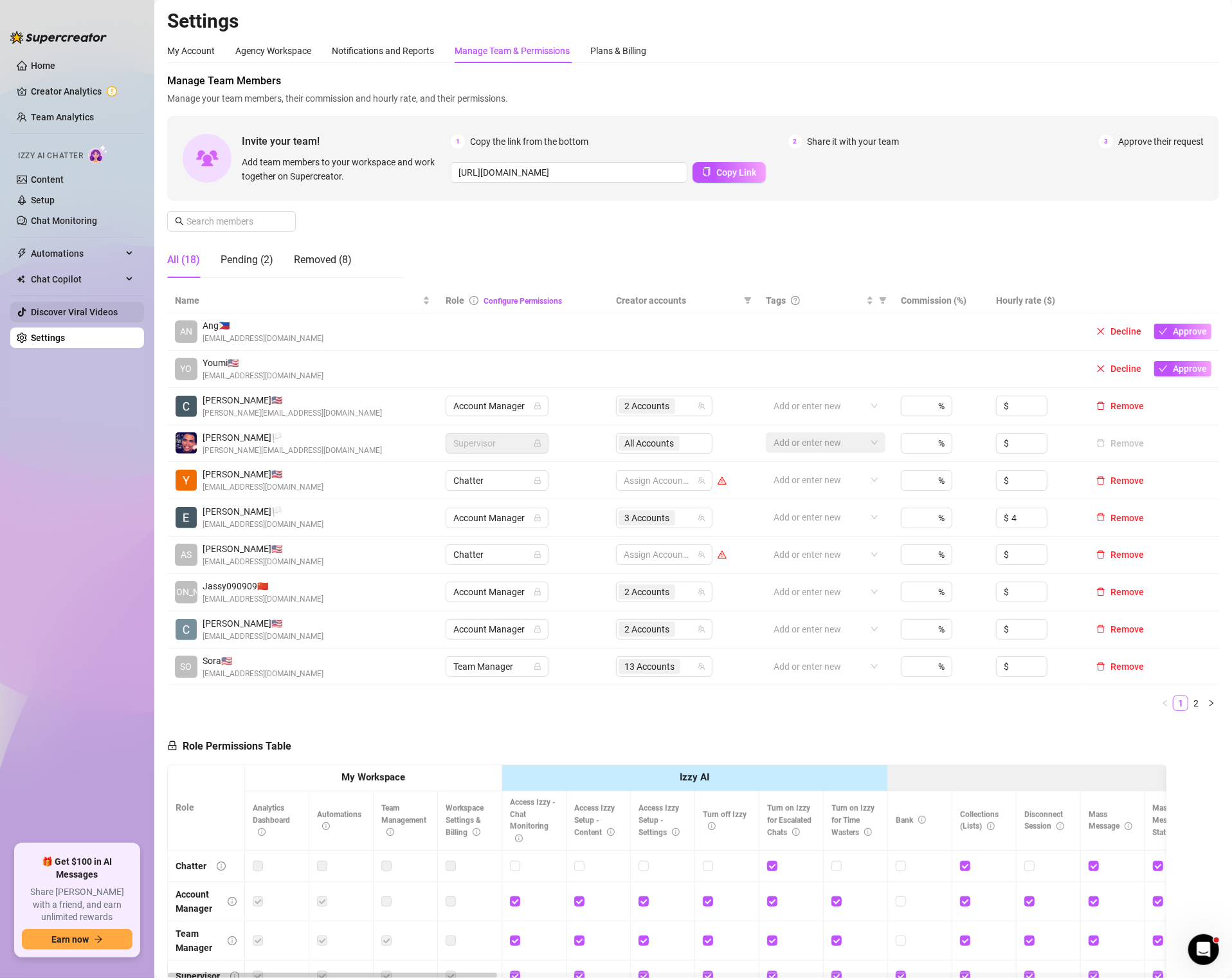
click at [74, 313] on link "Discover Viral Videos" at bounding box center [74, 312] width 87 height 10
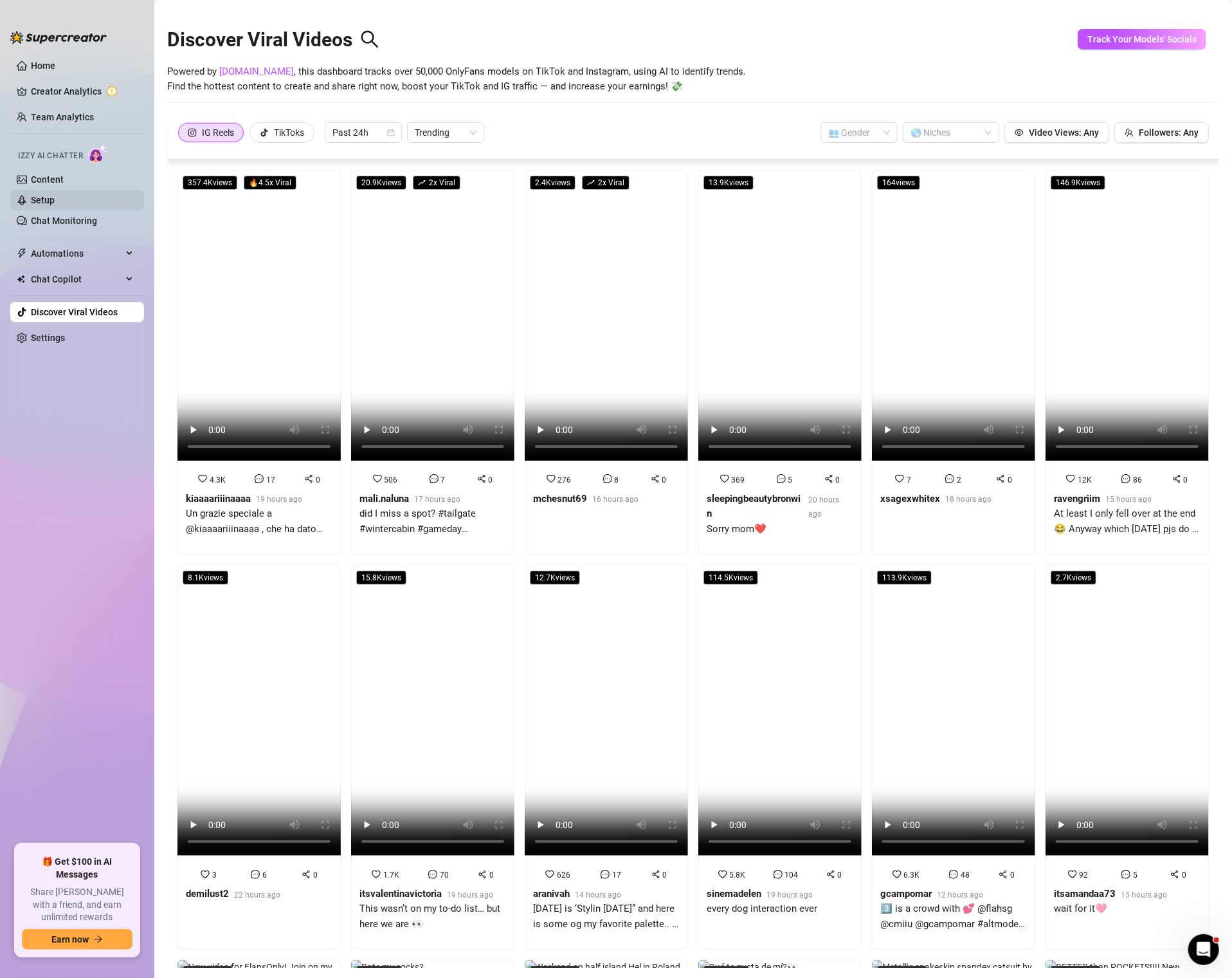
click at [54, 195] on link "Setup" at bounding box center [43, 200] width 24 height 10
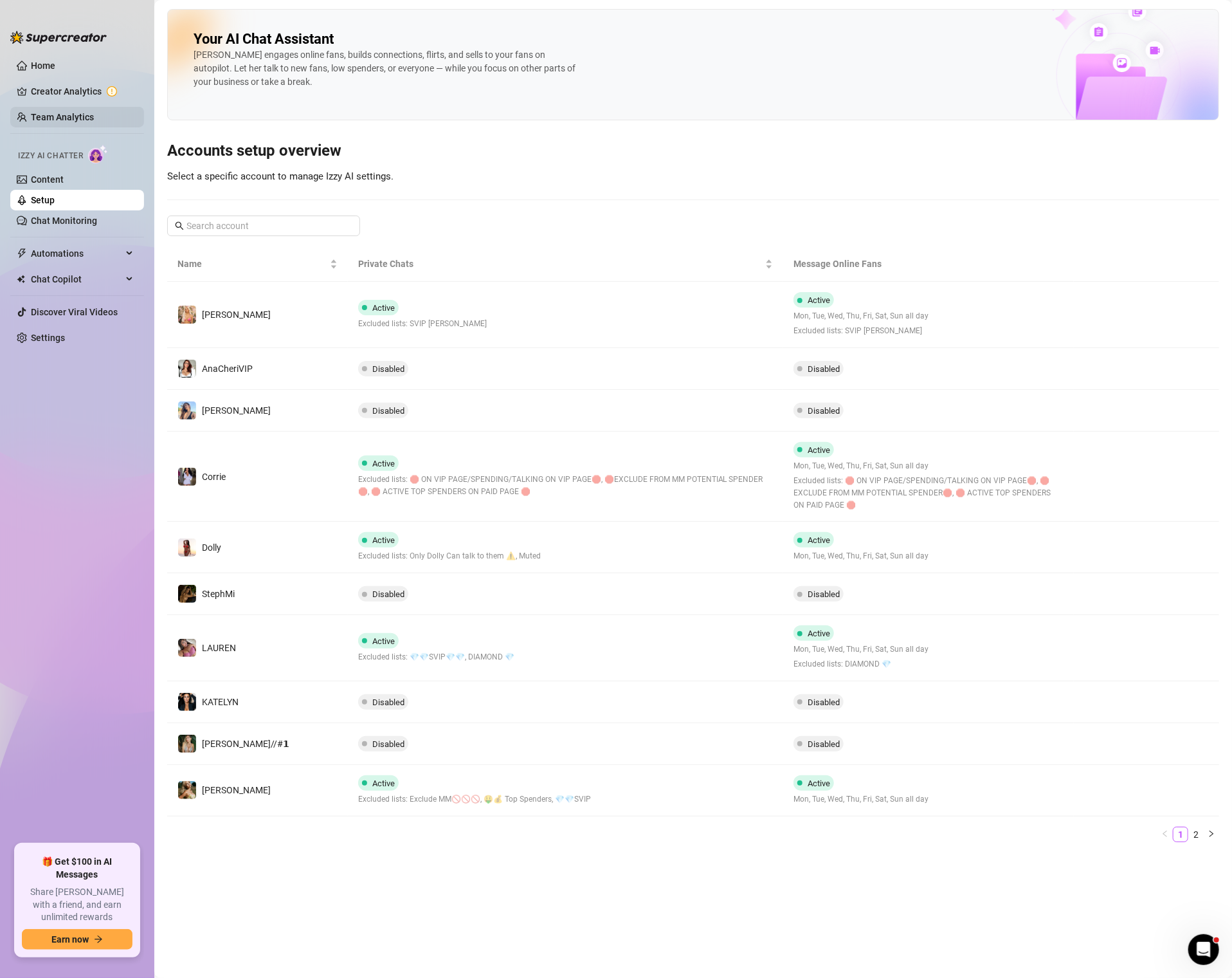
click at [68, 112] on link "Team Analytics" at bounding box center [62, 117] width 63 height 10
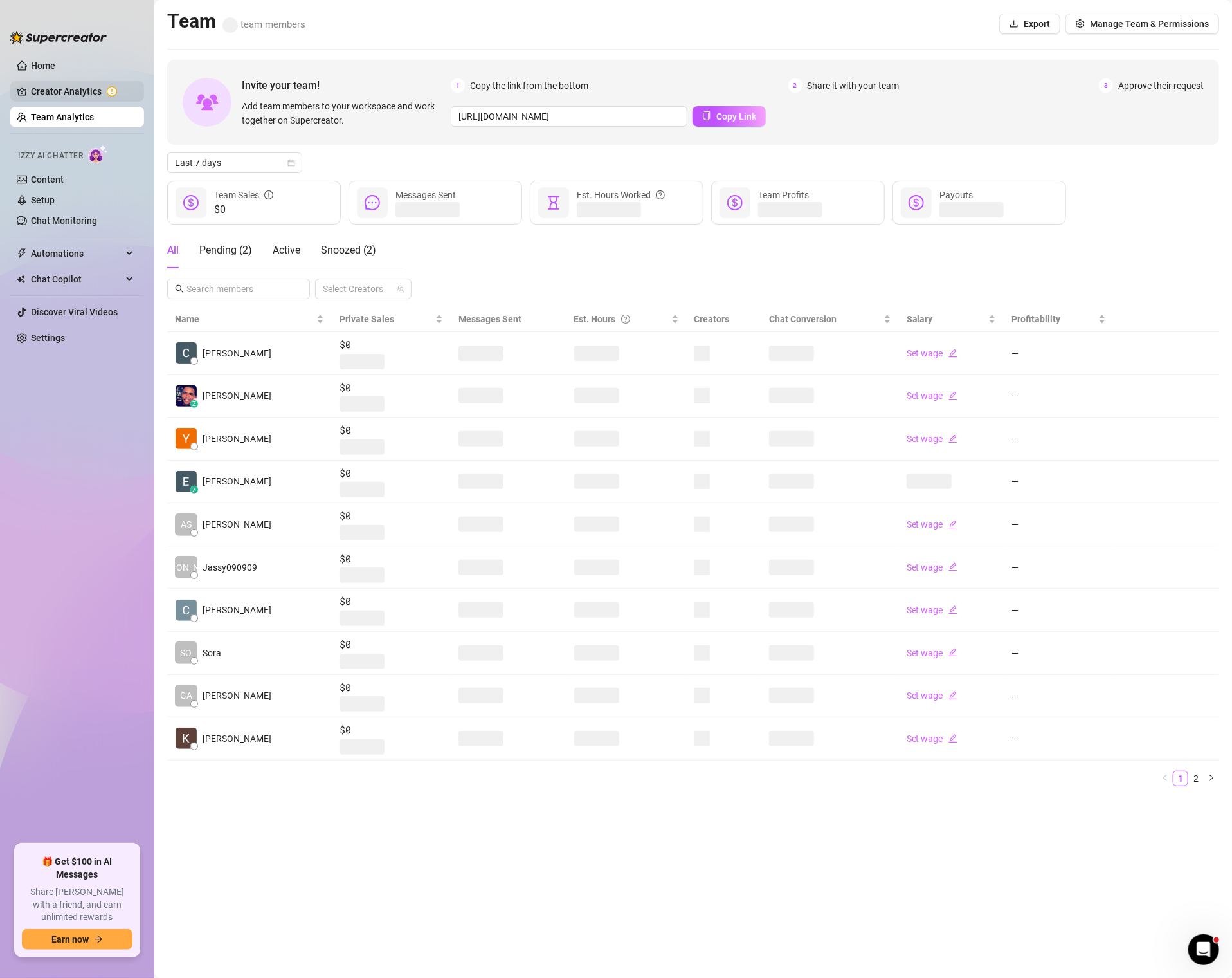
click at [70, 81] on link "Creator Analytics" at bounding box center [82, 91] width 103 height 21
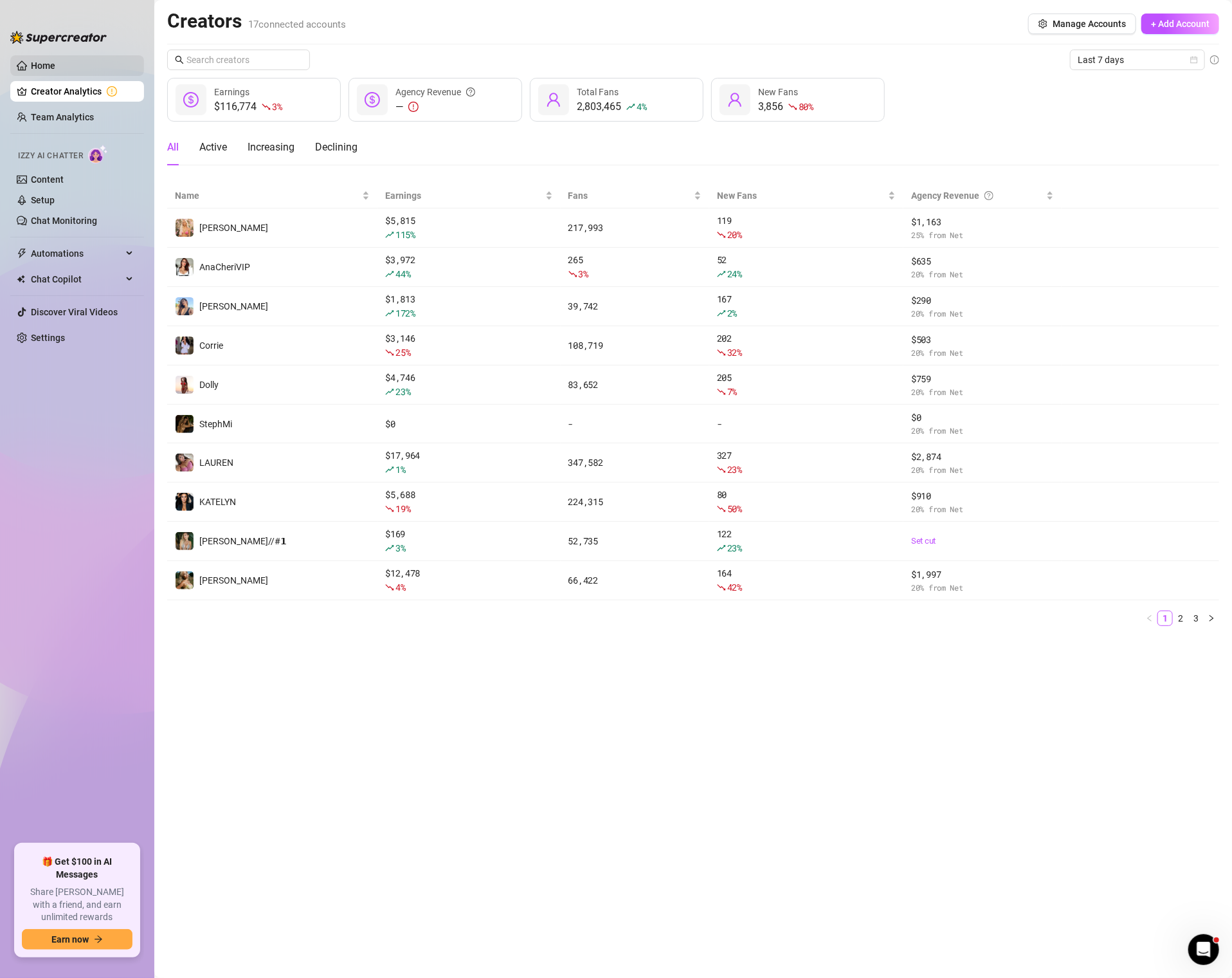
click at [55, 64] on link "Home" at bounding box center [43, 65] width 25 height 10
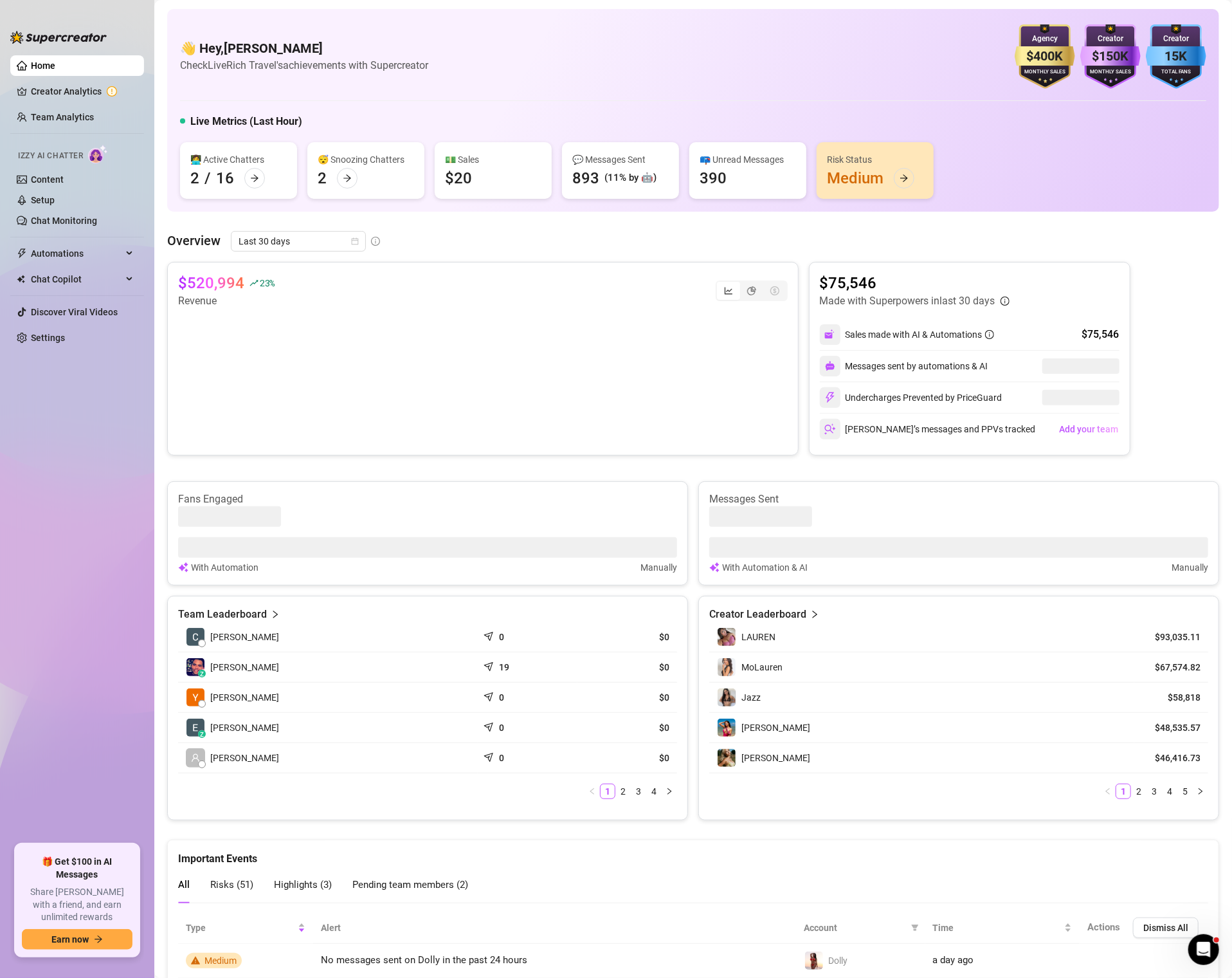
click at [49, 63] on link "Home" at bounding box center [43, 65] width 25 height 10
click at [62, 174] on link "Content" at bounding box center [47, 179] width 33 height 10
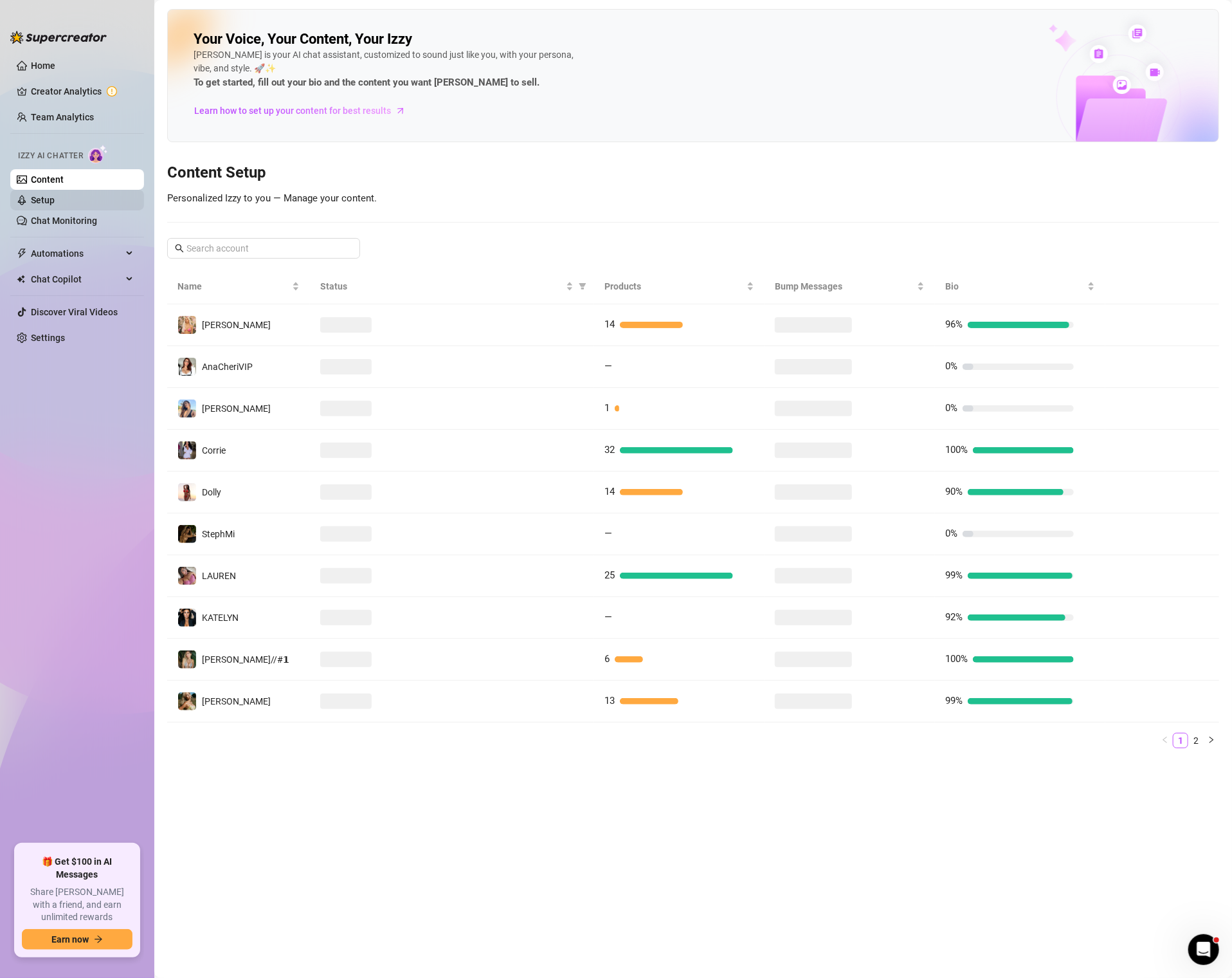
click at [54, 198] on link "Setup" at bounding box center [43, 200] width 24 height 10
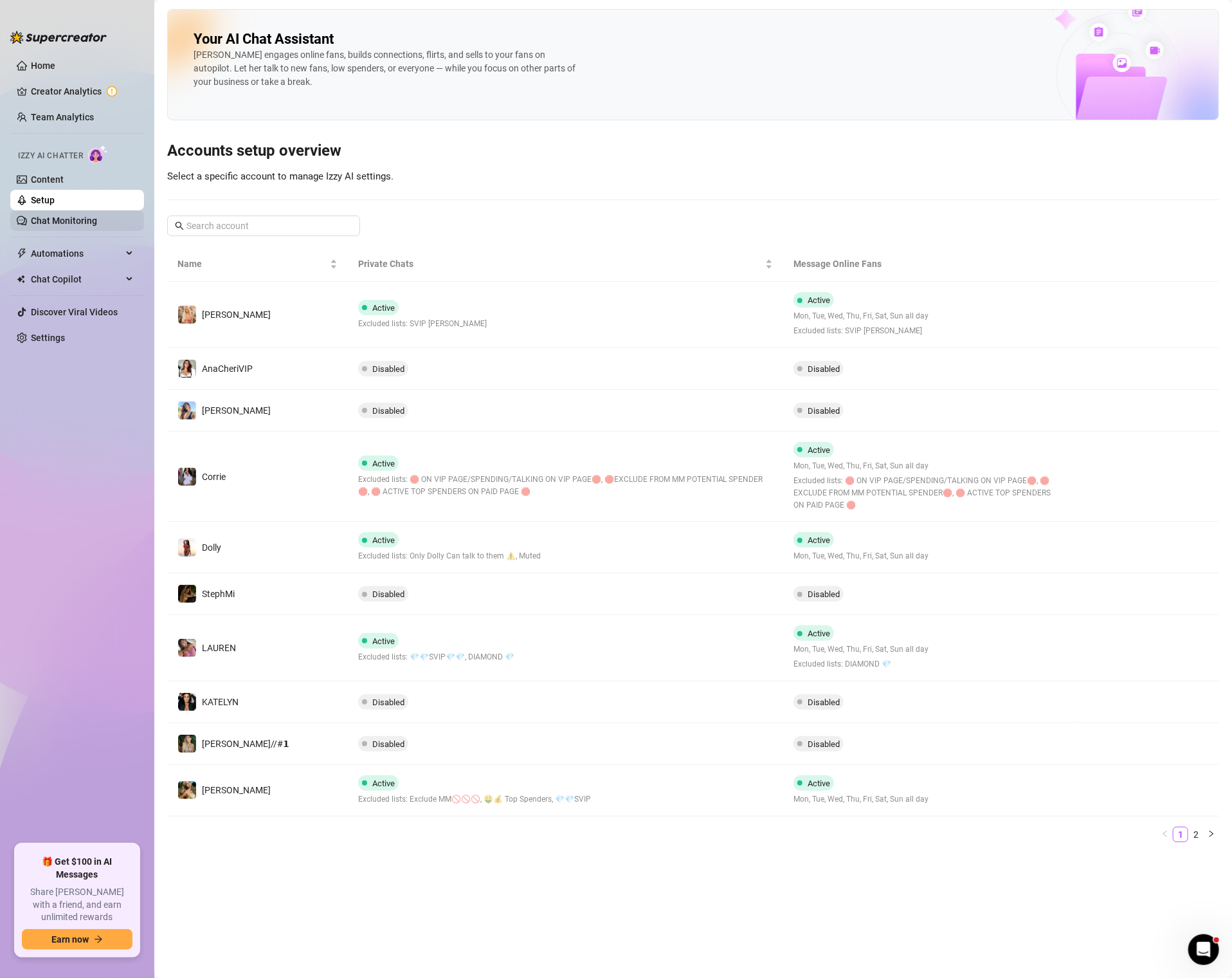
click at [69, 226] on link "Chat Monitoring" at bounding box center [63, 221] width 66 height 10
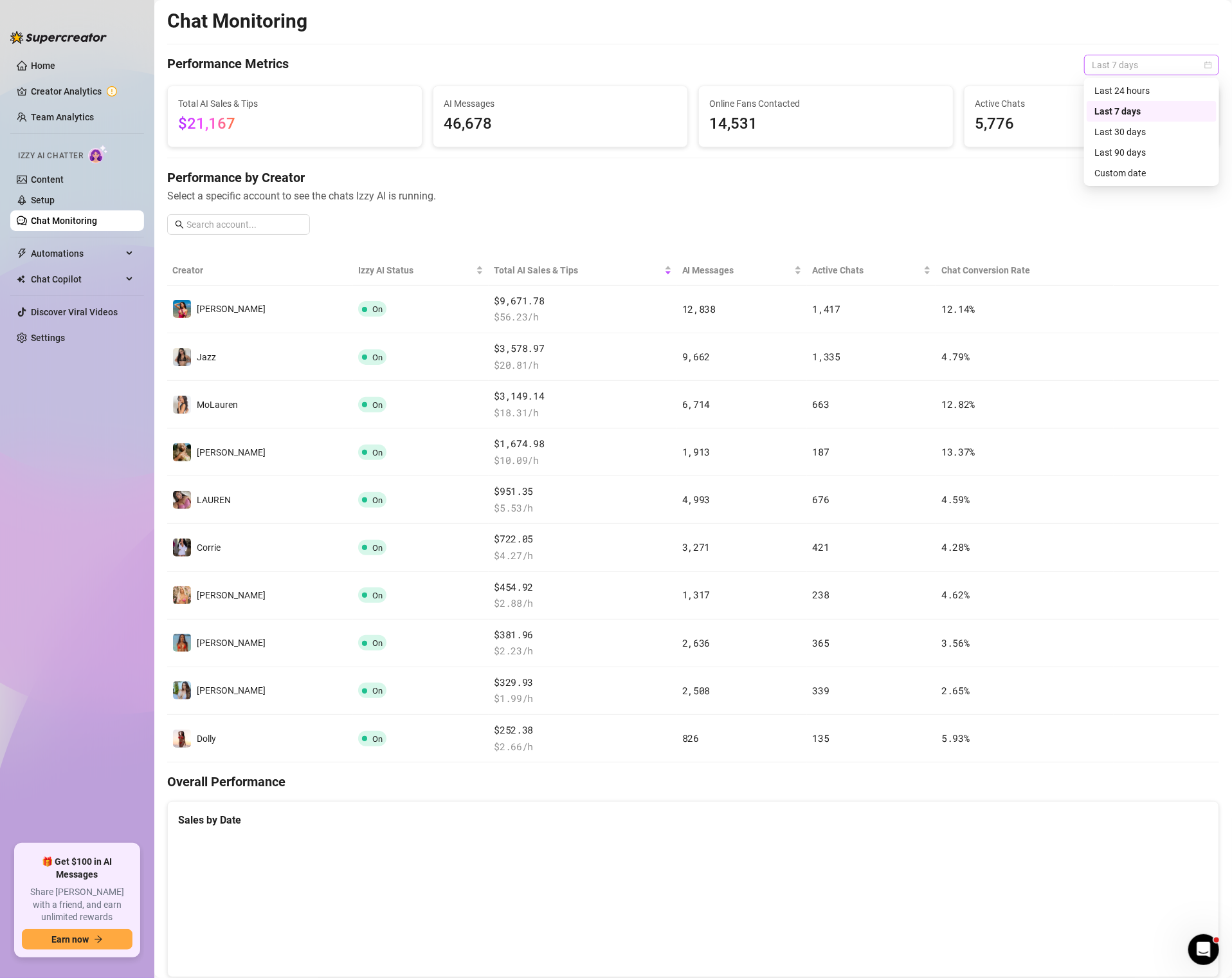
click at [1191, 61] on span "Last 7 days" at bounding box center [1152, 64] width 120 height 19
